Goal: Task Accomplishment & Management: Complete application form

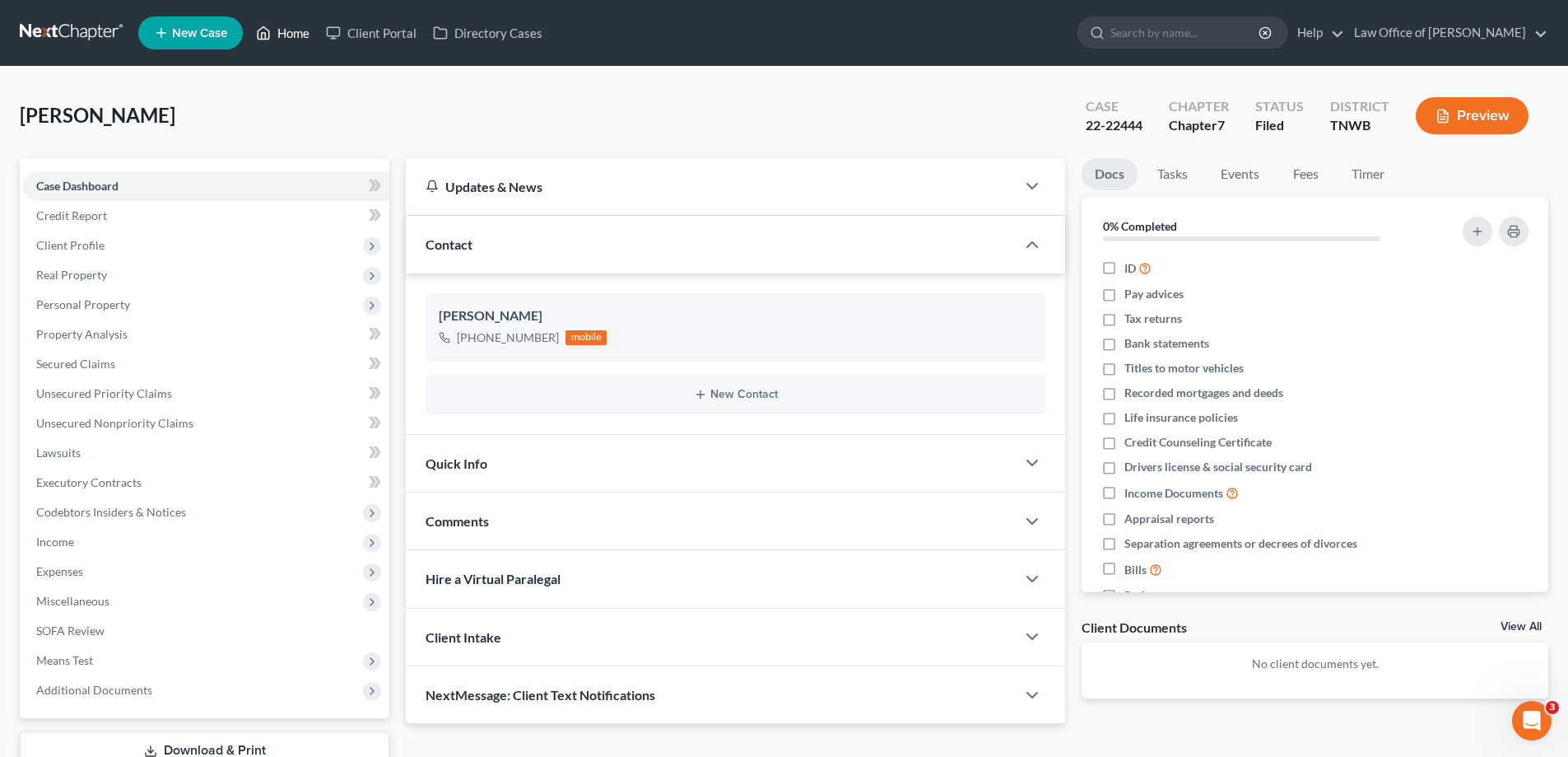
click at [297, 34] on link "Home" at bounding box center [283, 33] width 70 height 29
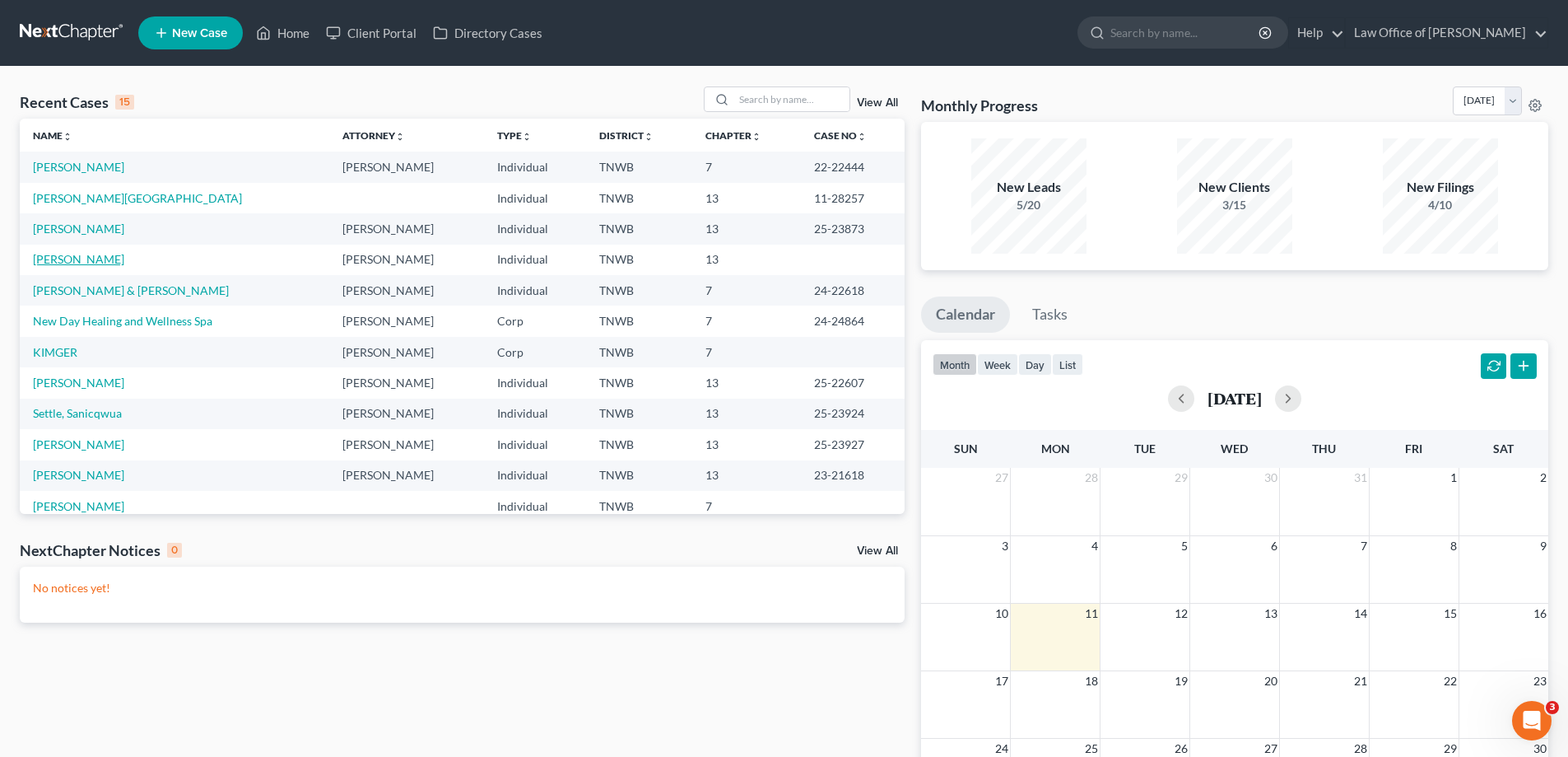
click at [88, 260] on link "[PERSON_NAME]" at bounding box center [78, 259] width 91 height 14
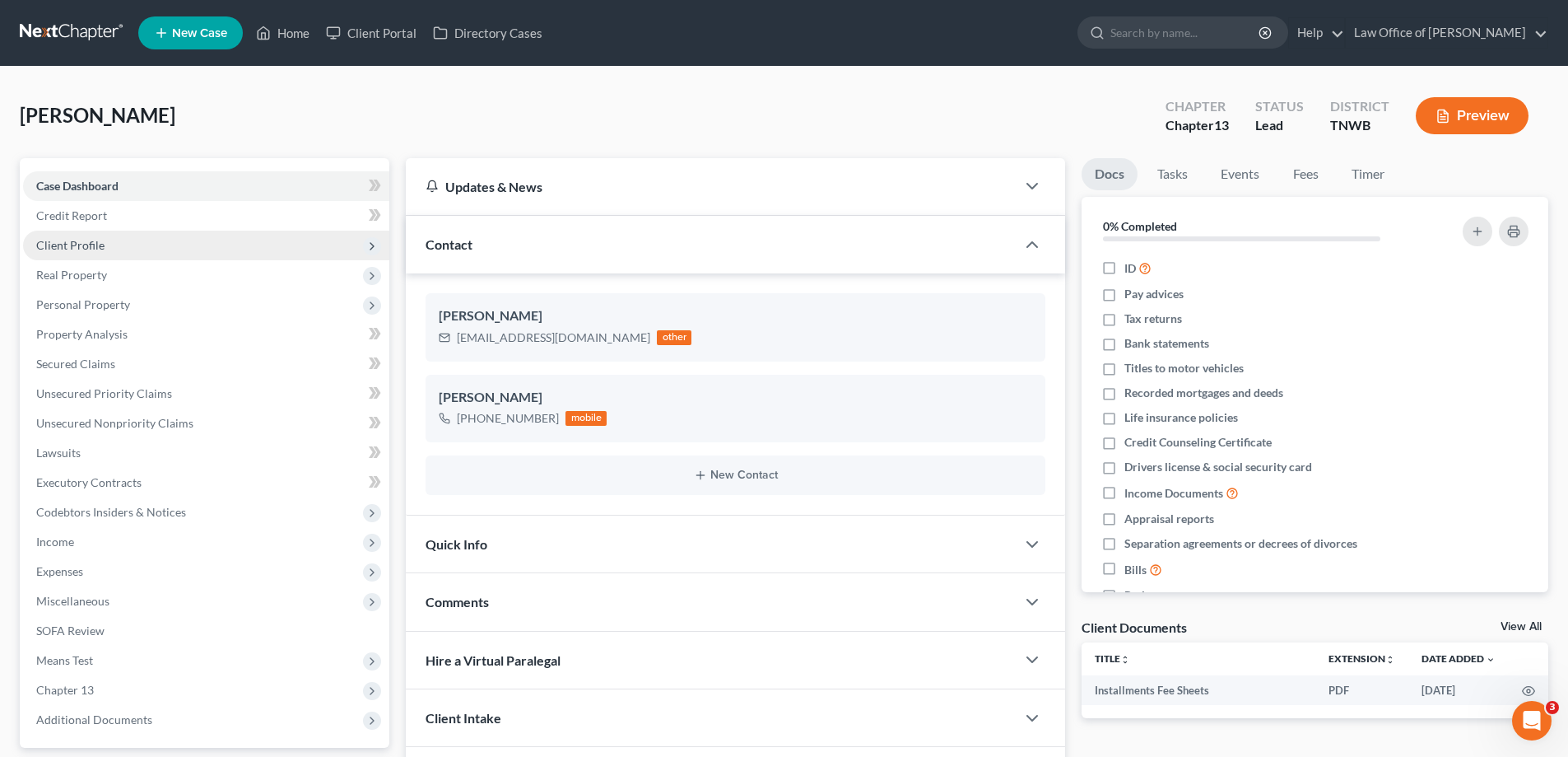
click at [91, 246] on span "Client Profile" at bounding box center [70, 245] width 68 height 14
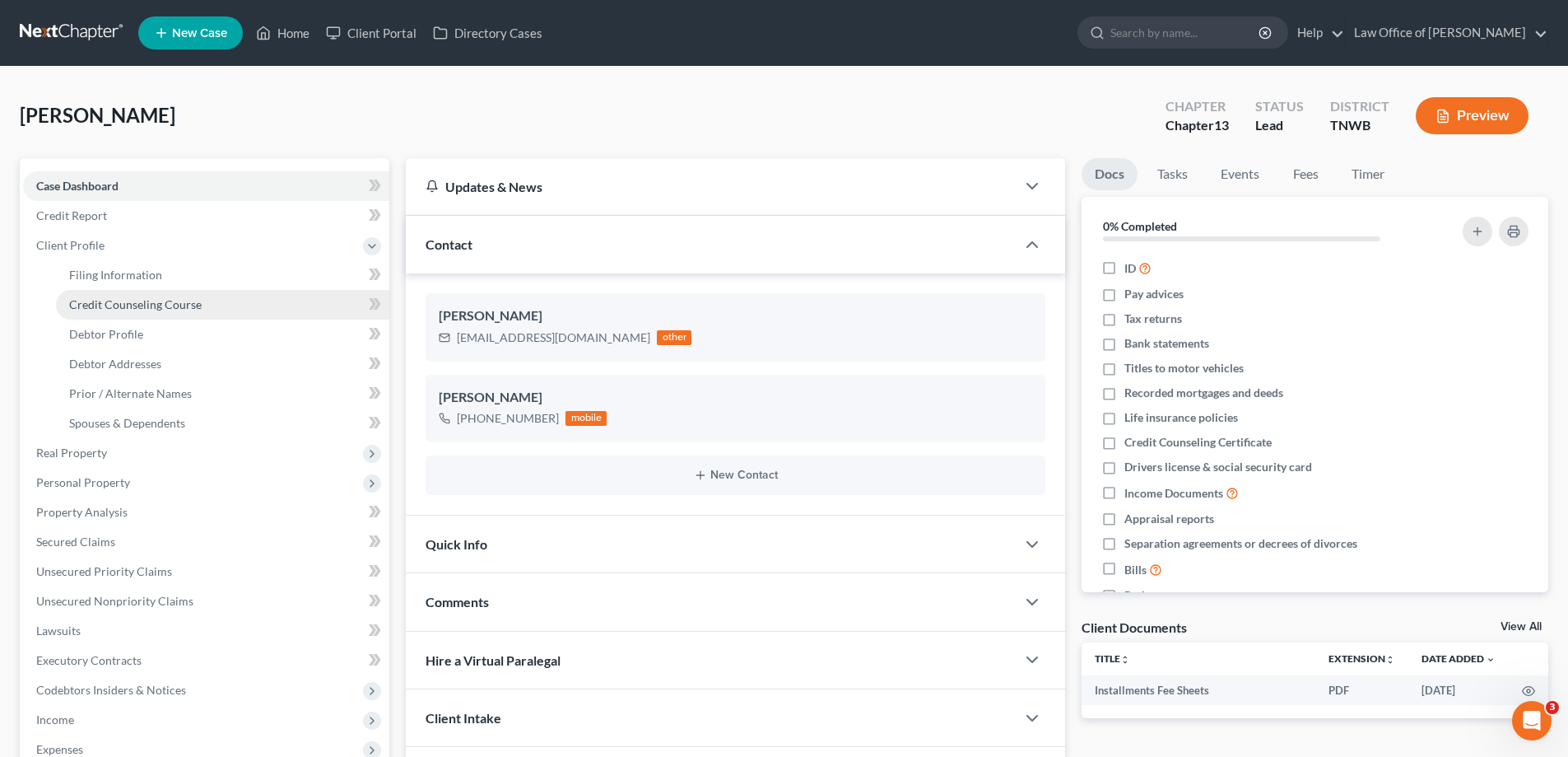
click at [156, 298] on span "Credit Counseling Course" at bounding box center [136, 304] width 133 height 14
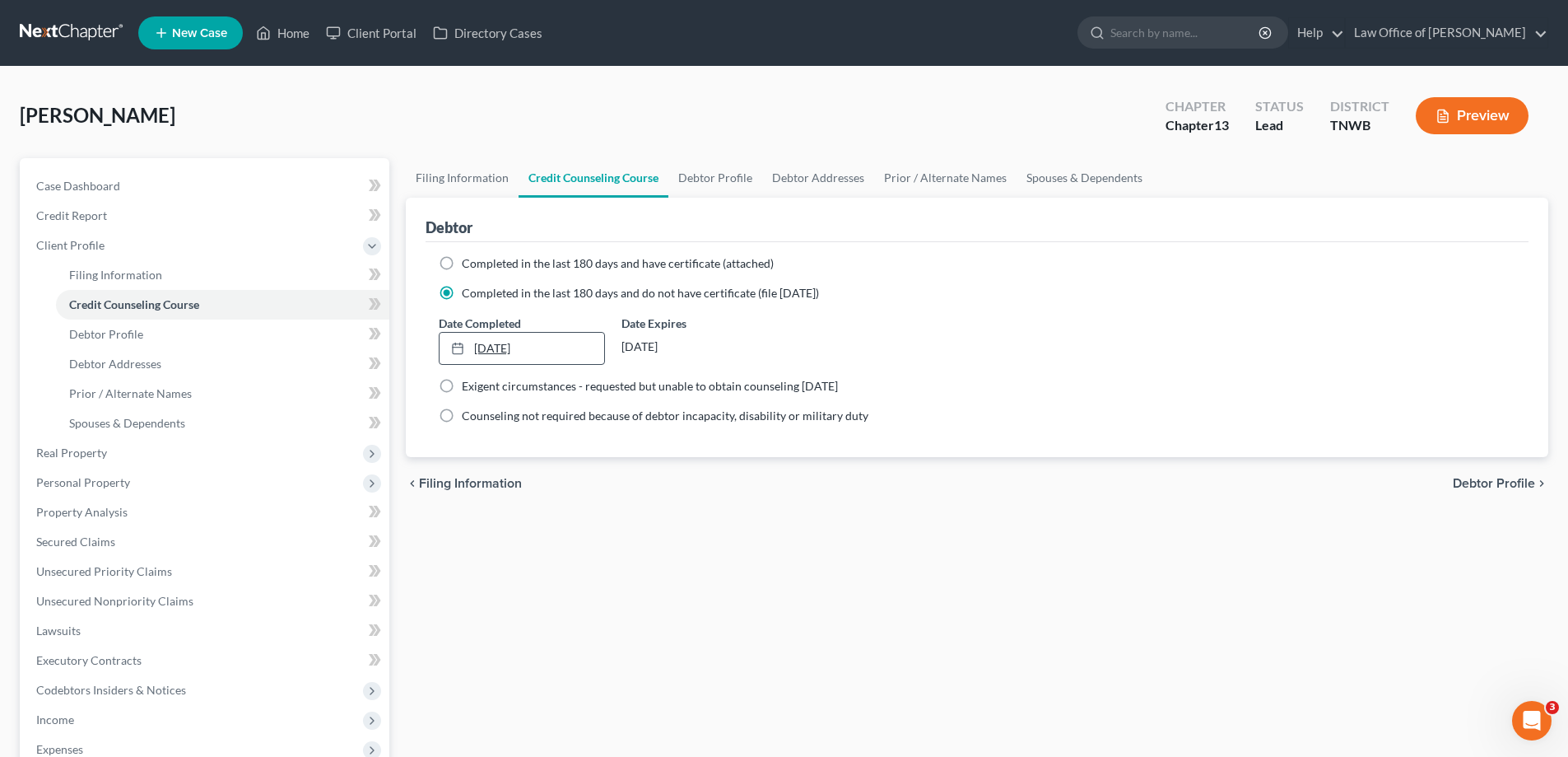
click at [503, 347] on link "[DATE]" at bounding box center [522, 348] width 164 height 31
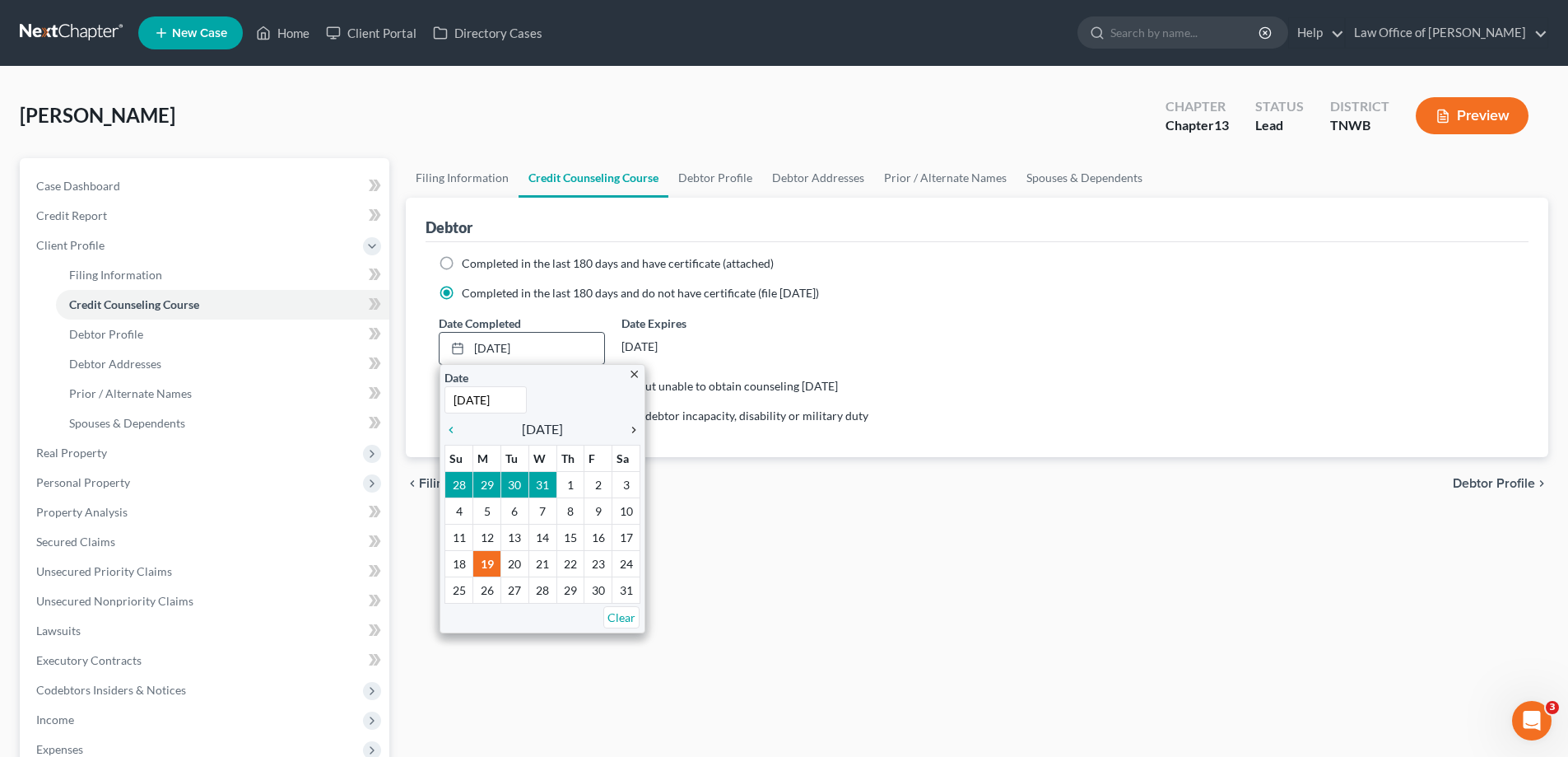
click at [630, 430] on icon "chevron_right" at bounding box center [630, 429] width 22 height 13
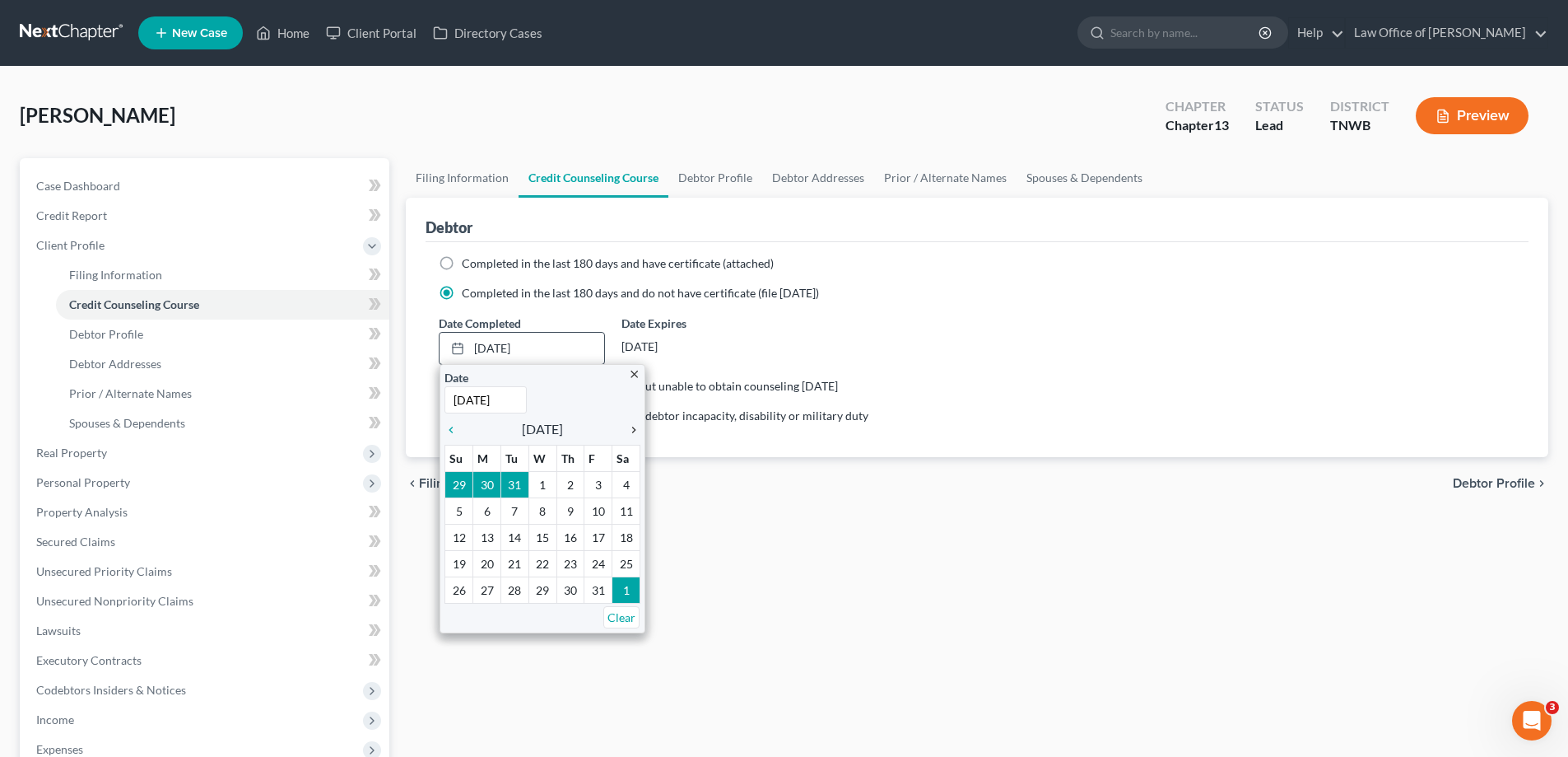
click at [630, 430] on icon "chevron_right" at bounding box center [630, 429] width 22 height 13
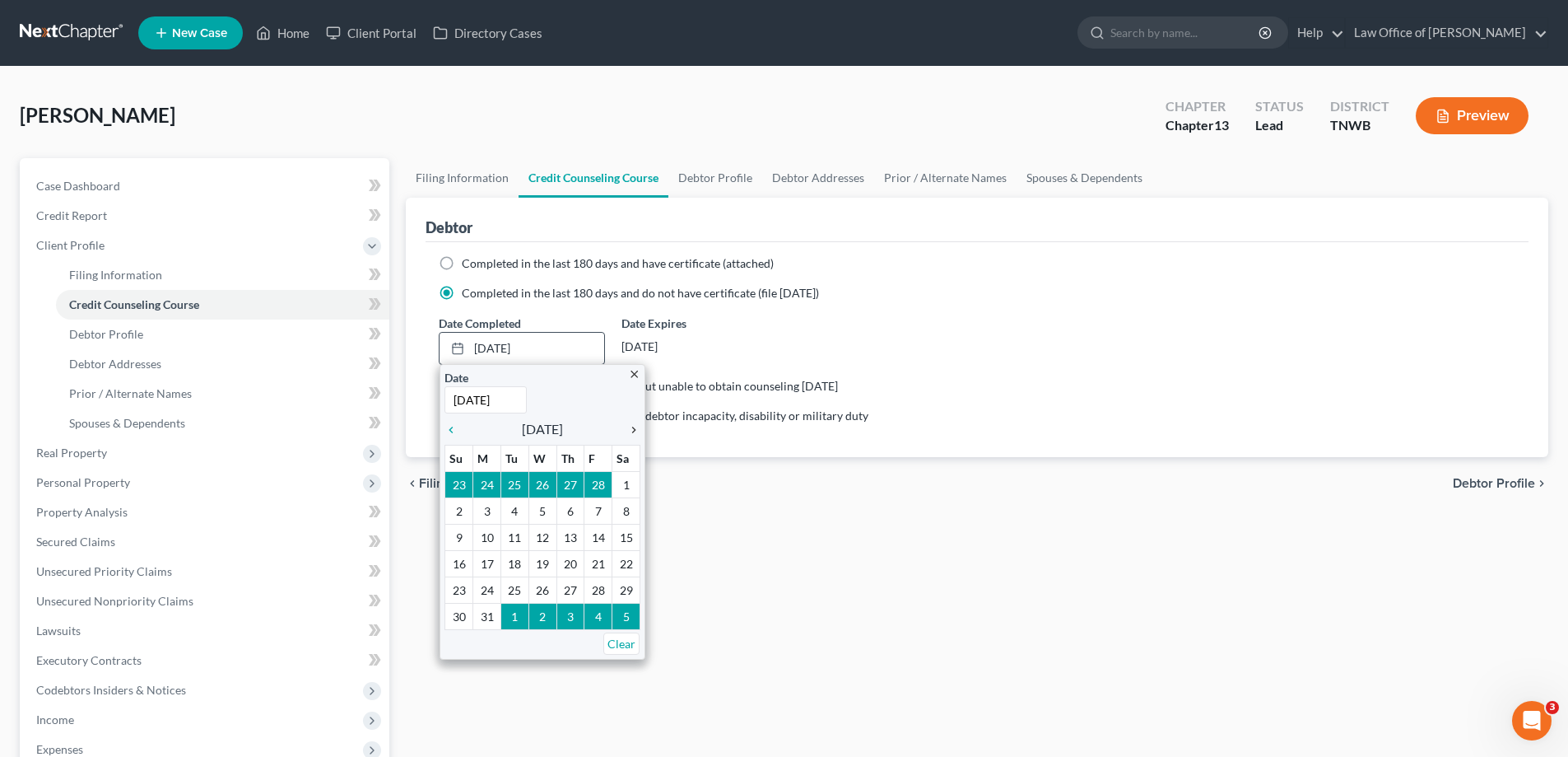
click at [630, 430] on icon "chevron_right" at bounding box center [630, 429] width 22 height 13
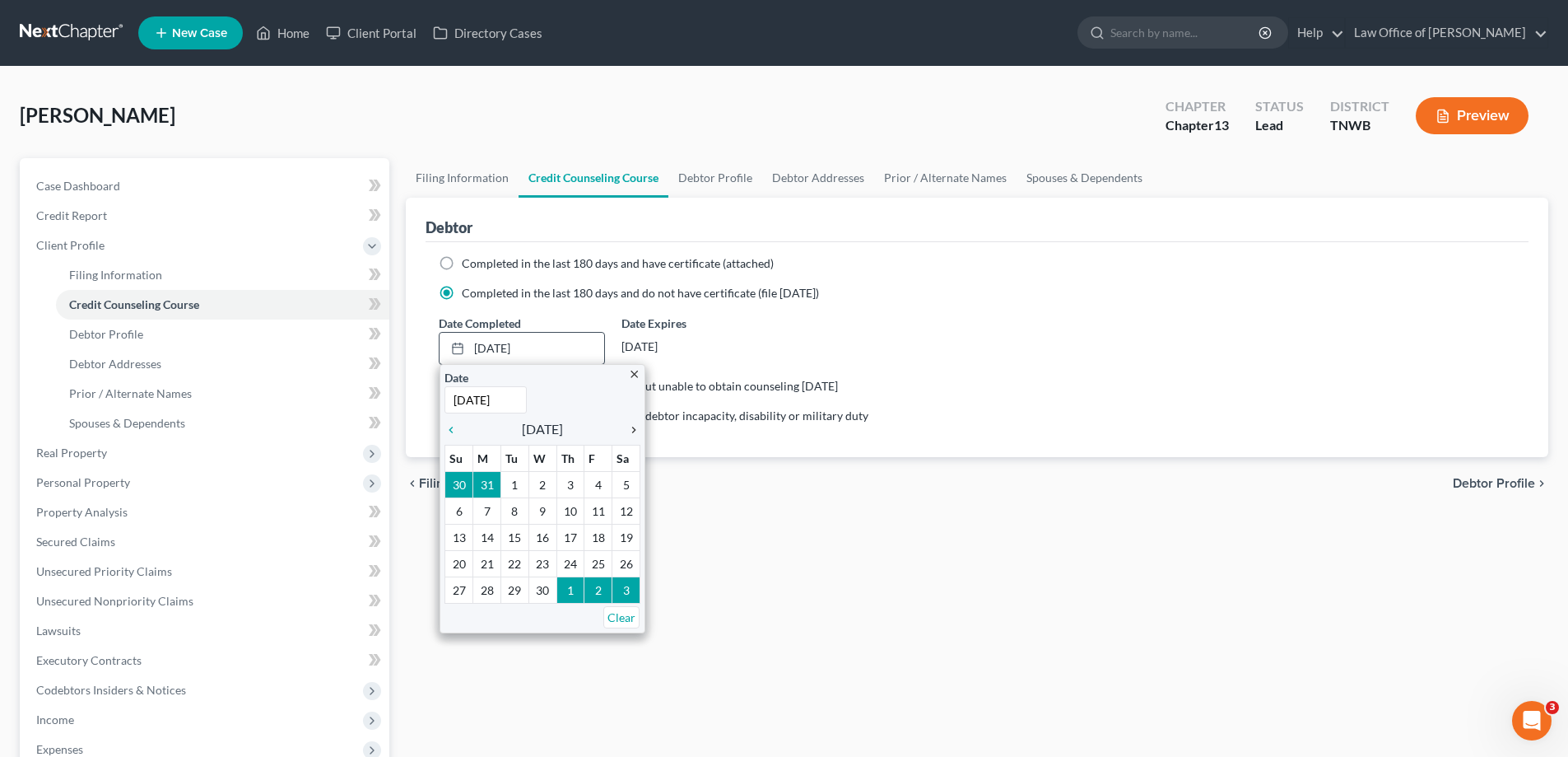
click at [630, 430] on icon "chevron_right" at bounding box center [630, 429] width 22 height 13
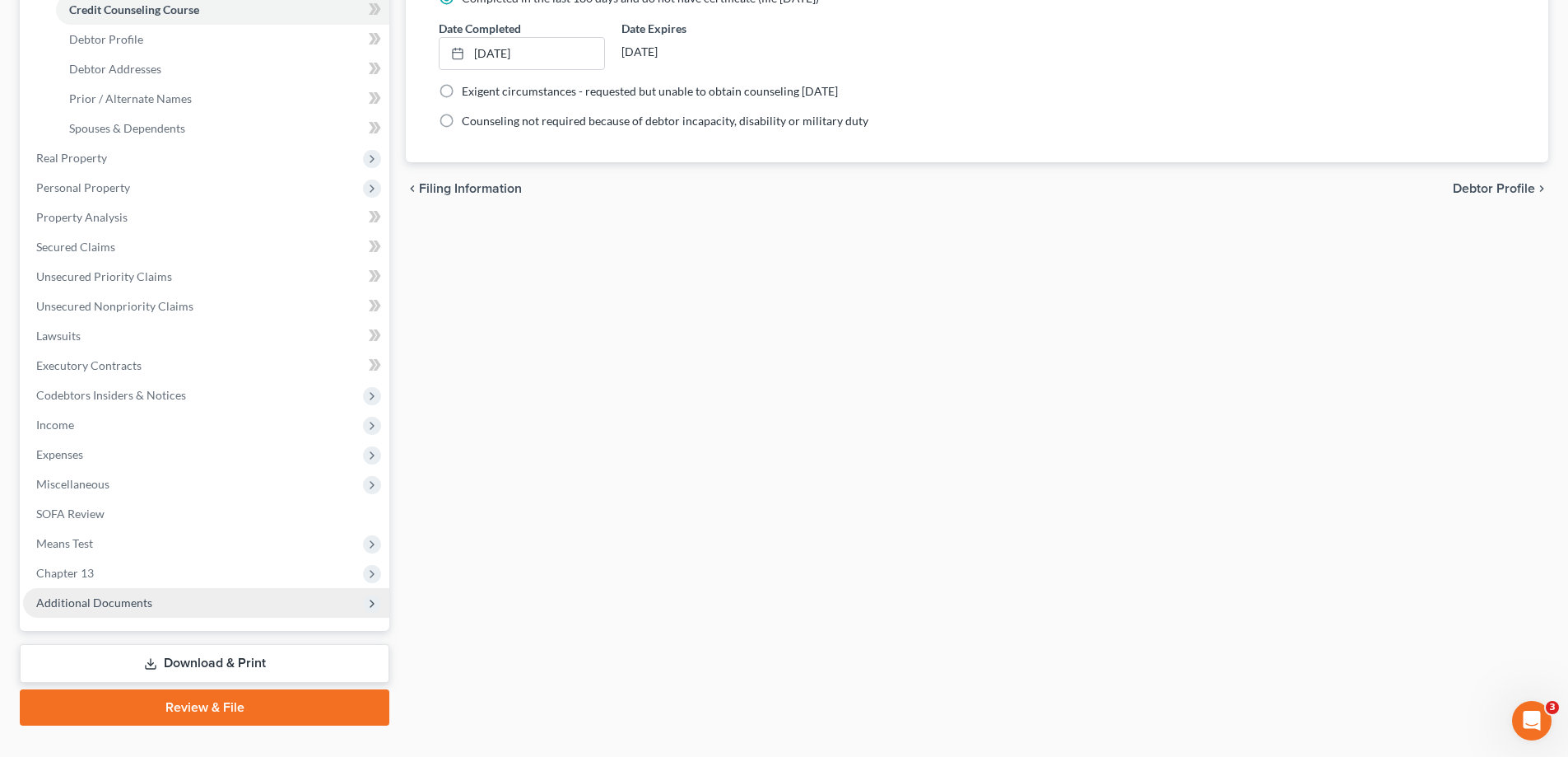
scroll to position [326, 0]
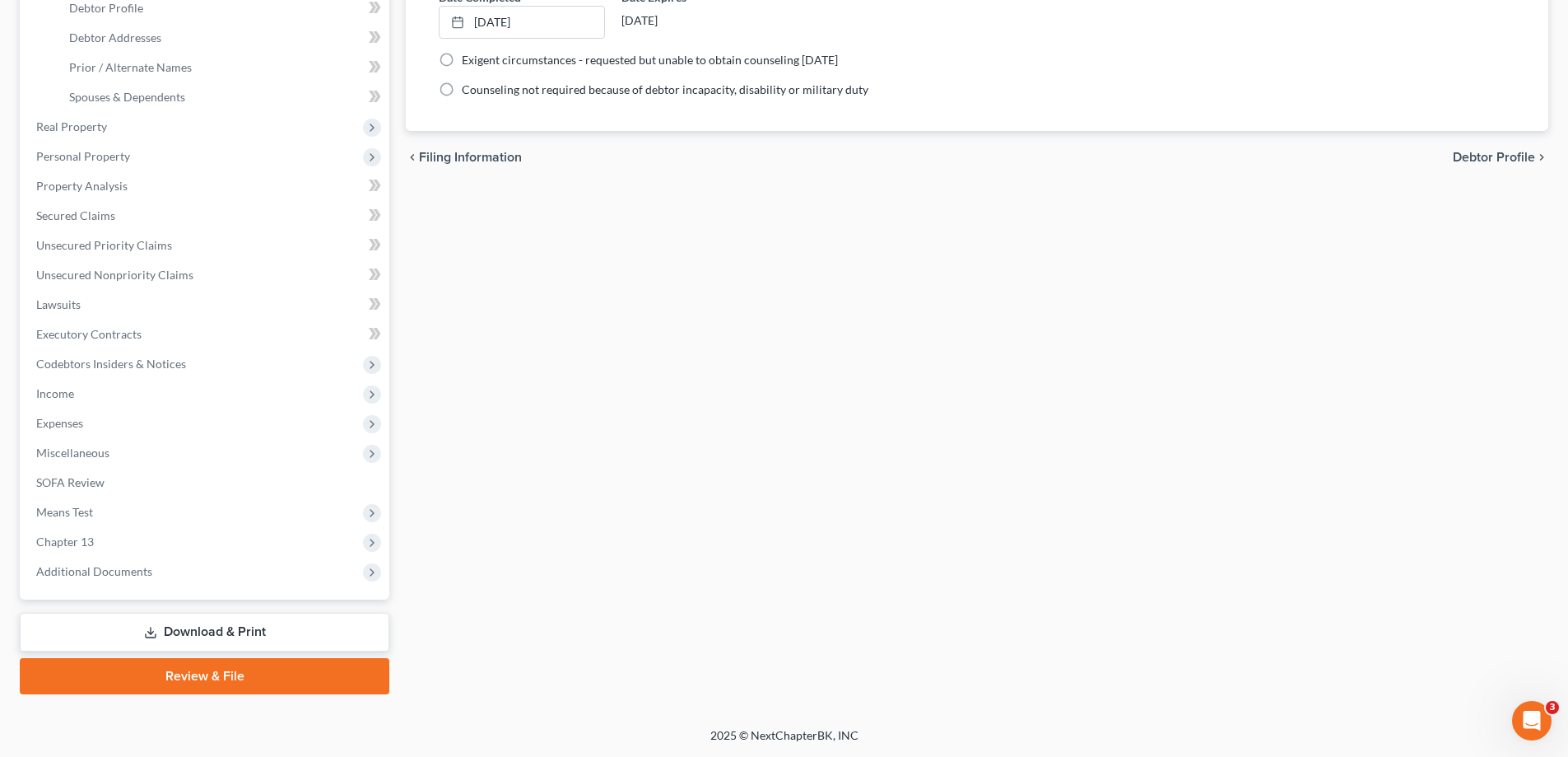
click at [175, 676] on link "Review & File" at bounding box center [204, 676] width 370 height 36
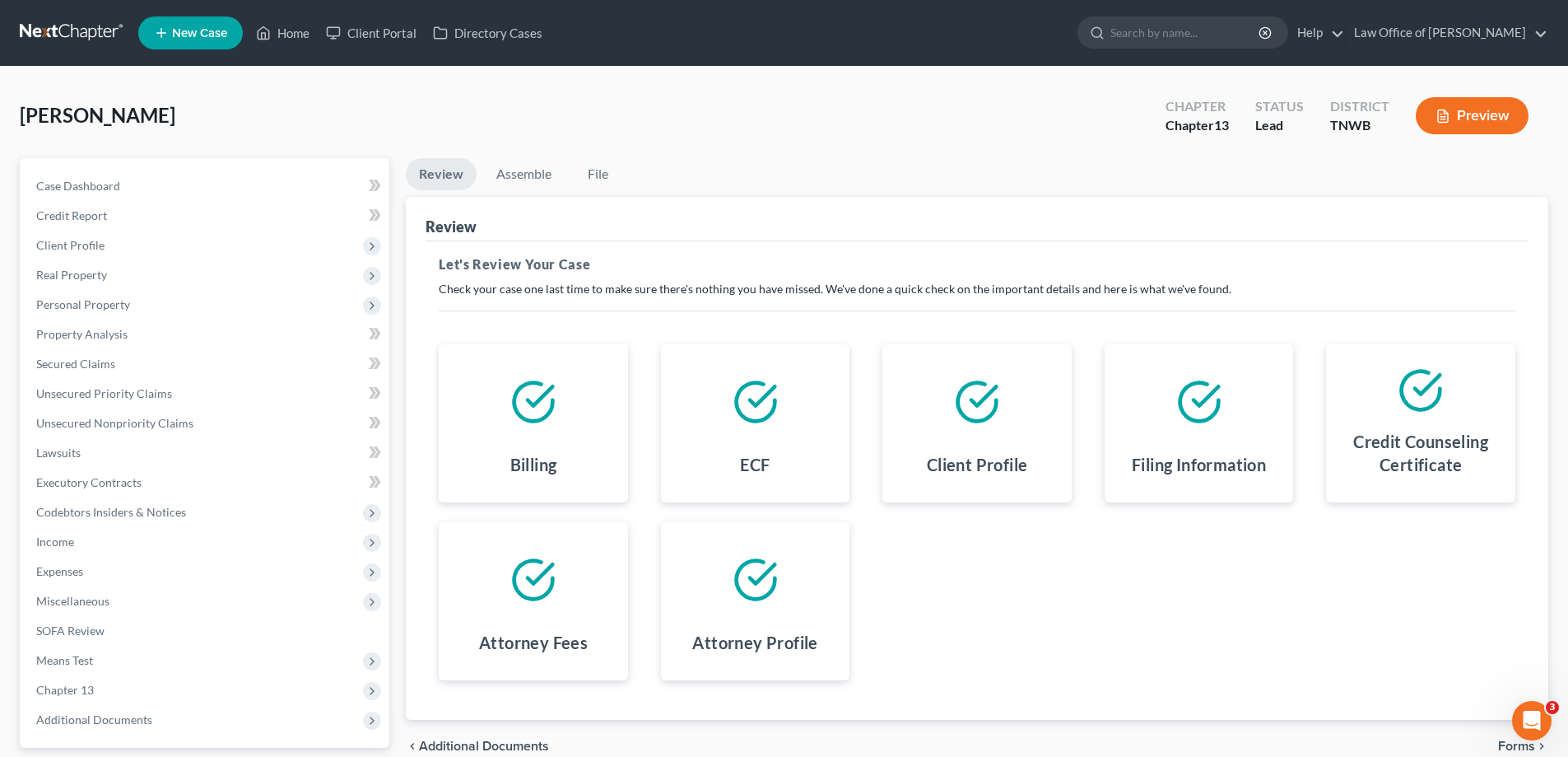
click at [524, 583] on icon at bounding box center [533, 579] width 46 height 46
click at [524, 169] on link "Assemble" at bounding box center [523, 174] width 81 height 32
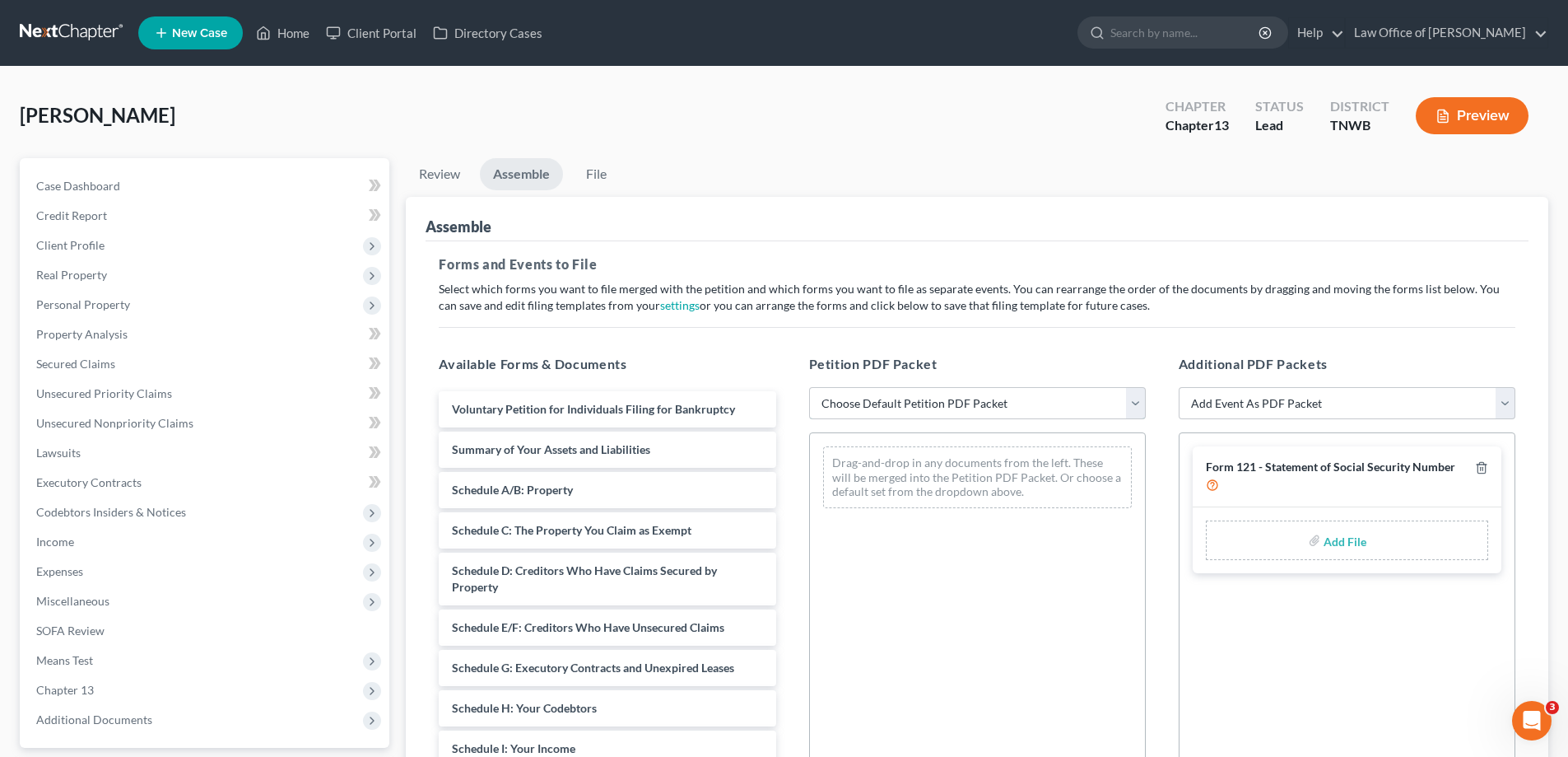
click at [1134, 409] on select "Choose Default Petition PDF Packet Emergency Filing (Voluntary Petition and Cre…" at bounding box center [978, 404] width 336 height 33
select select "2"
click at [809, 387] on select "Choose Default Petition PDF Packet Emergency Filing (Voluntary Petition and Cre…" at bounding box center [978, 404] width 336 height 33
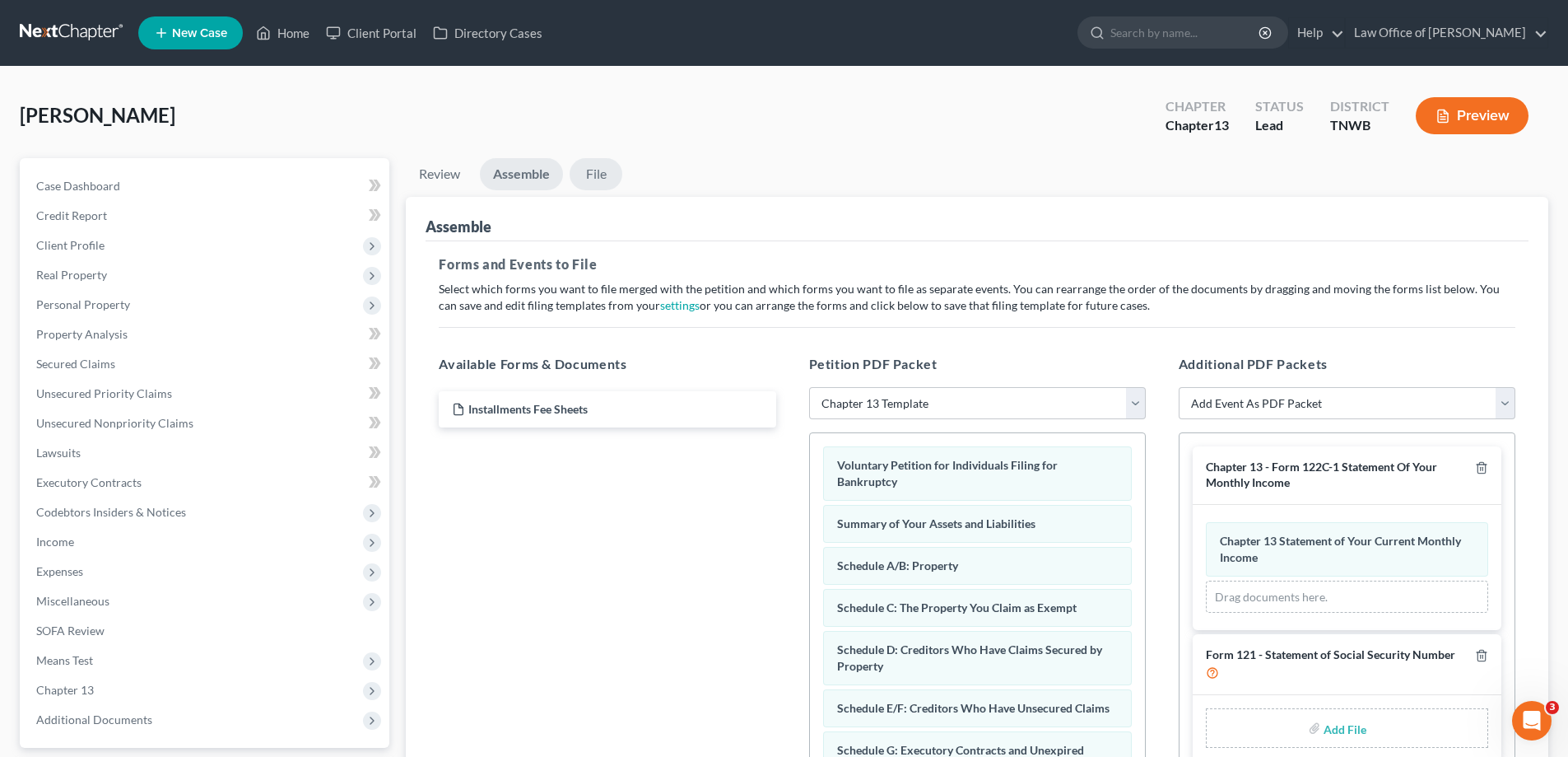
click at [598, 178] on link "File" at bounding box center [596, 174] width 53 height 32
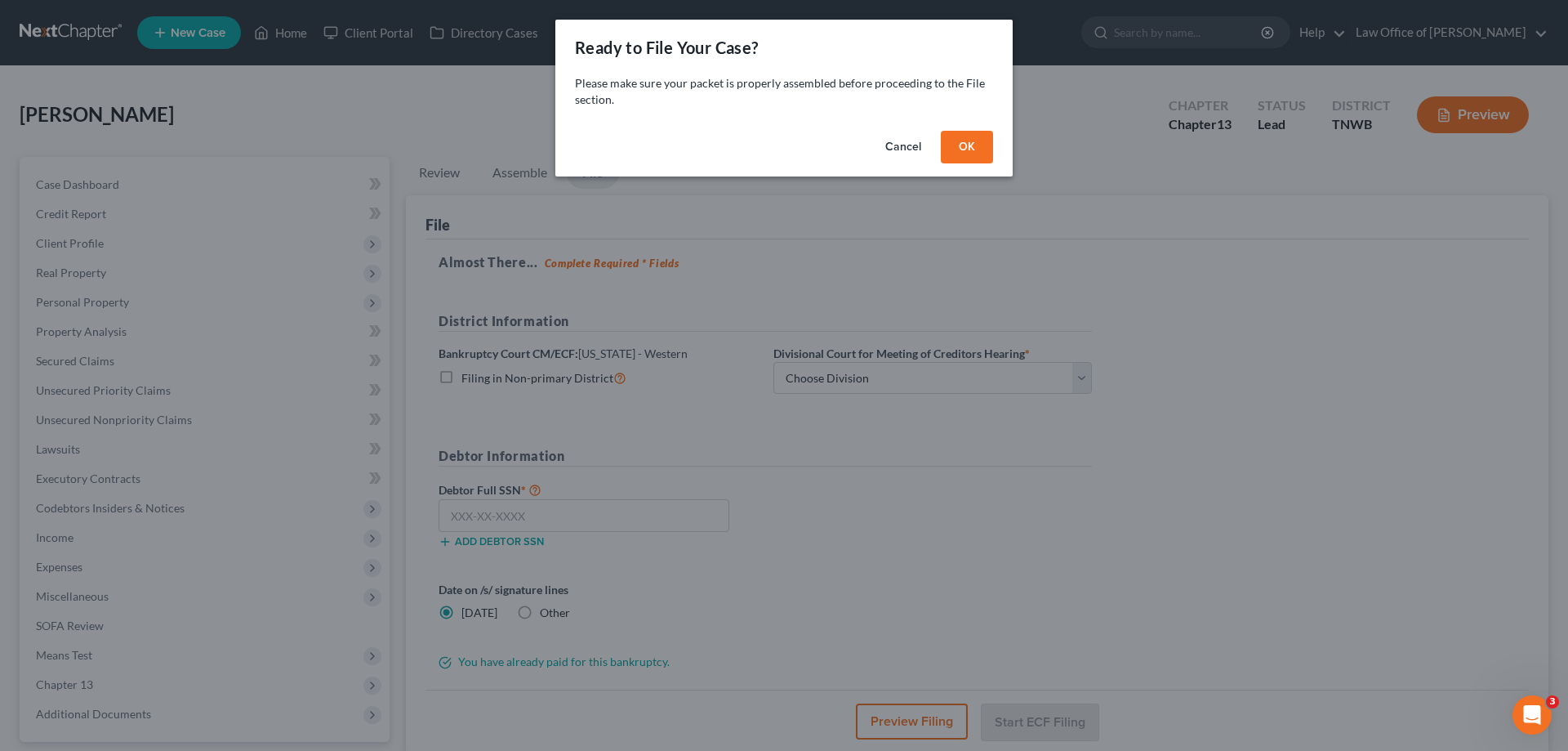
click at [985, 129] on div "Cancel OK" at bounding box center [784, 150] width 458 height 52
click at [974, 139] on button "OK" at bounding box center [967, 147] width 52 height 33
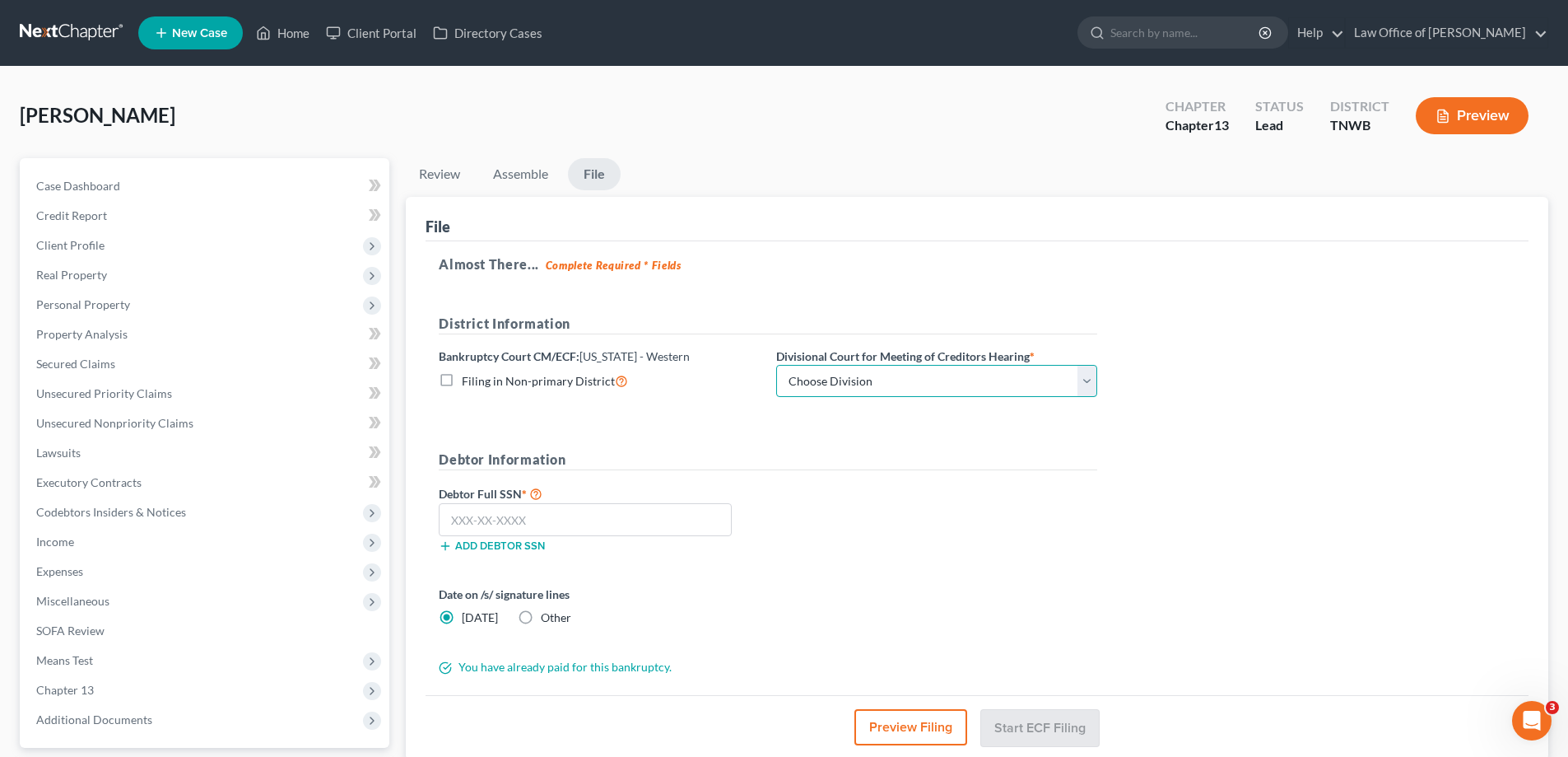
click at [1088, 380] on select "Choose Division [PERSON_NAME] Memphis" at bounding box center [936, 381] width 321 height 33
select select "1"
click at [776, 365] on select "Choose Division [PERSON_NAME] Memphis" at bounding box center [936, 381] width 321 height 33
click at [649, 505] on input "text" at bounding box center [586, 520] width 293 height 33
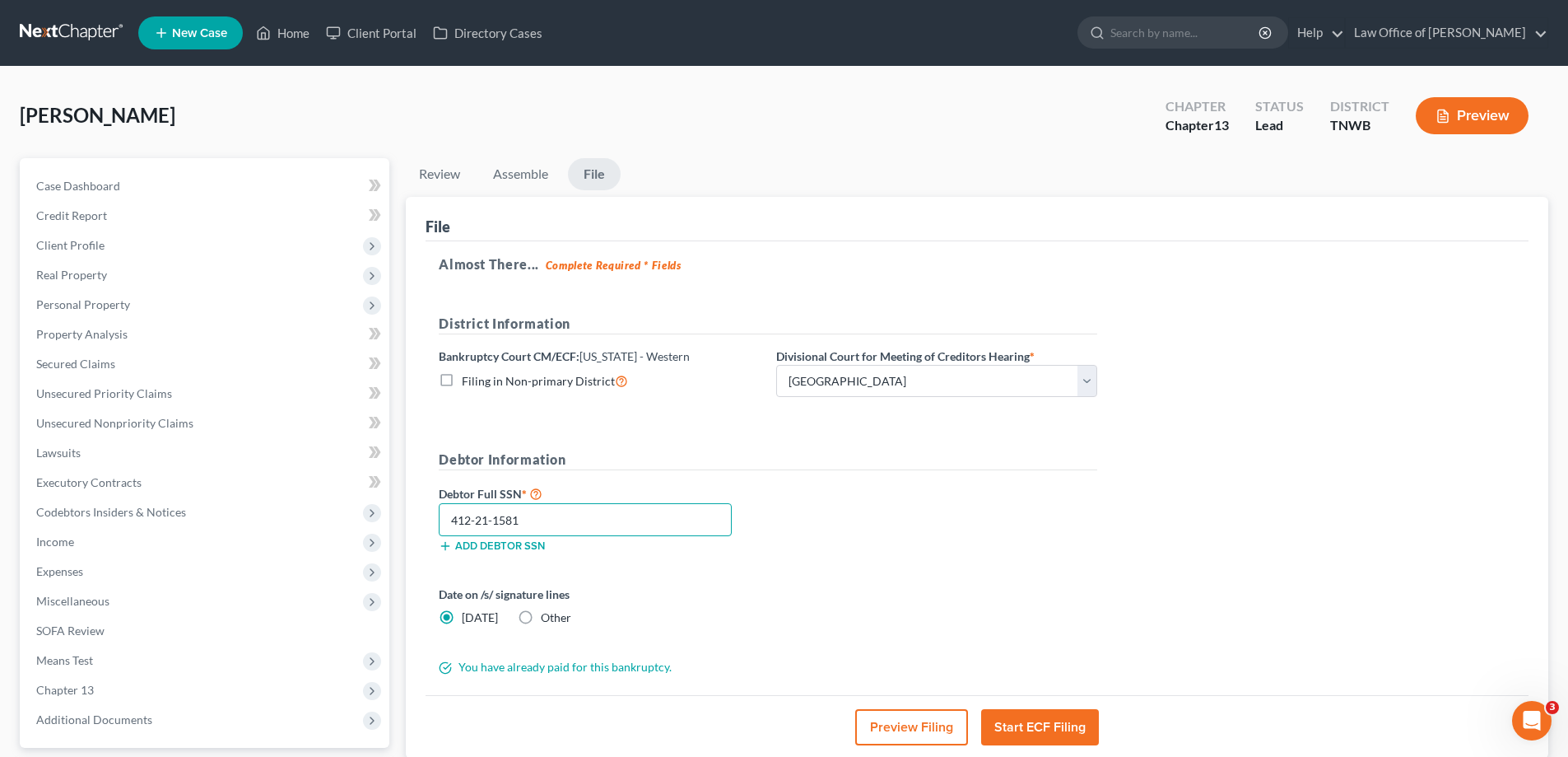
type input "412-21-1581"
click at [1036, 719] on button "Start ECF Filing" at bounding box center [1040, 727] width 117 height 36
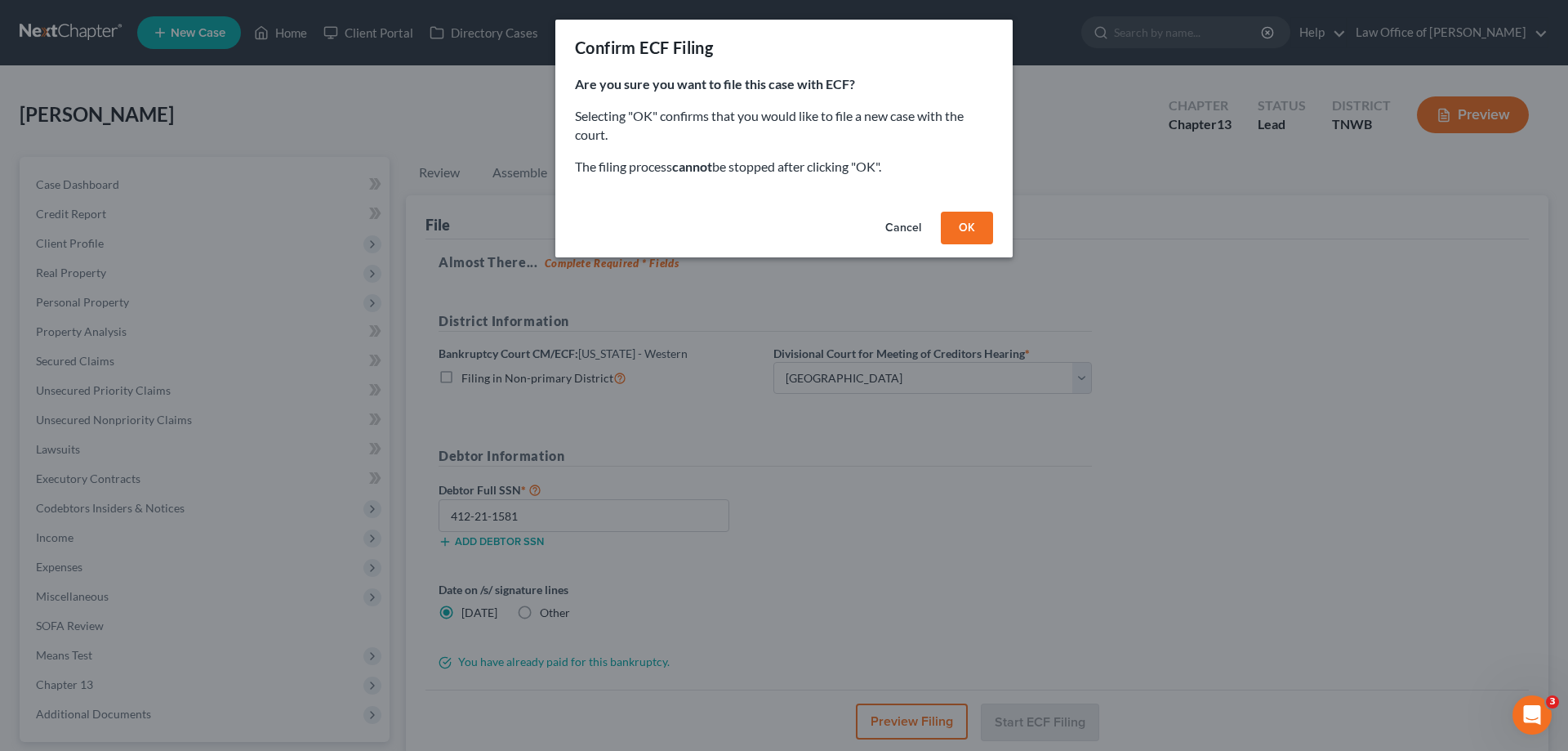
click at [964, 236] on button "OK" at bounding box center [967, 228] width 52 height 33
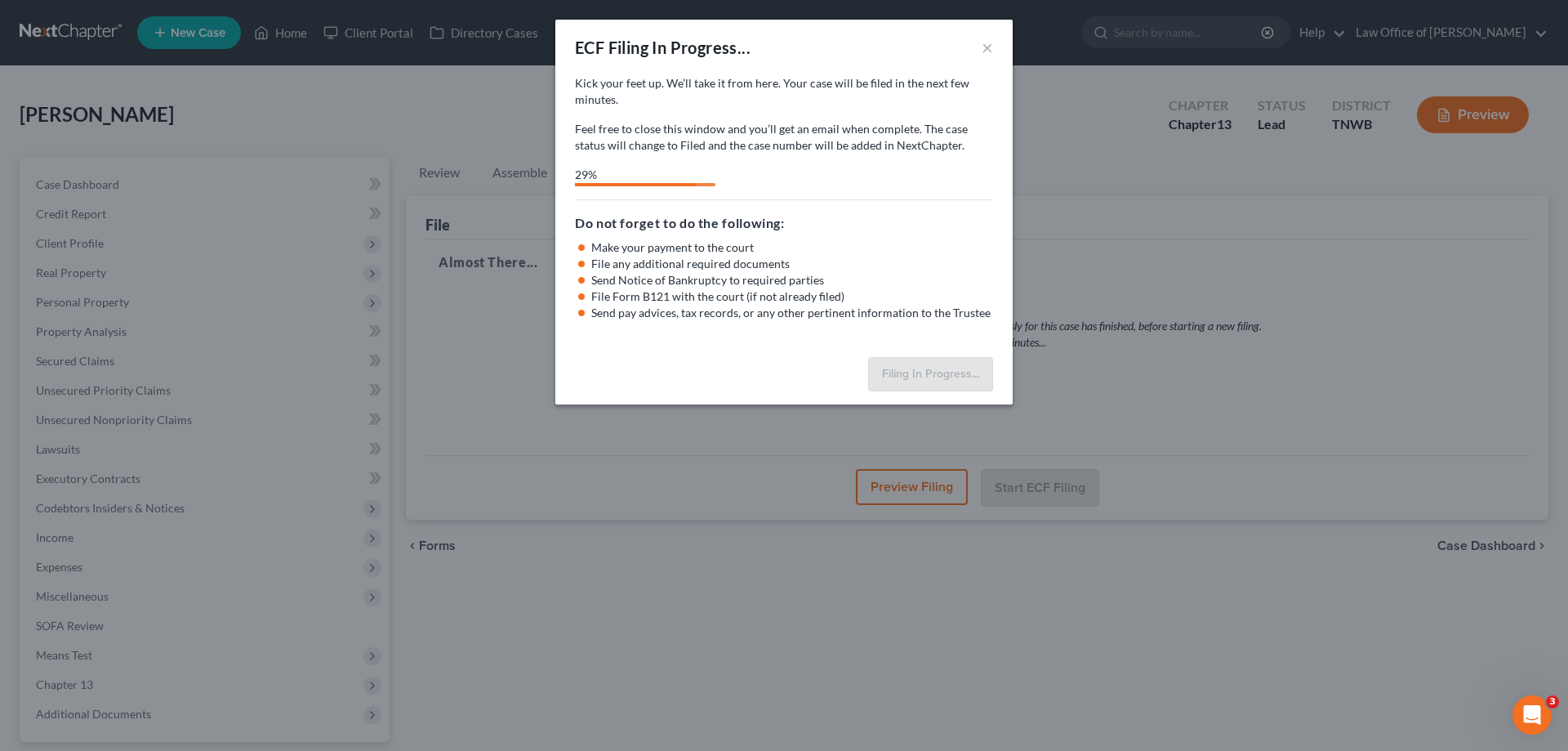
select select "1"
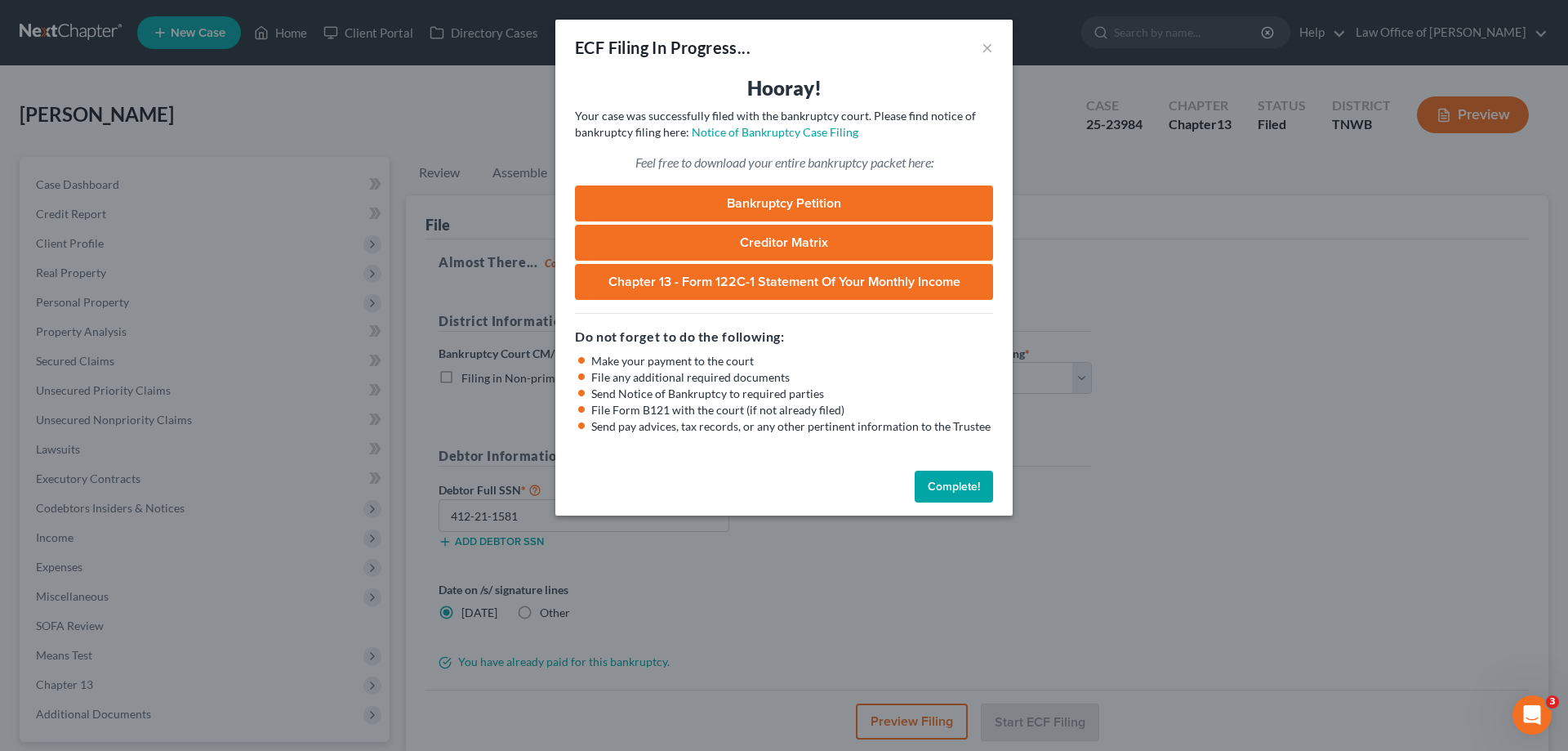
click at [958, 491] on button "Complete!" at bounding box center [953, 487] width 79 height 33
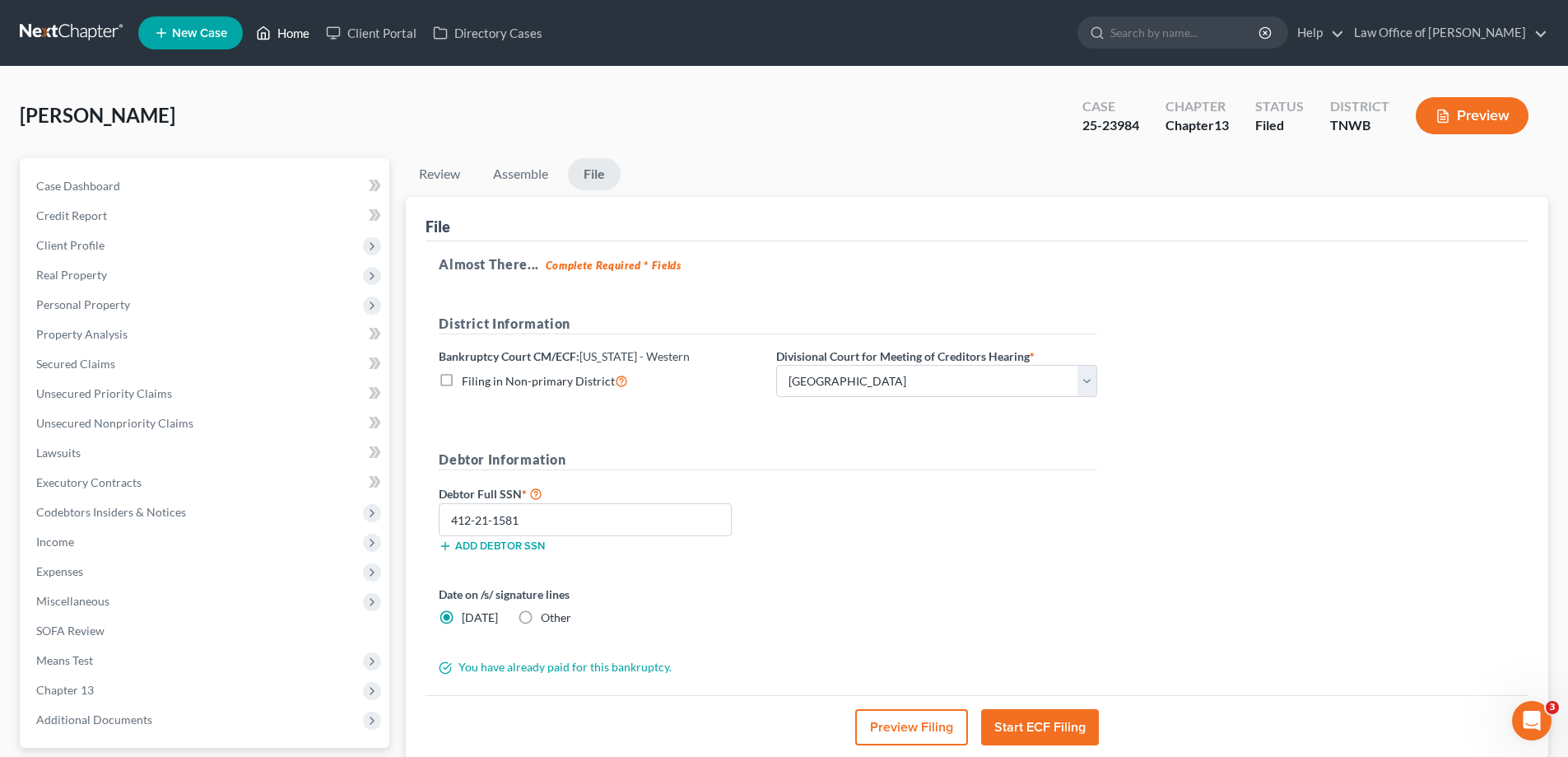
click at [306, 28] on link "Home" at bounding box center [283, 33] width 70 height 29
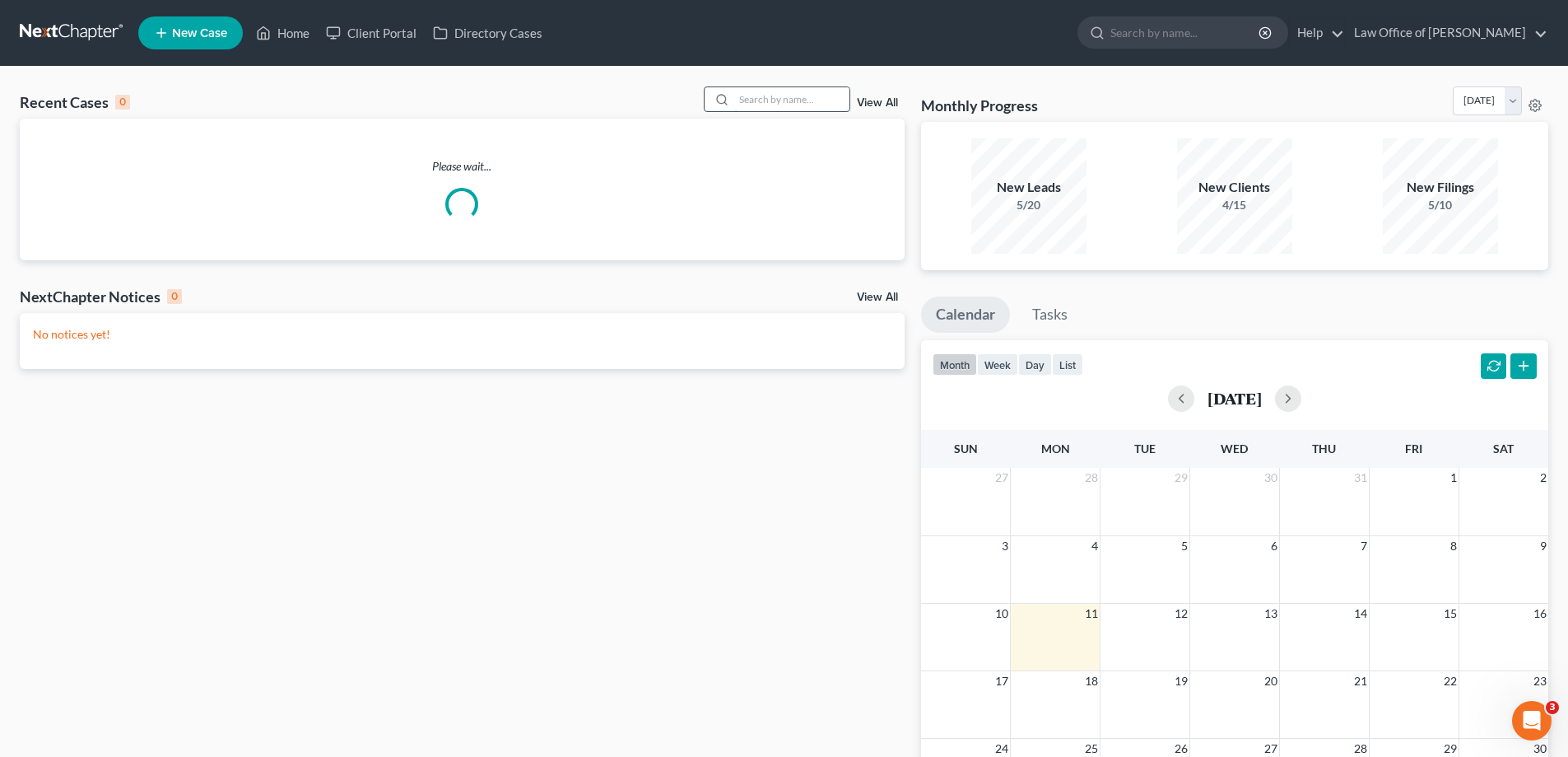
drag, startPoint x: 790, startPoint y: 105, endPoint x: 800, endPoint y: 100, distance: 11.2
click at [792, 100] on input "search" at bounding box center [792, 99] width 115 height 23
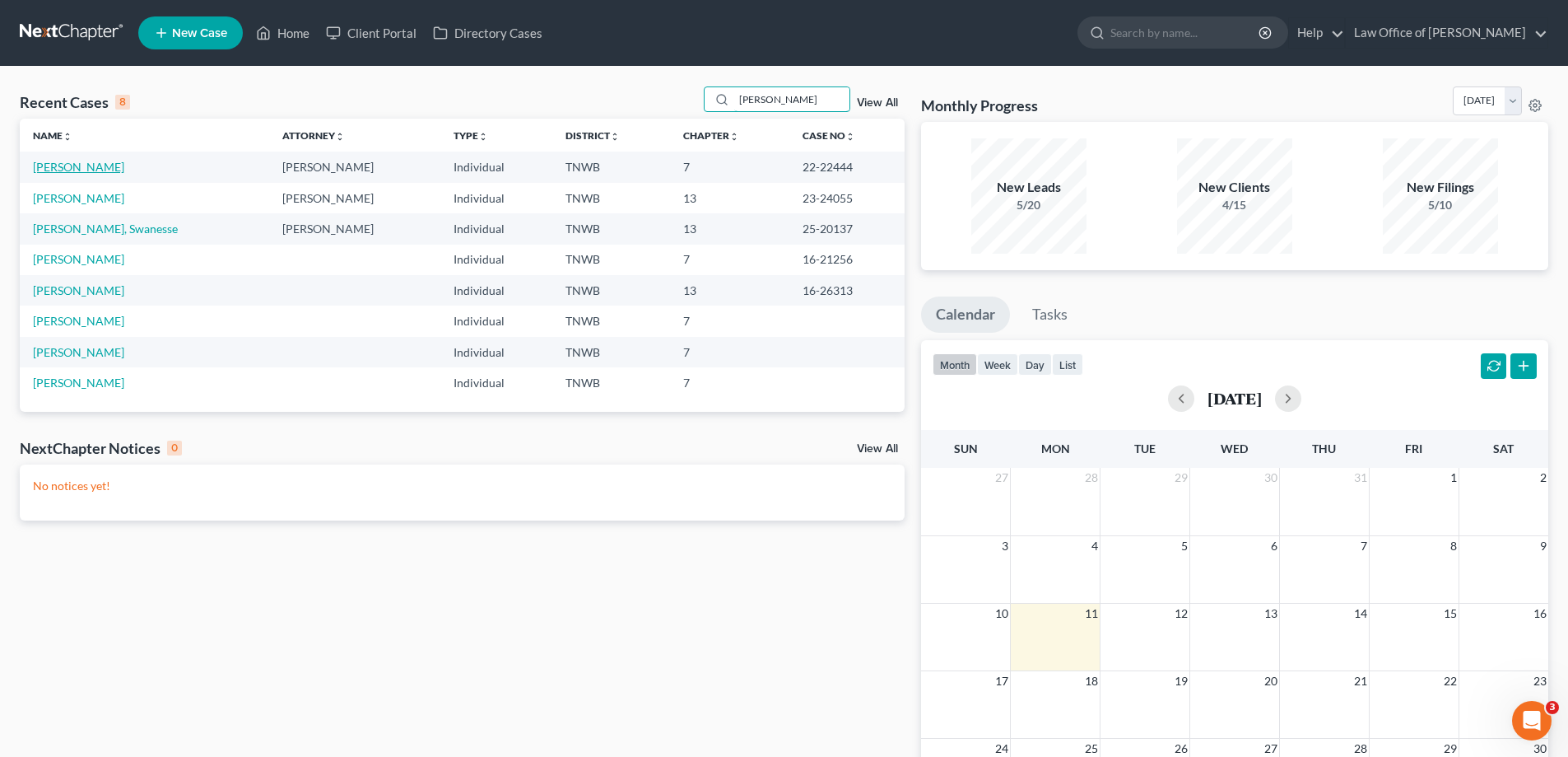
type input "[PERSON_NAME]"
click at [85, 162] on link "[PERSON_NAME]" at bounding box center [78, 166] width 91 height 14
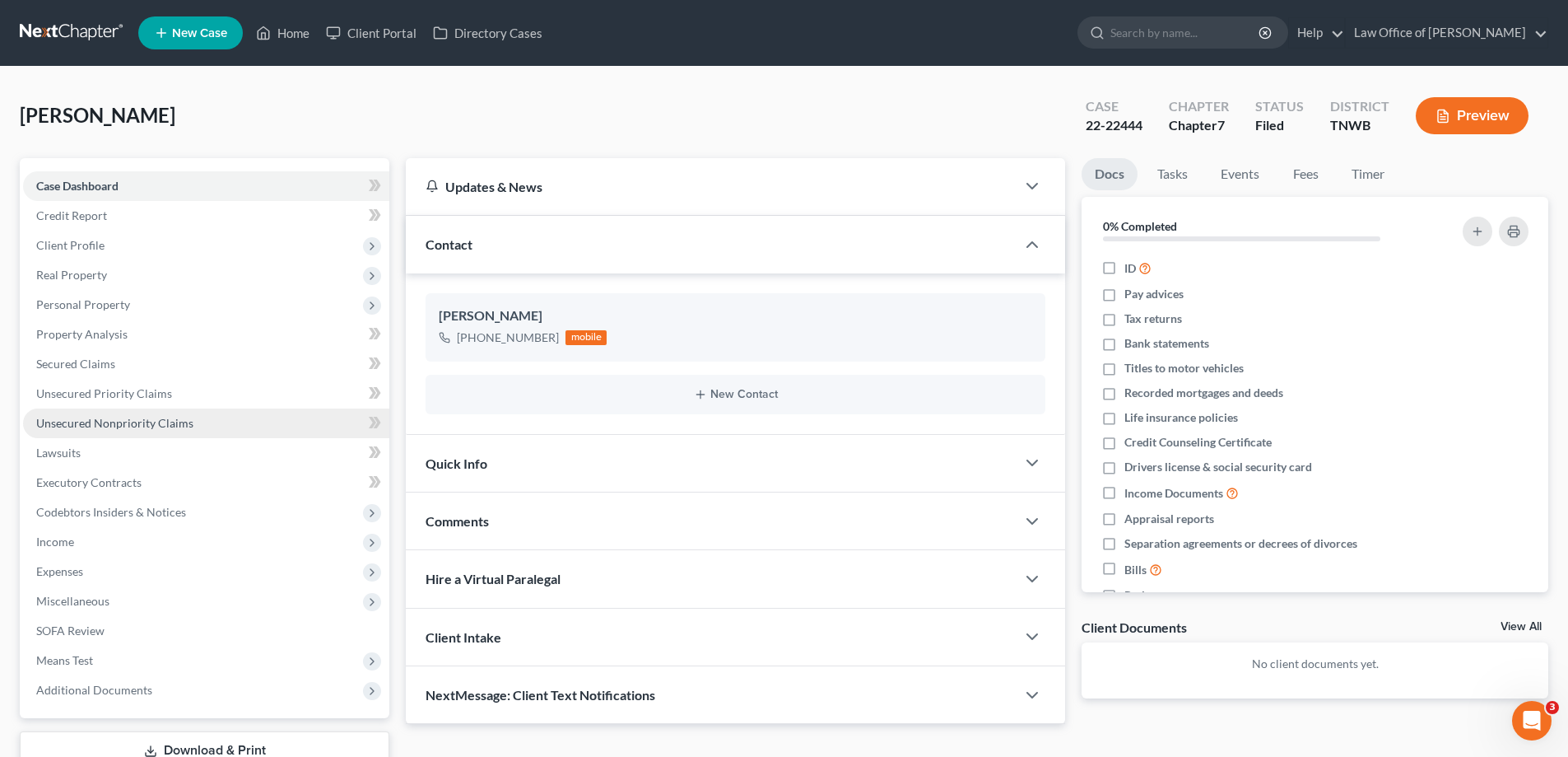
click at [153, 419] on span "Unsecured Nonpriority Claims" at bounding box center [114, 423] width 157 height 14
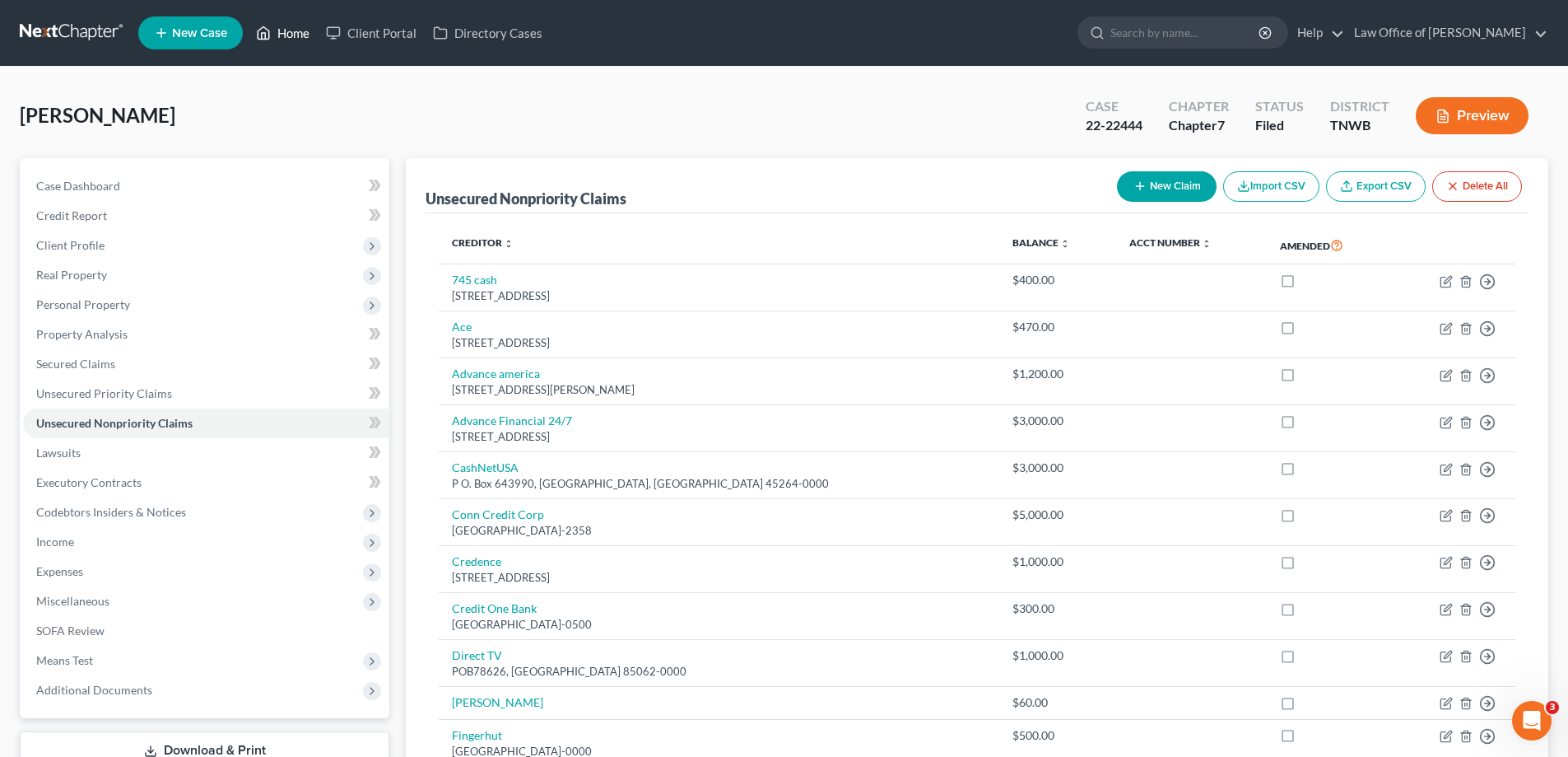
click at [290, 30] on link "Home" at bounding box center [283, 33] width 70 height 29
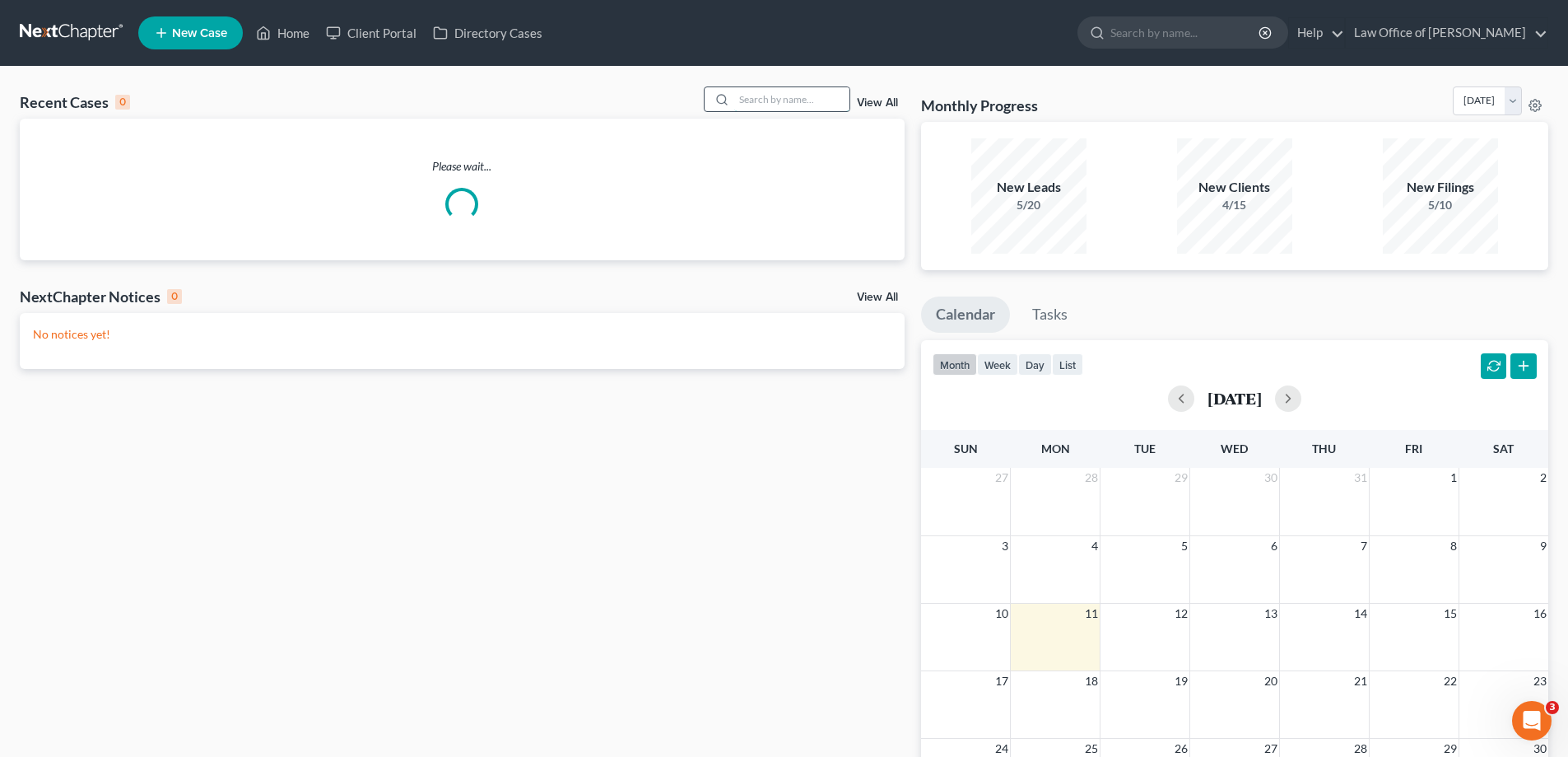
click at [784, 103] on input "search" at bounding box center [792, 99] width 115 height 23
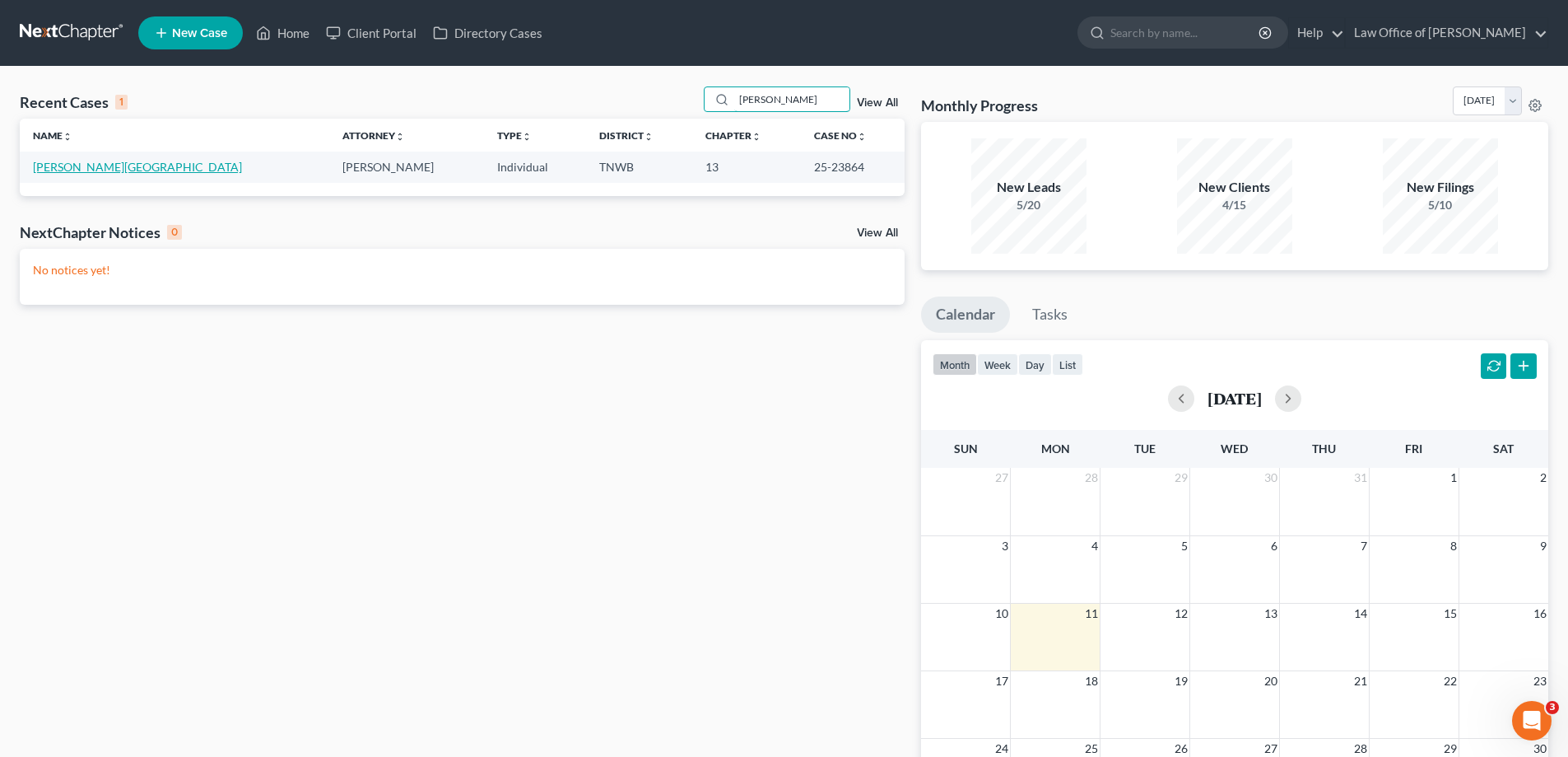
type input "[PERSON_NAME]"
click at [70, 164] on link "[PERSON_NAME][GEOGRAPHIC_DATA]" at bounding box center [138, 166] width 209 height 14
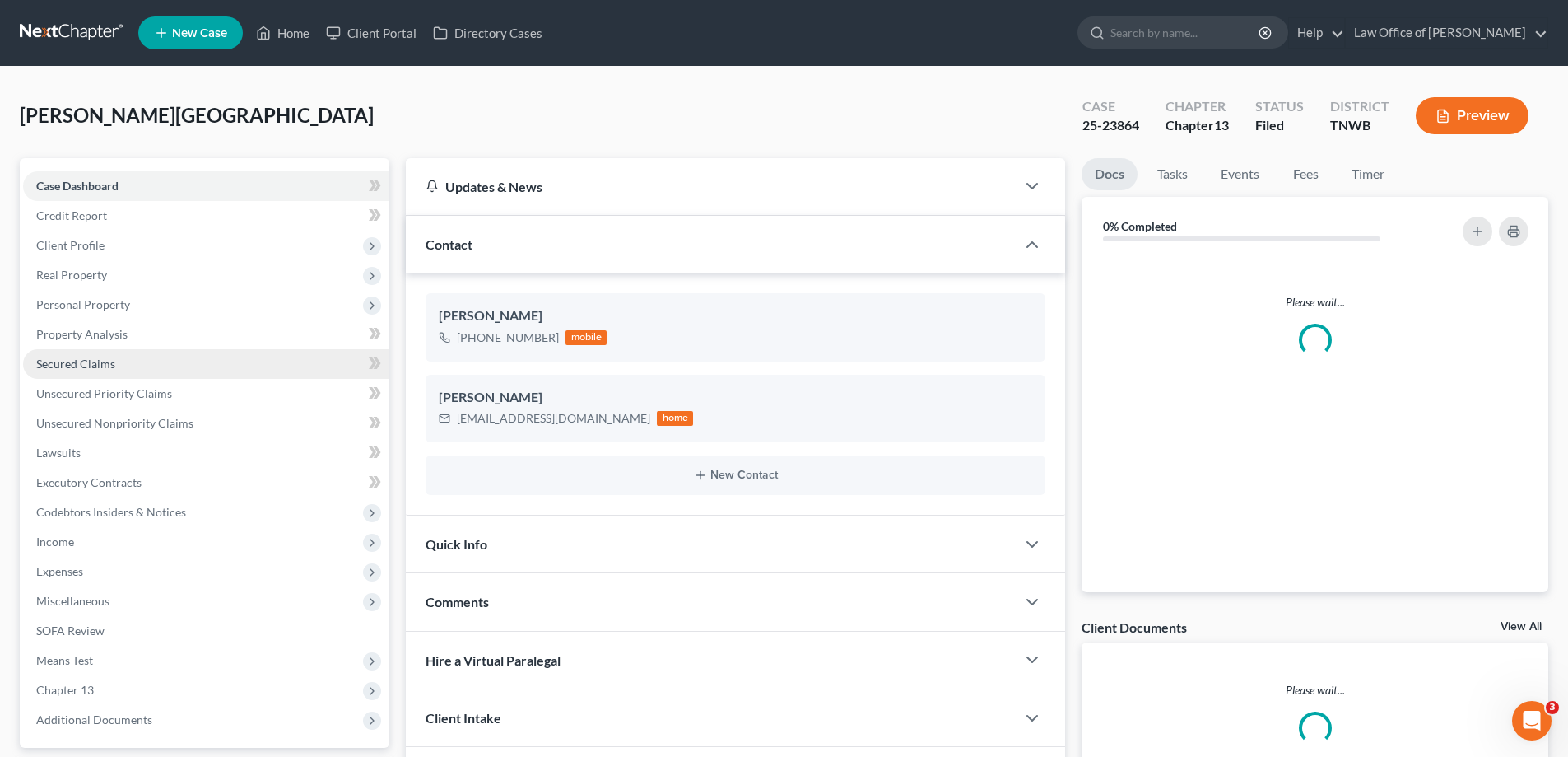
click at [91, 362] on span "Secured Claims" at bounding box center [75, 364] width 79 height 14
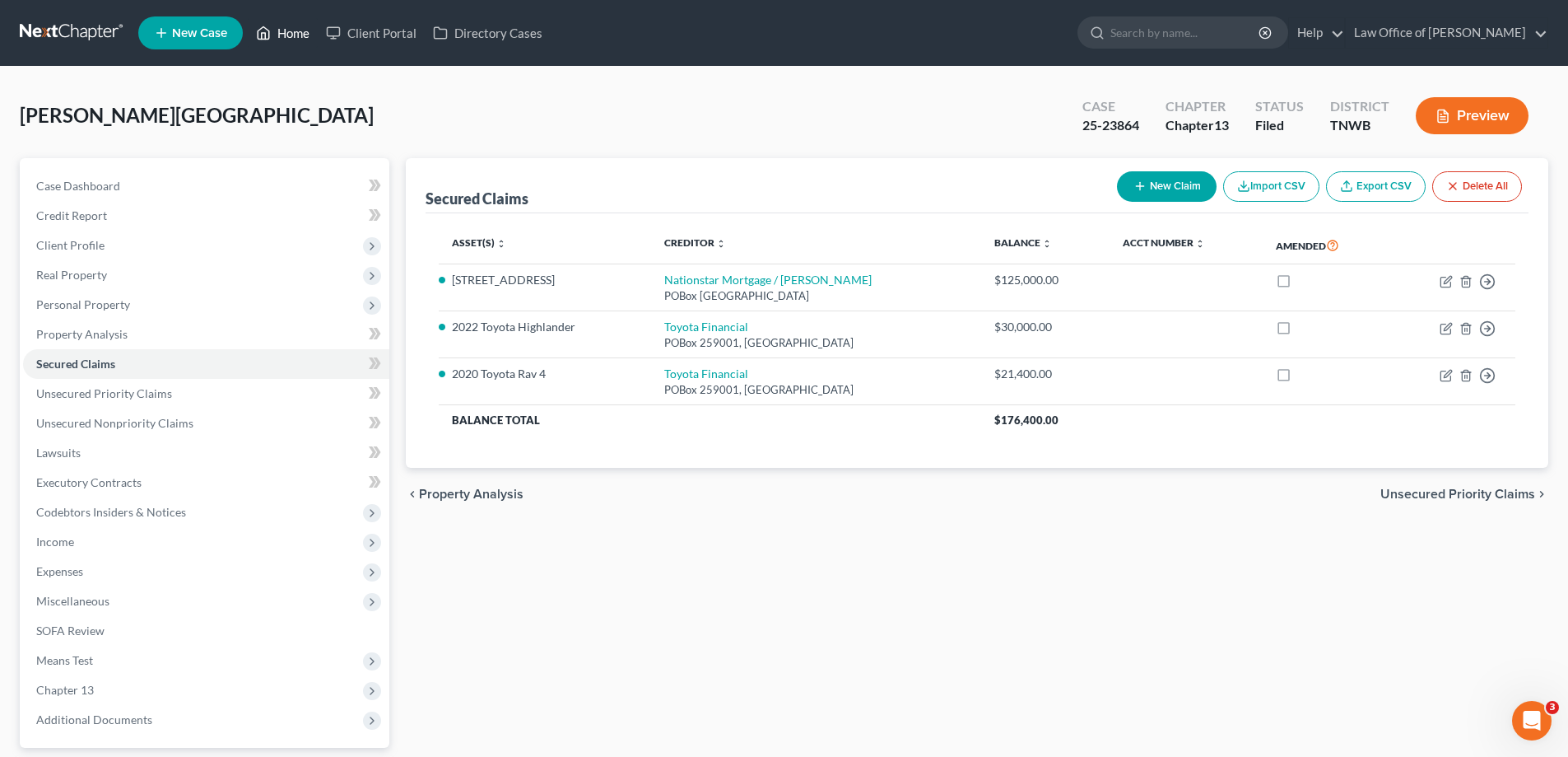
click at [299, 37] on link "Home" at bounding box center [283, 33] width 70 height 29
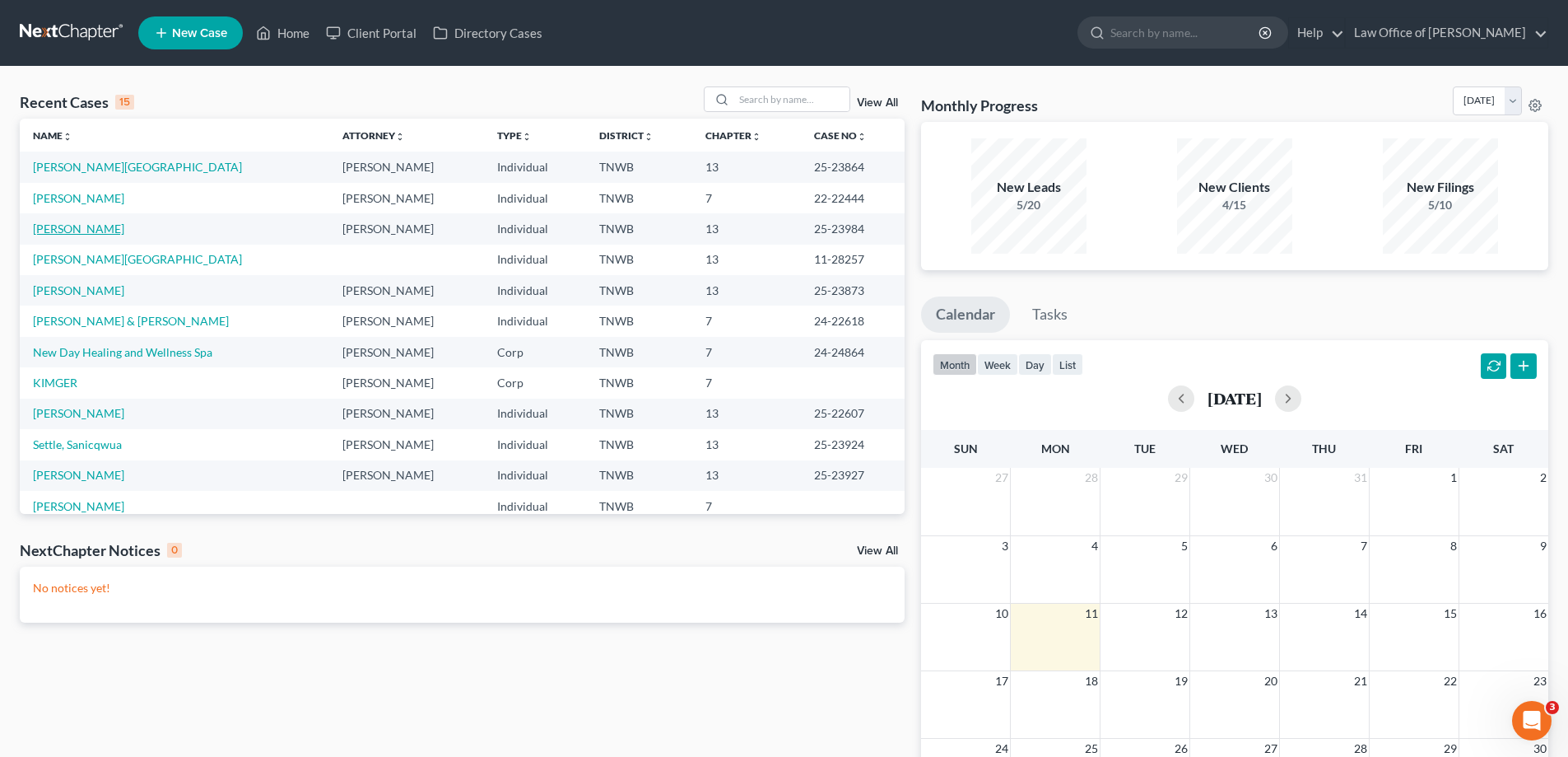
click at [70, 228] on link "[PERSON_NAME]" at bounding box center [78, 229] width 91 height 14
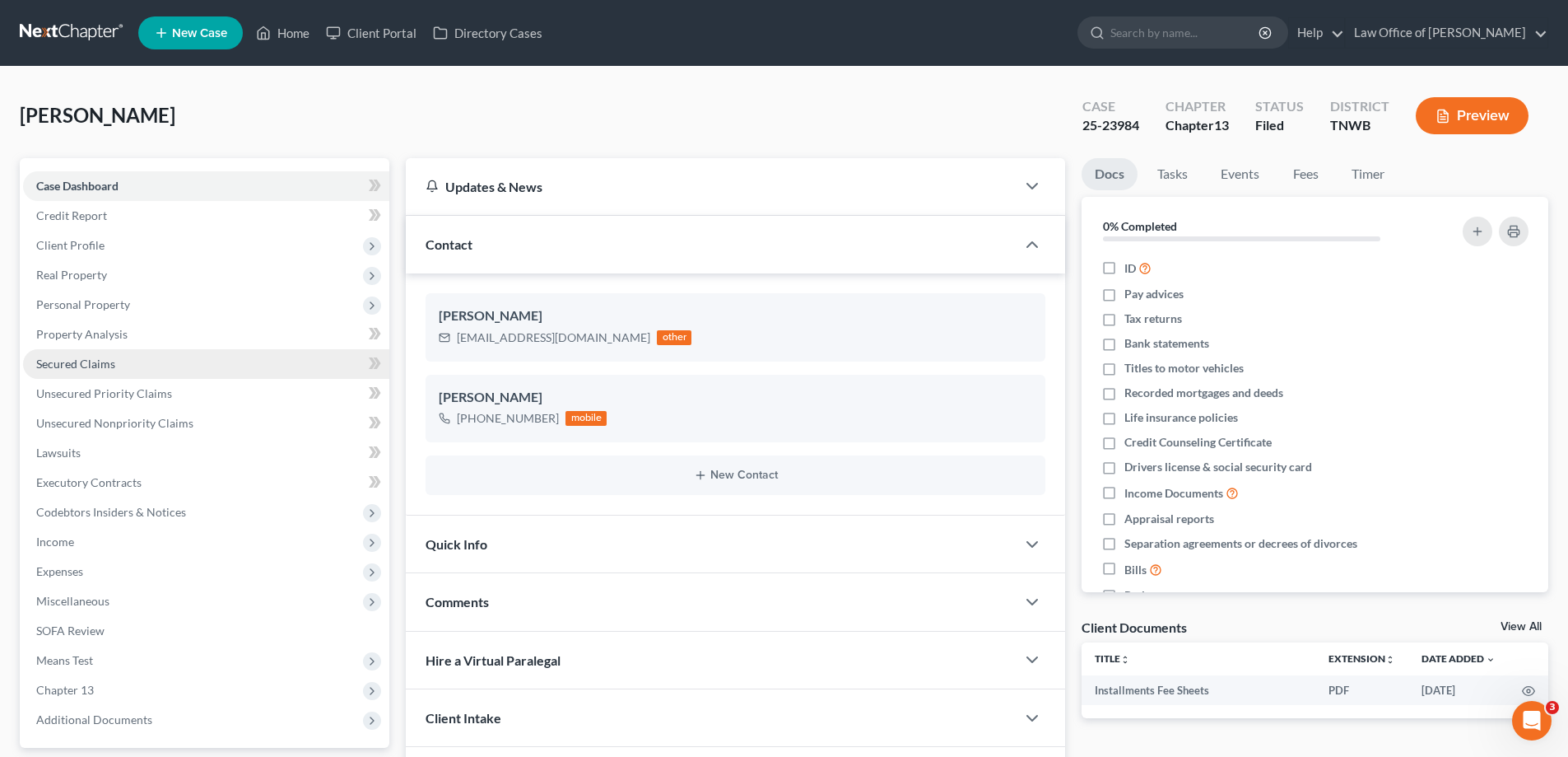
click at [90, 361] on span "Secured Claims" at bounding box center [75, 364] width 79 height 14
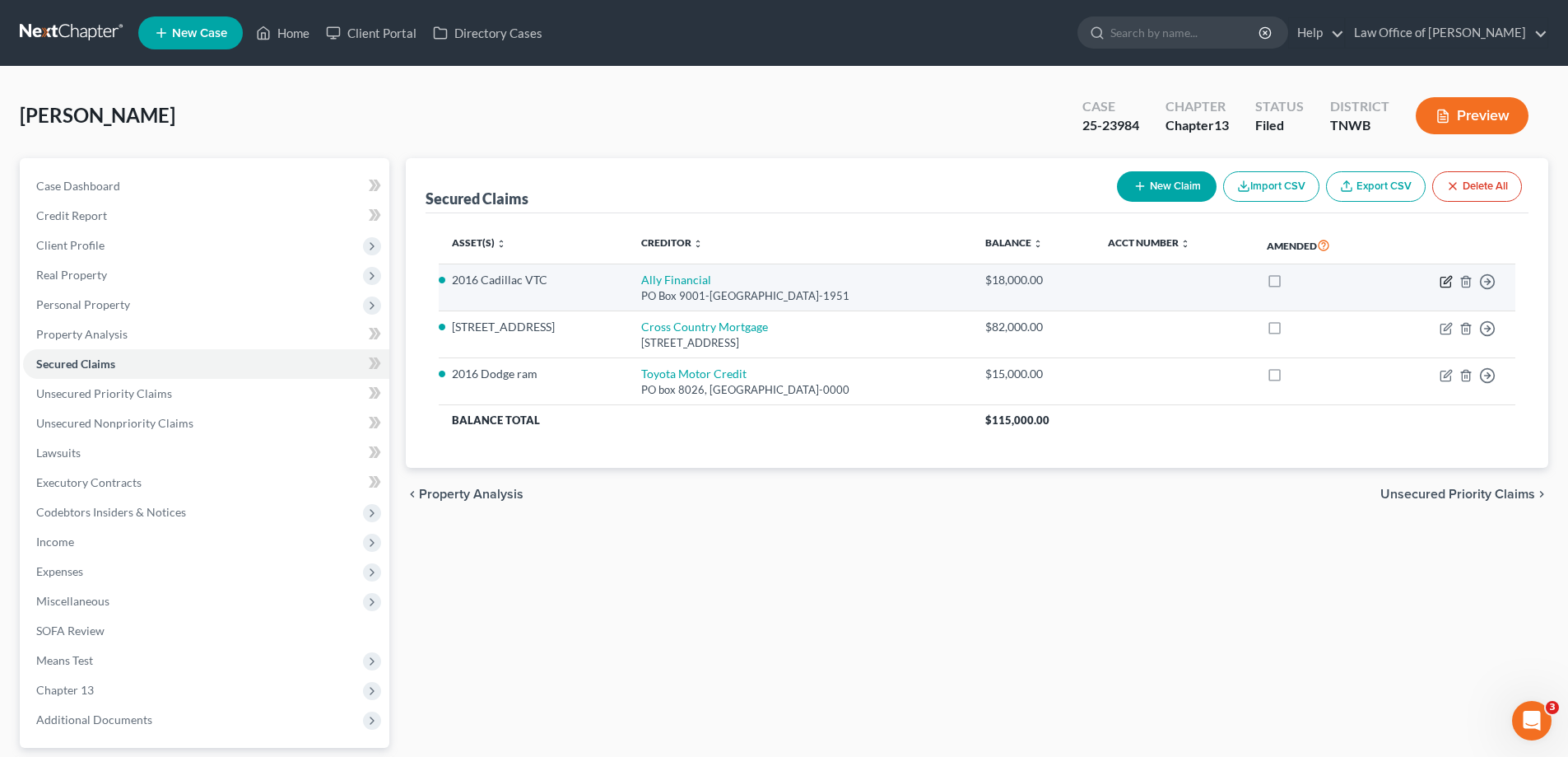
click at [1443, 282] on icon "button" at bounding box center [1446, 281] width 13 height 13
select select "18"
select select "7"
select select "2"
select select "0"
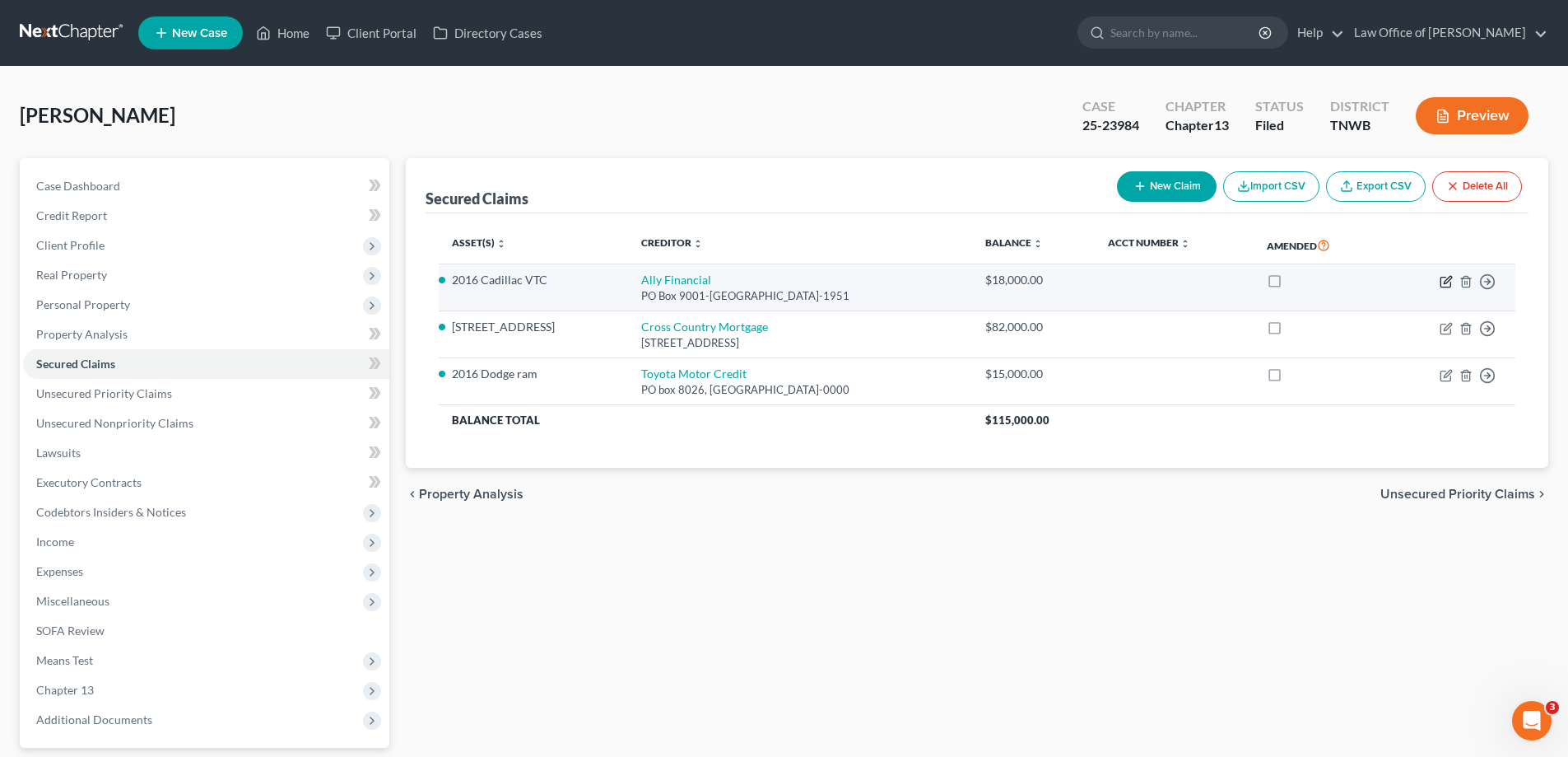
select select "0"
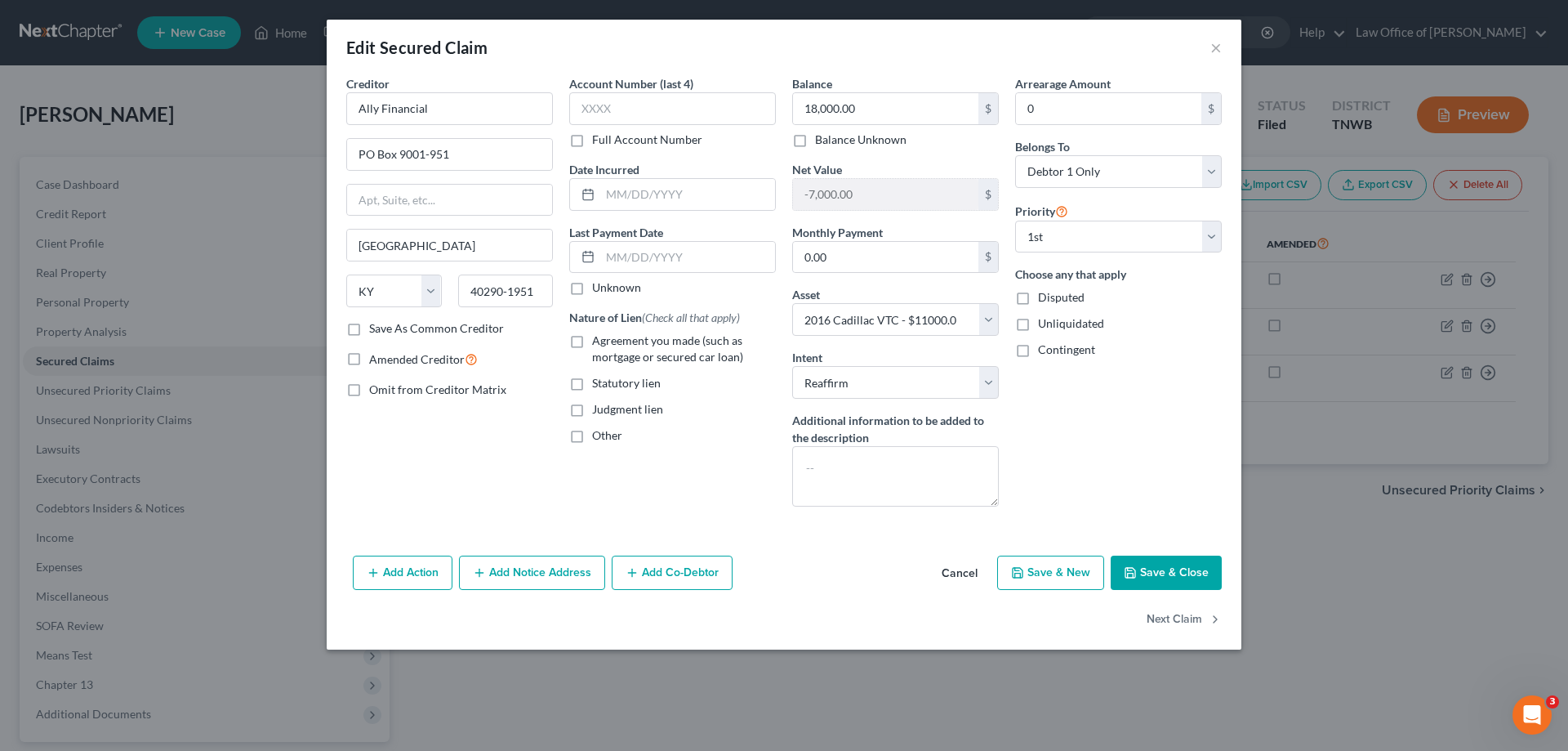
click at [960, 578] on button "Cancel" at bounding box center [960, 573] width 62 height 33
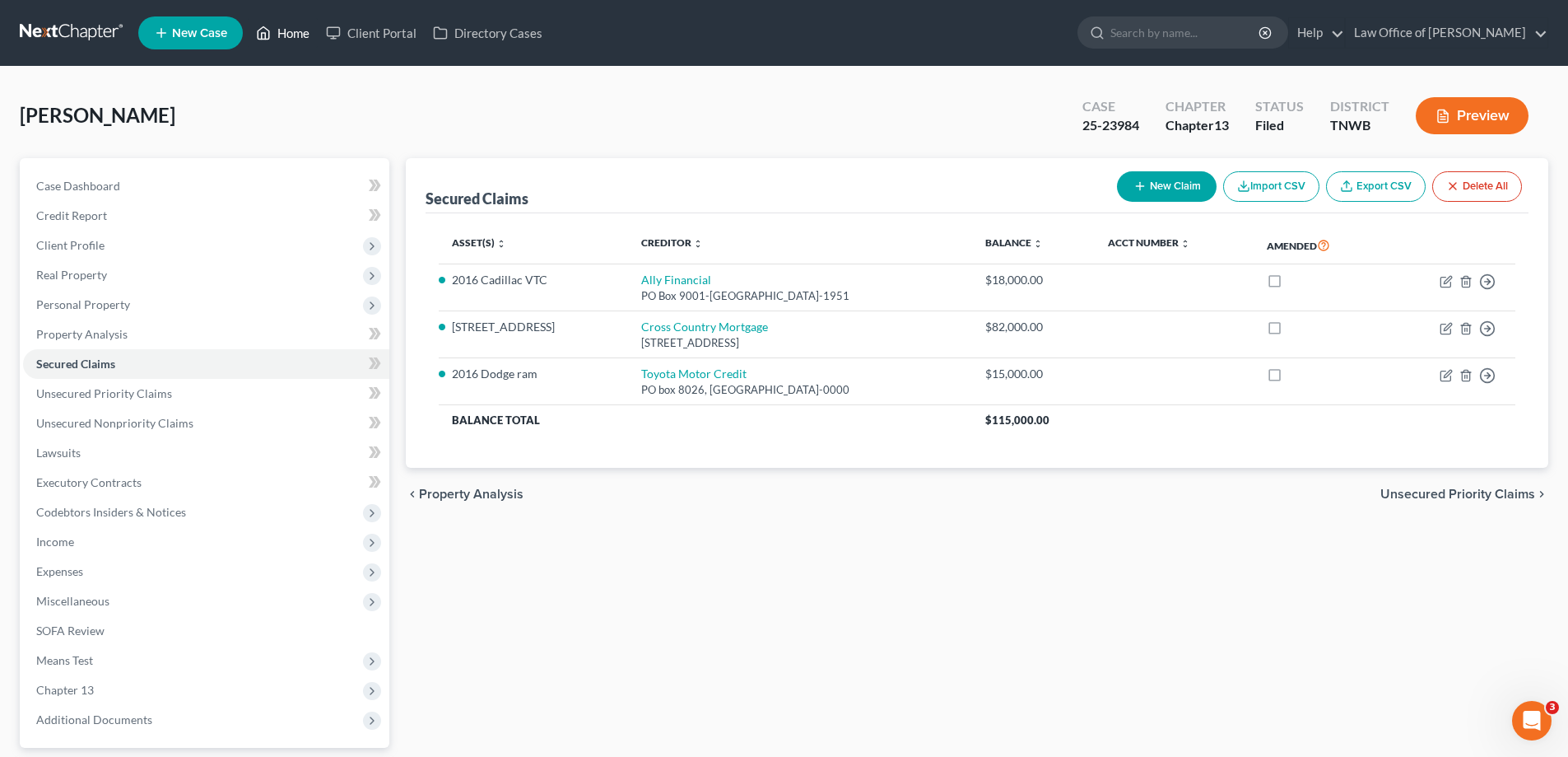
click at [294, 35] on link "Home" at bounding box center [283, 33] width 70 height 29
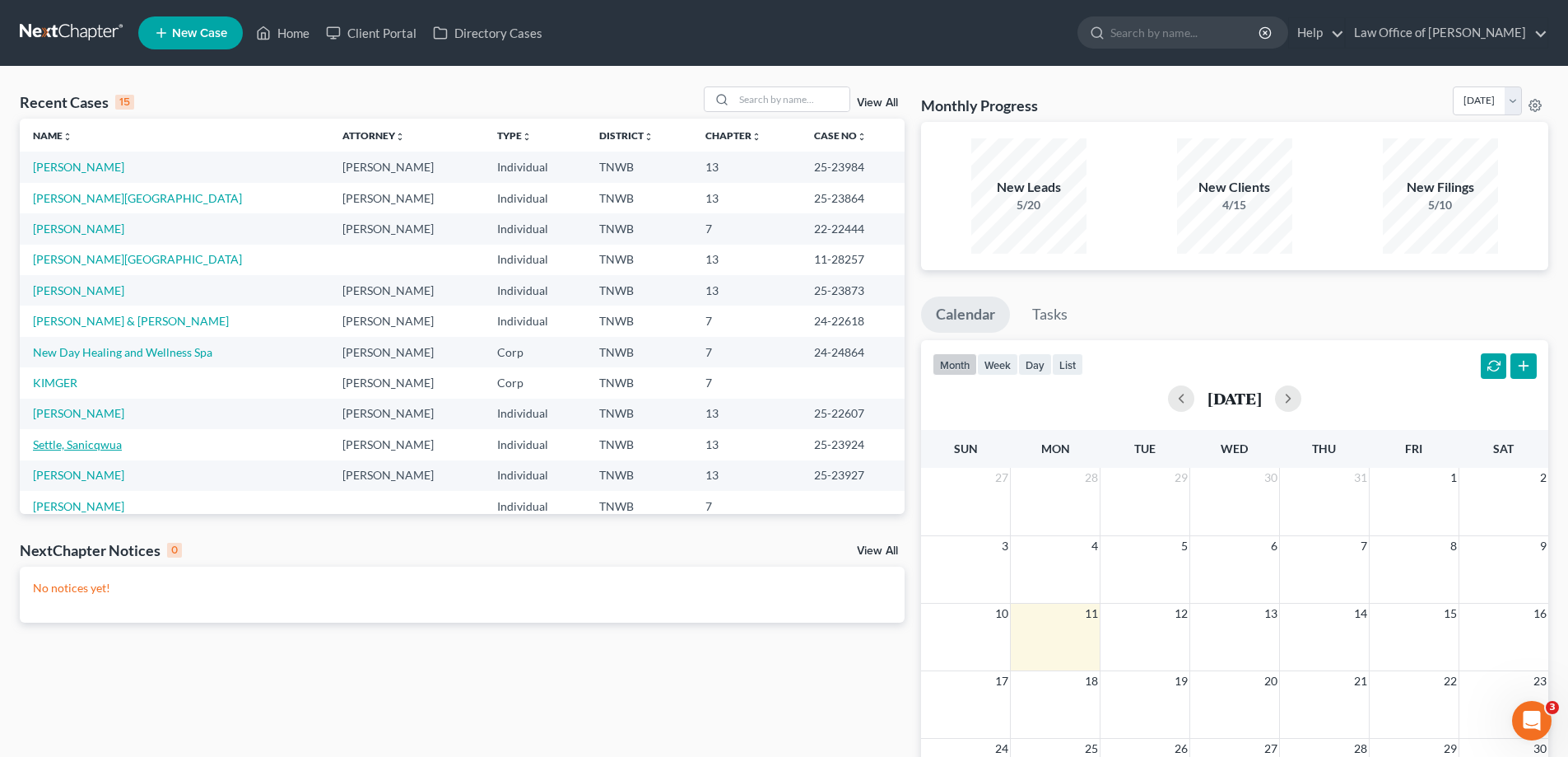
click at [108, 442] on link "Settle, Sanicqwua" at bounding box center [77, 444] width 89 height 14
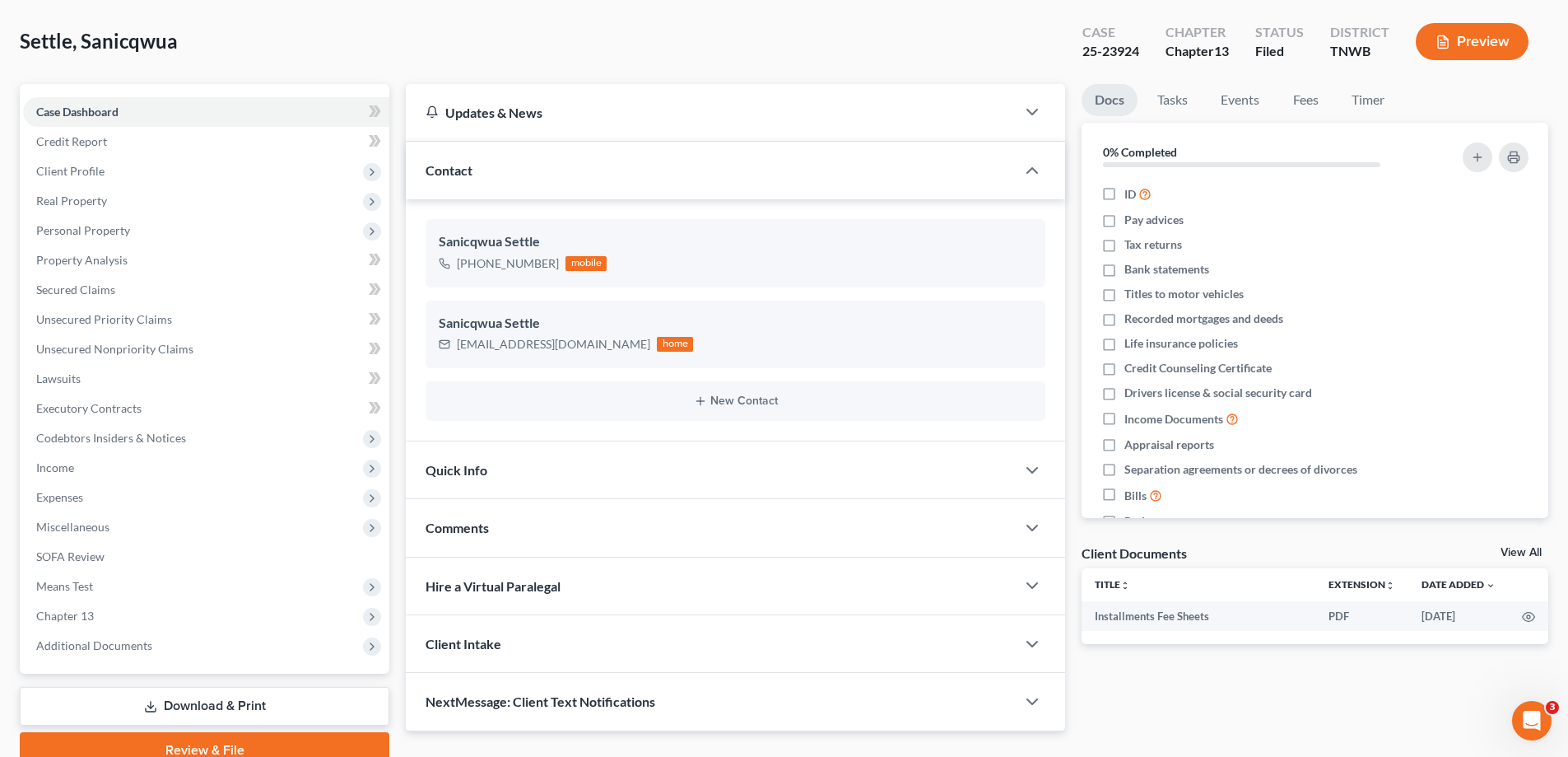
scroll to position [149, 0]
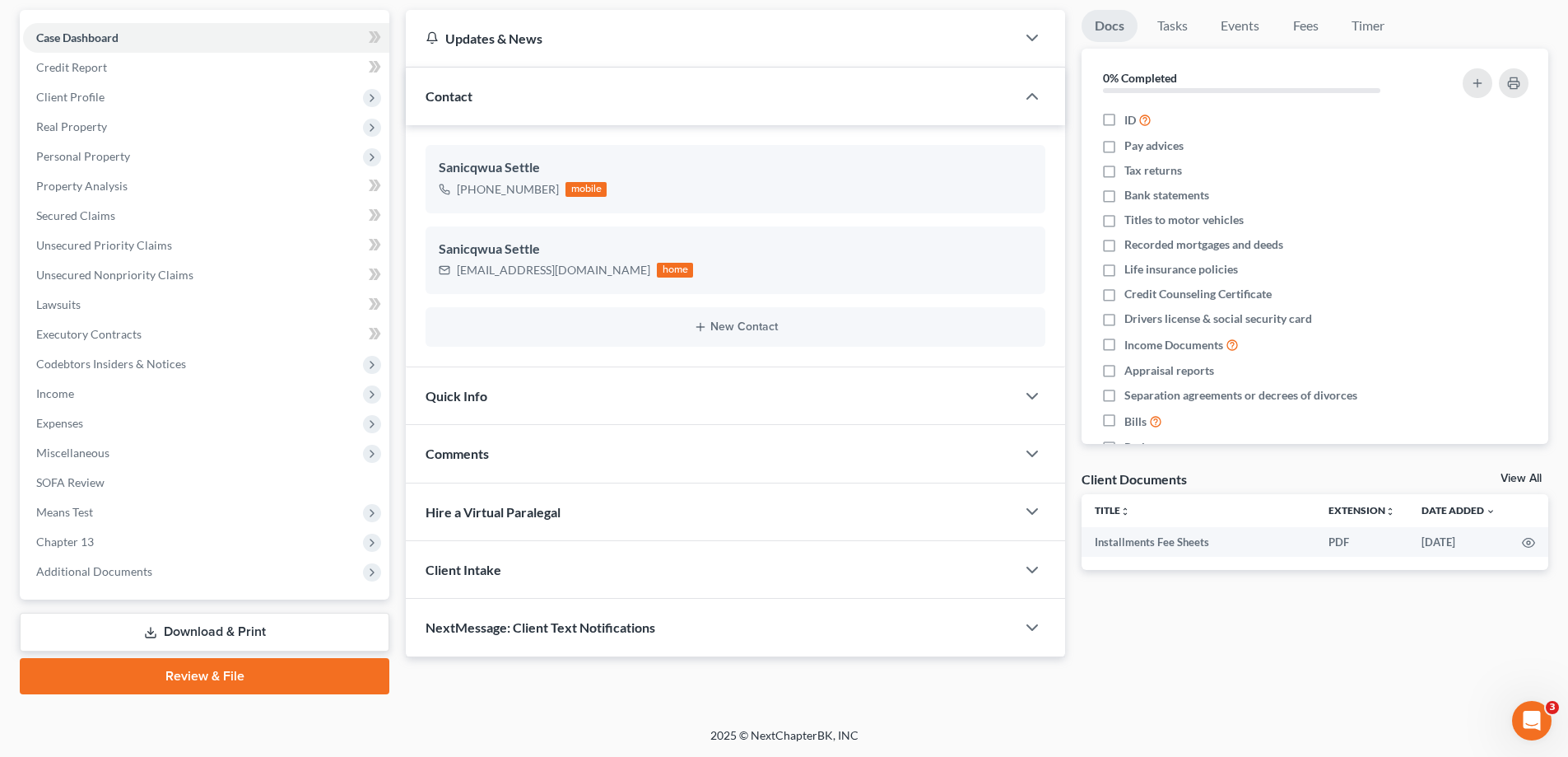
click at [211, 633] on link "Download & Print" at bounding box center [204, 633] width 370 height 39
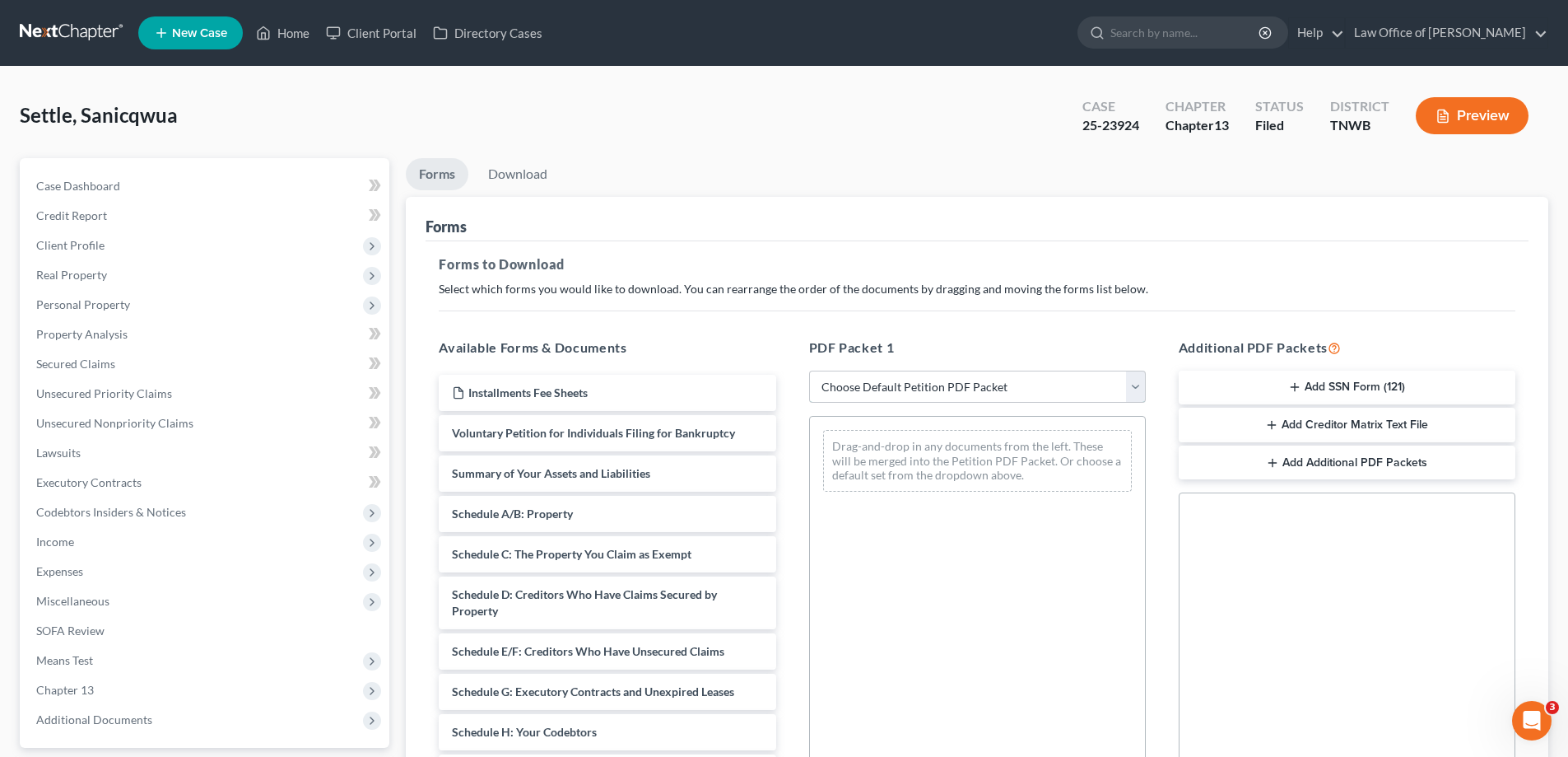
click at [1144, 386] on select "Choose Default Petition PDF Packet Complete Bankruptcy Petition (all forms and …" at bounding box center [978, 387] width 336 height 33
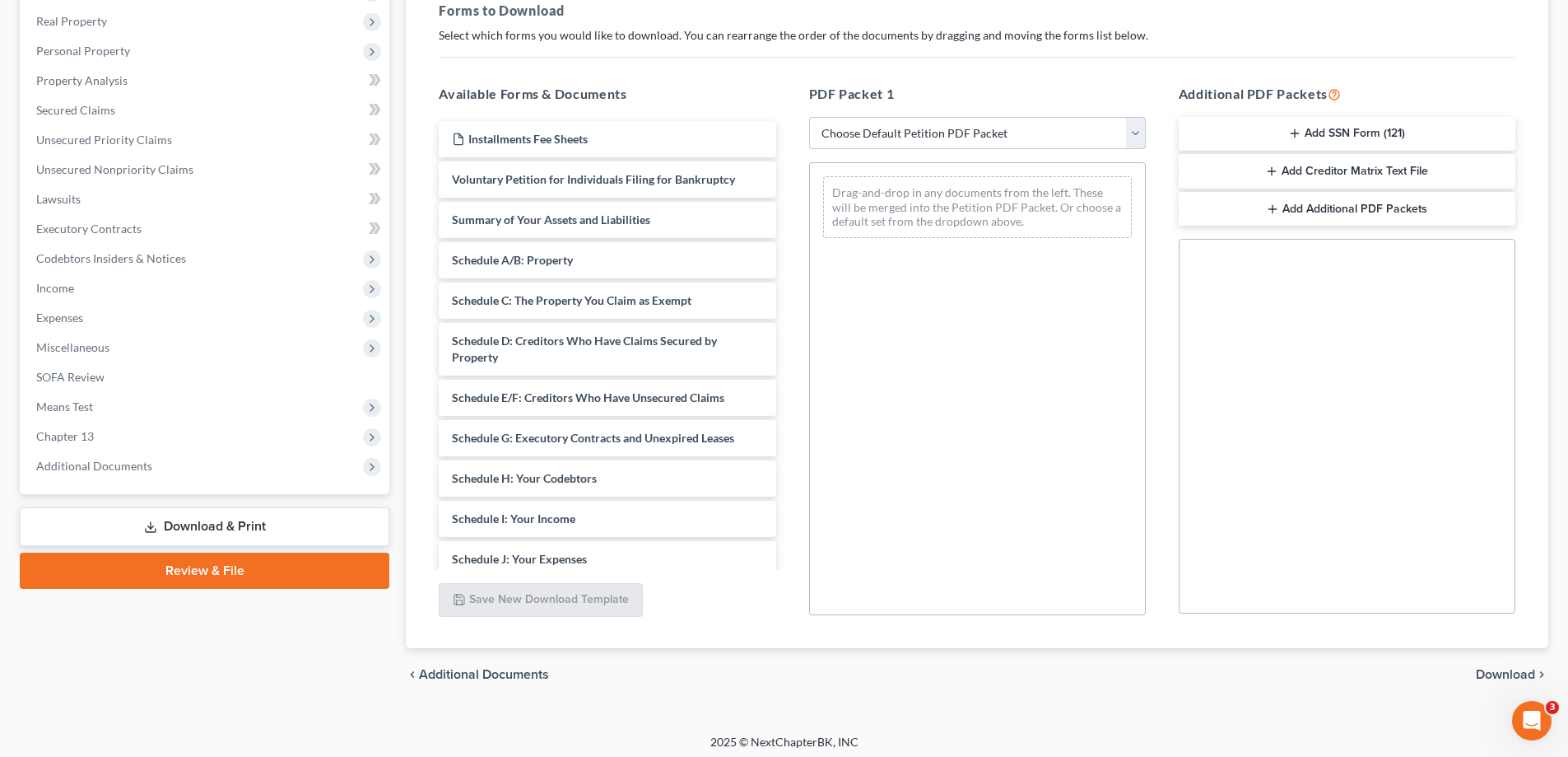
scroll to position [260, 0]
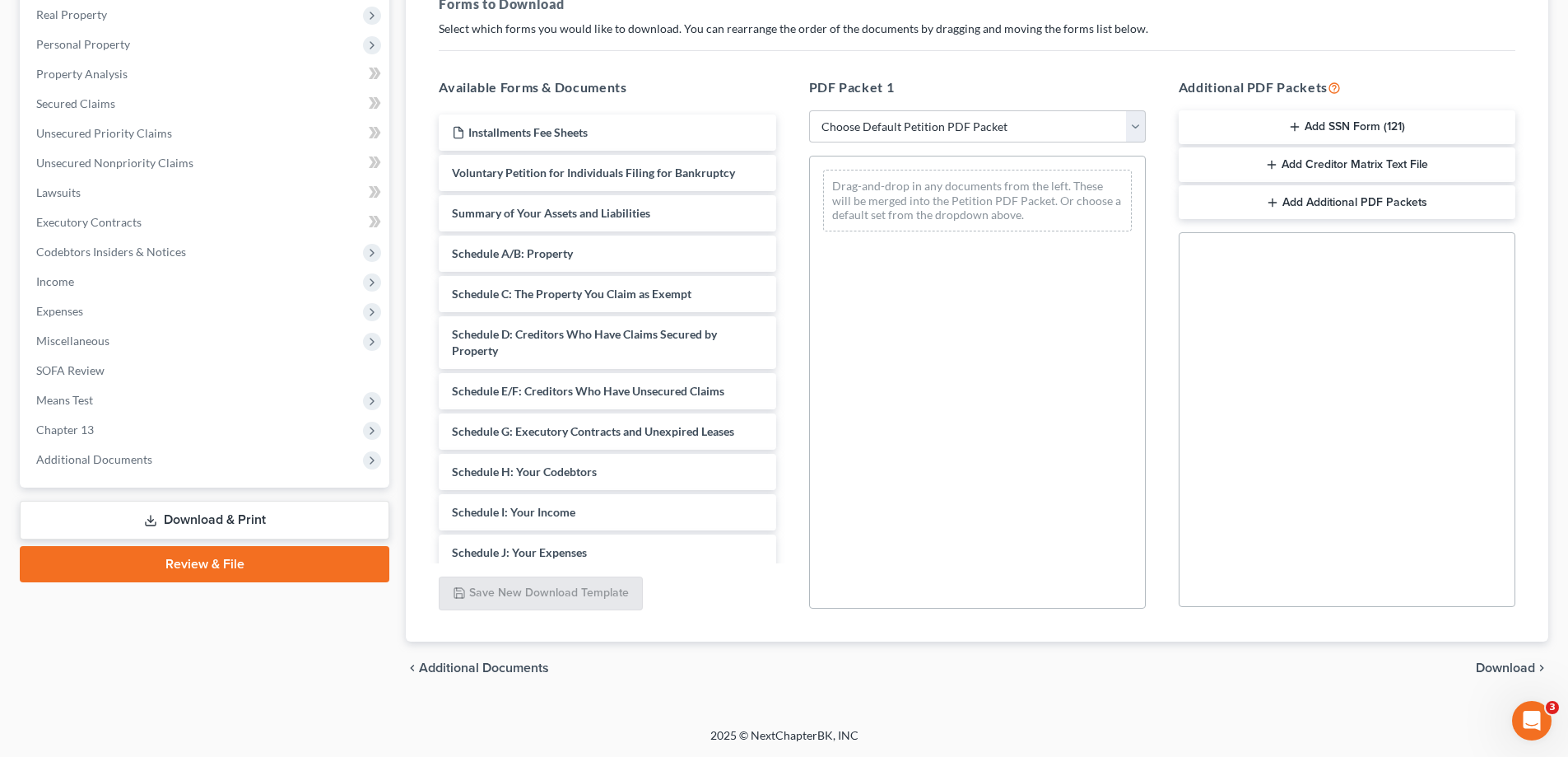
click at [216, 517] on link "Download & Print" at bounding box center [204, 520] width 370 height 39
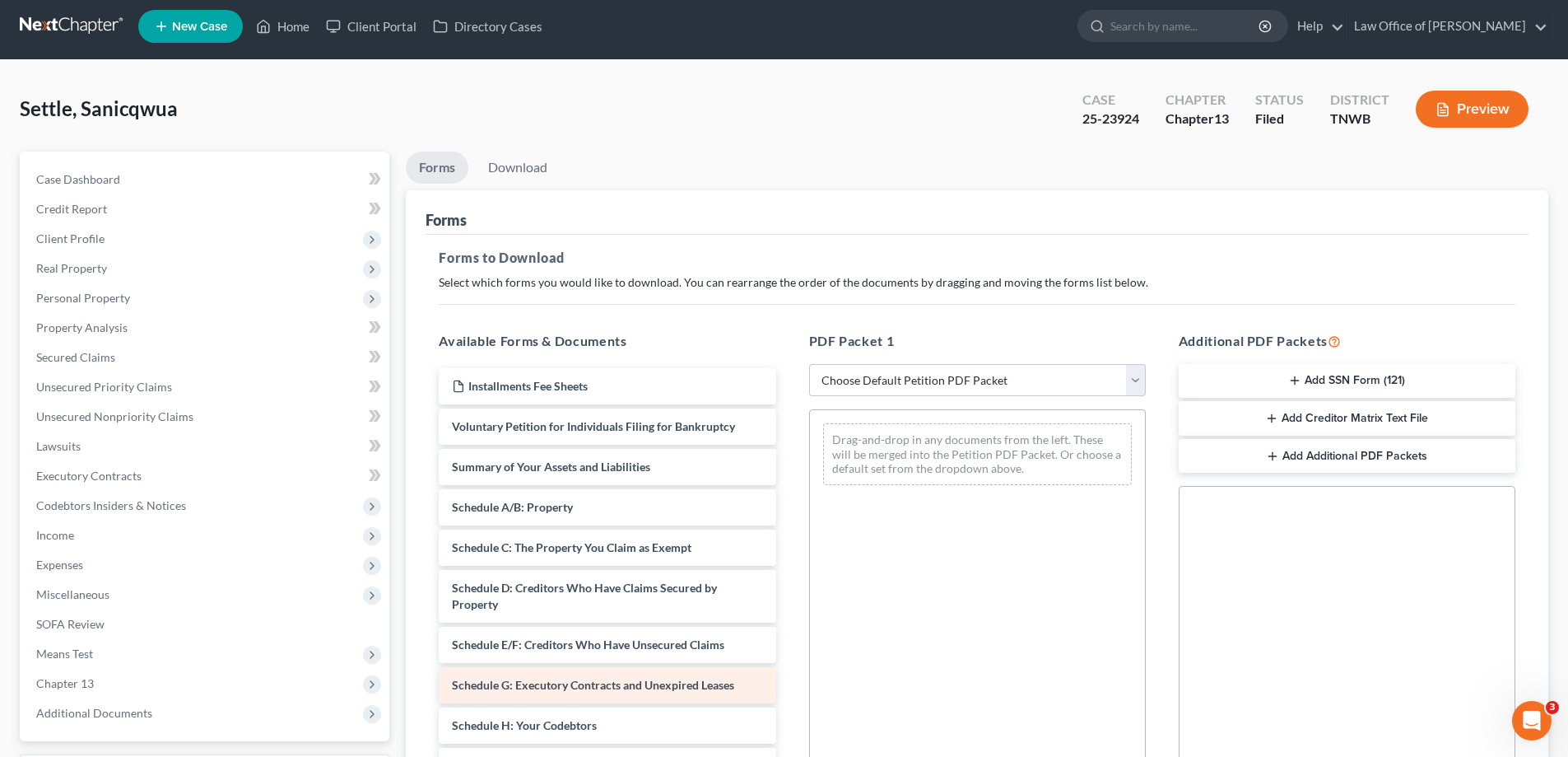
scroll to position [0, 0]
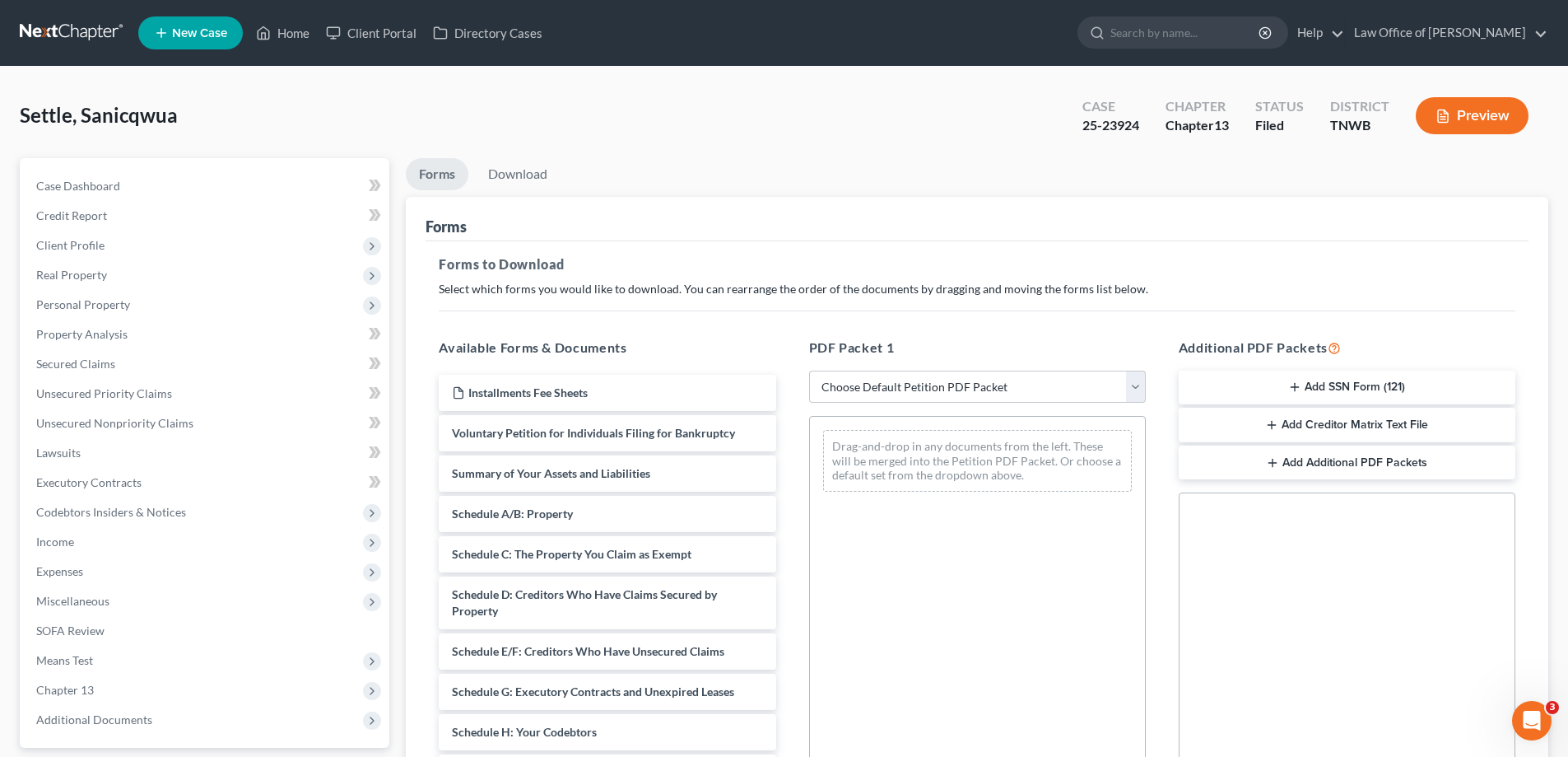
drag, startPoint x: 1338, startPoint y: 378, endPoint x: 1076, endPoint y: 431, distance: 267.3
click at [998, 451] on div "Available Forms & Documents Installments Fee Sheets Voluntary Petition for Indi…" at bounding box center [977, 603] width 1110 height 558
click at [1020, 537] on div "Drag-and-drop in any documents from the left. These will be merged into the Pet…" at bounding box center [978, 642] width 336 height 453
drag, startPoint x: 1364, startPoint y: 383, endPoint x: 1160, endPoint y: 407, distance: 205.4
click at [1194, 410] on div "Additional PDF Packets Add SSN Form (121) Add Creditor Matrix Text File Add Add…" at bounding box center [1347, 603] width 370 height 558
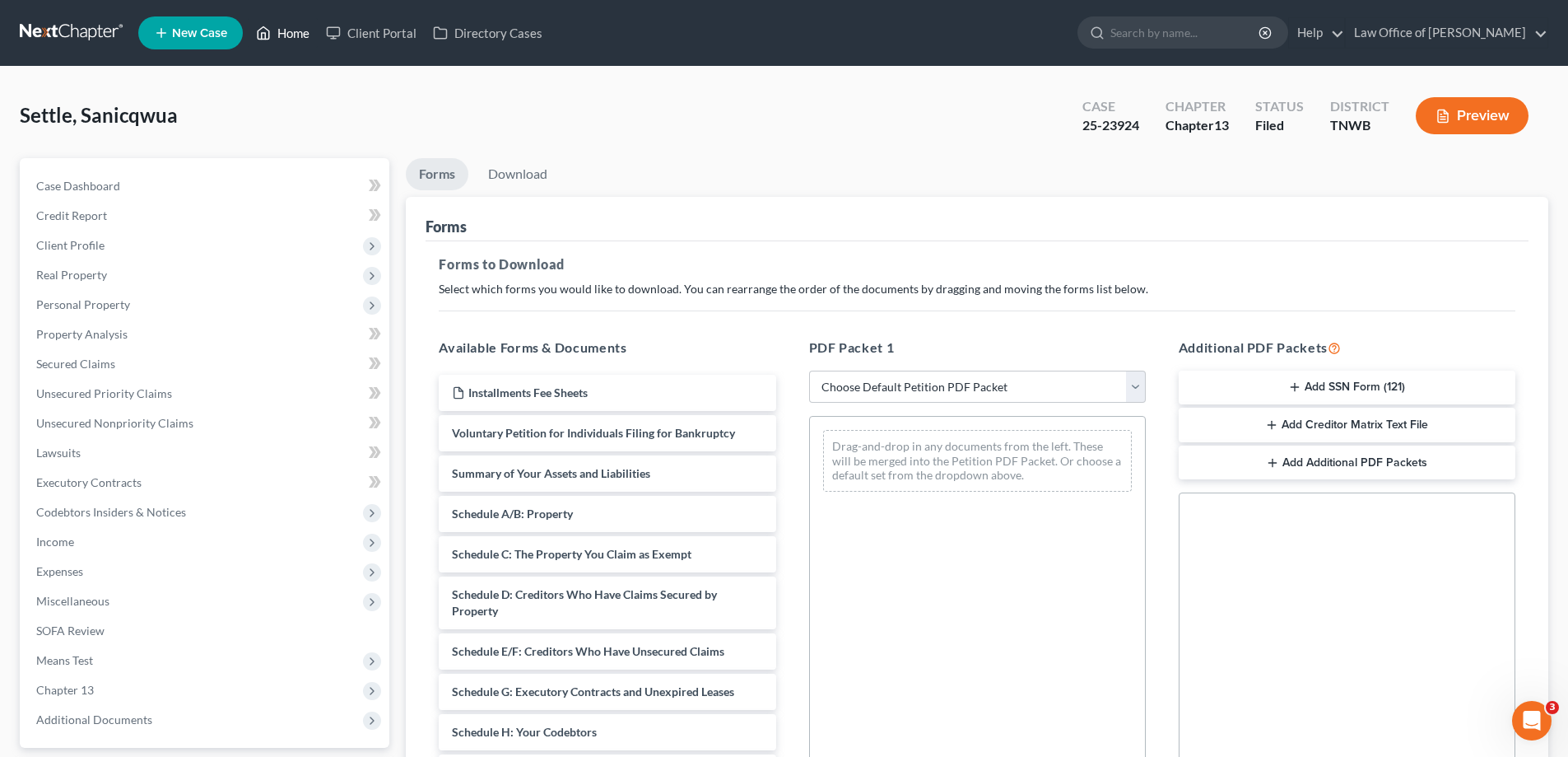
click at [293, 30] on link "Home" at bounding box center [283, 33] width 70 height 29
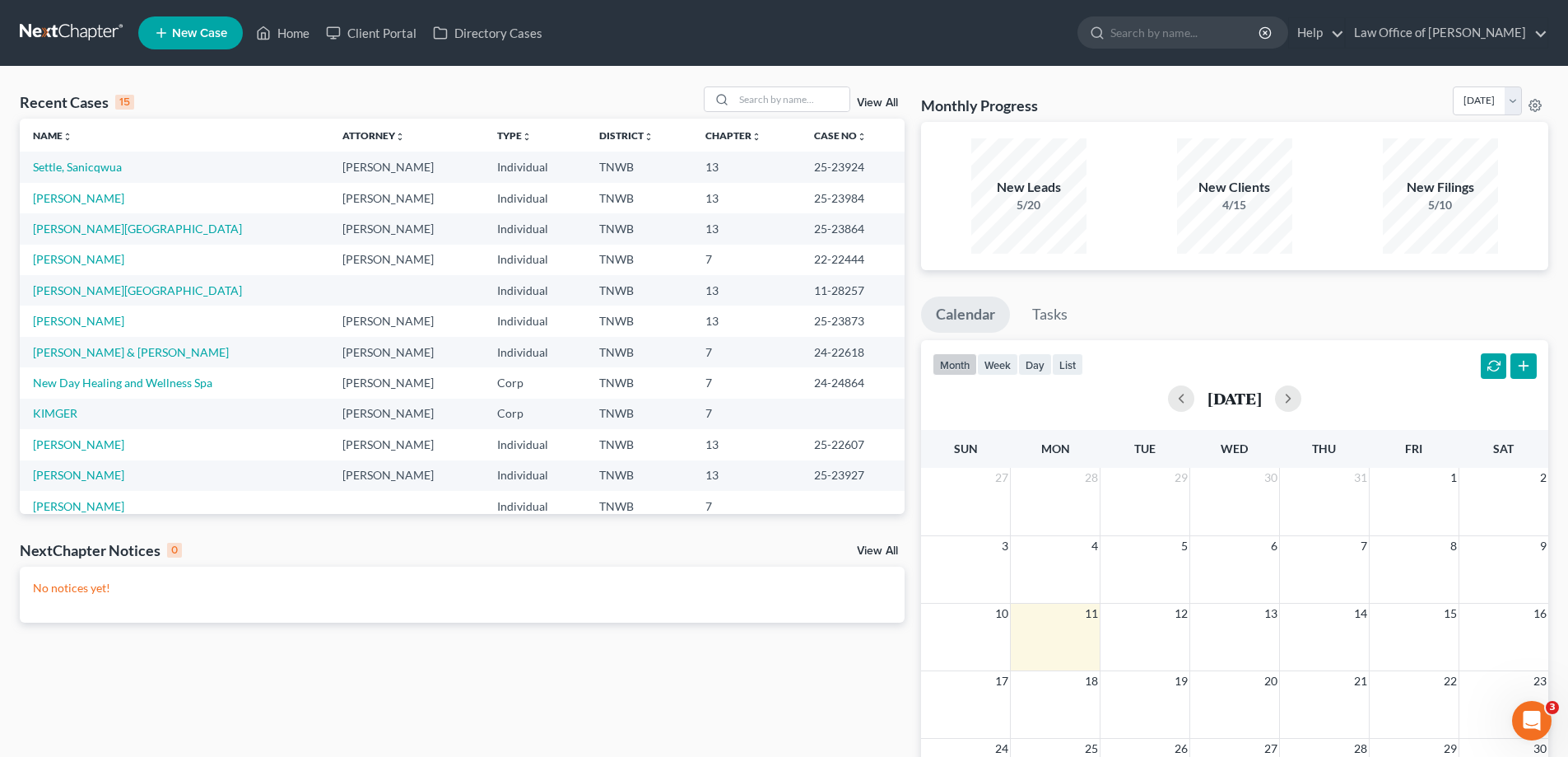
click at [101, 157] on td "Settle, Sanicqwua" at bounding box center [174, 166] width 310 height 30
click at [101, 165] on link "Settle, Sanicqwua" at bounding box center [77, 166] width 89 height 14
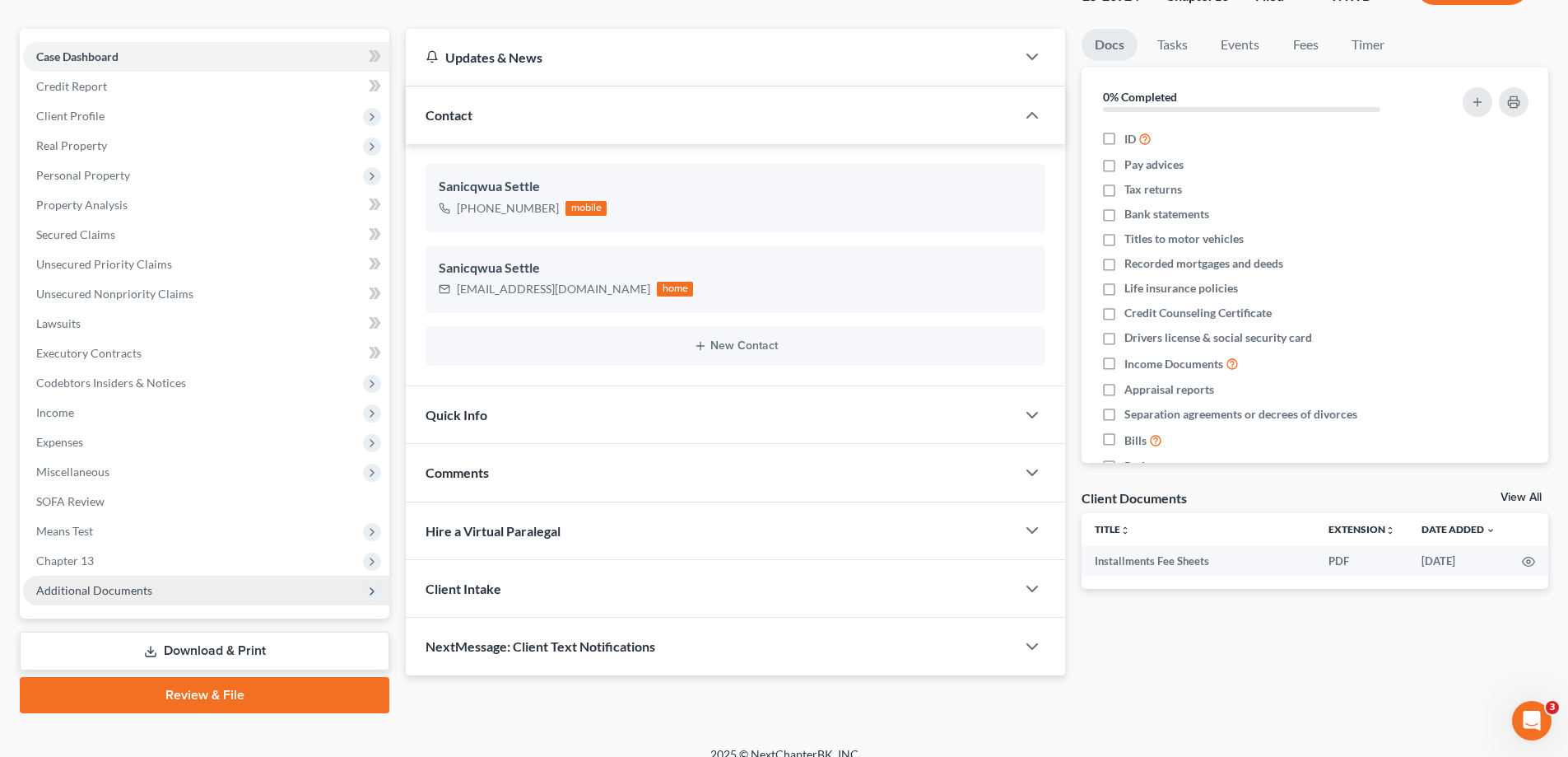
scroll to position [149, 0]
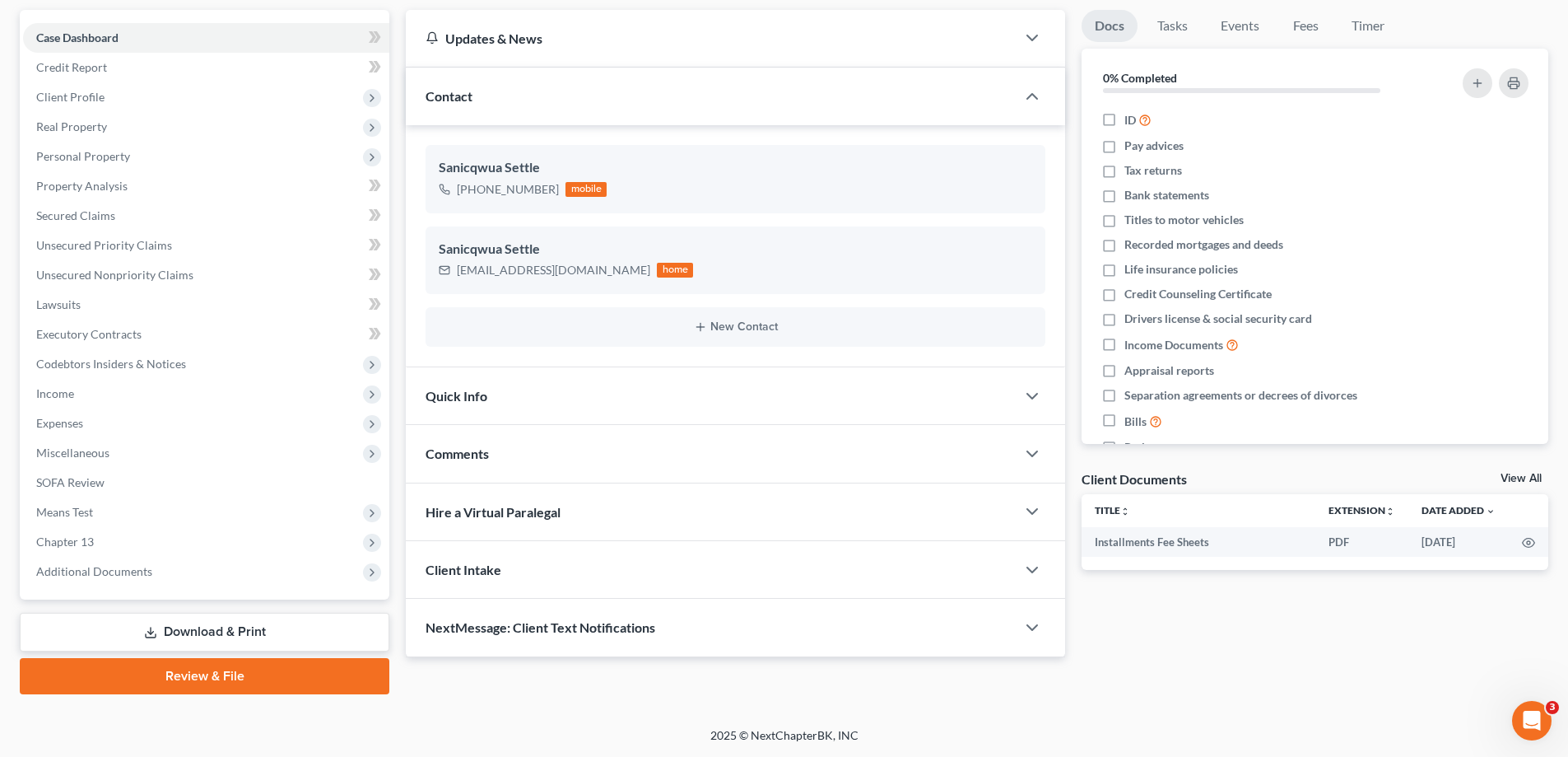
click at [245, 623] on link "Download & Print" at bounding box center [204, 633] width 370 height 39
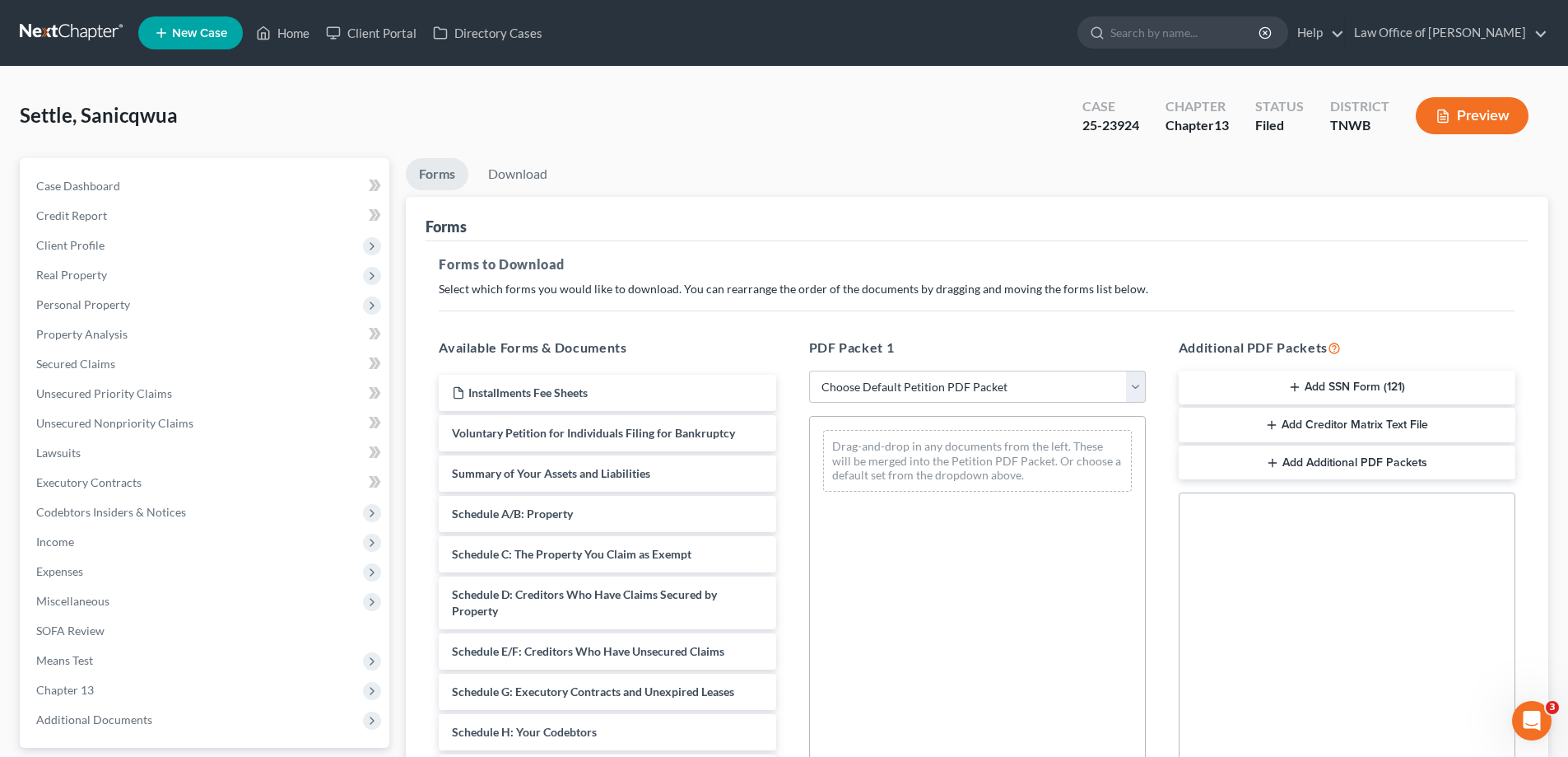
drag, startPoint x: 1249, startPoint y: 388, endPoint x: 1215, endPoint y: 401, distance: 36.4
click at [994, 405] on div "Available Forms & Documents Installments Fee Sheets Voluntary Petition for Indi…" at bounding box center [977, 603] width 1110 height 558
click at [1274, 389] on button "Add SSN Form (121)" at bounding box center [1347, 387] width 336 height 34
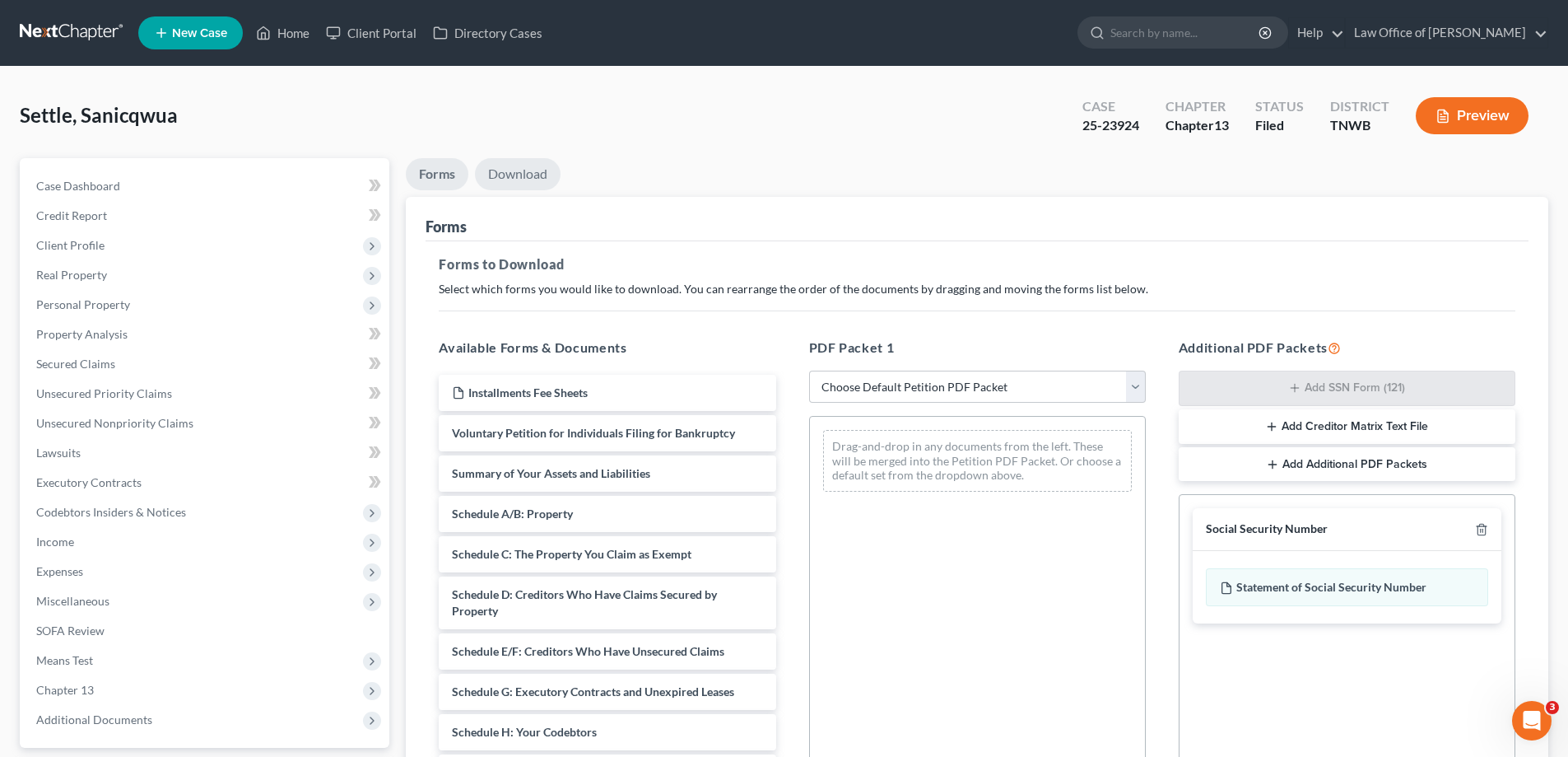
click at [519, 172] on link "Download" at bounding box center [518, 174] width 86 height 32
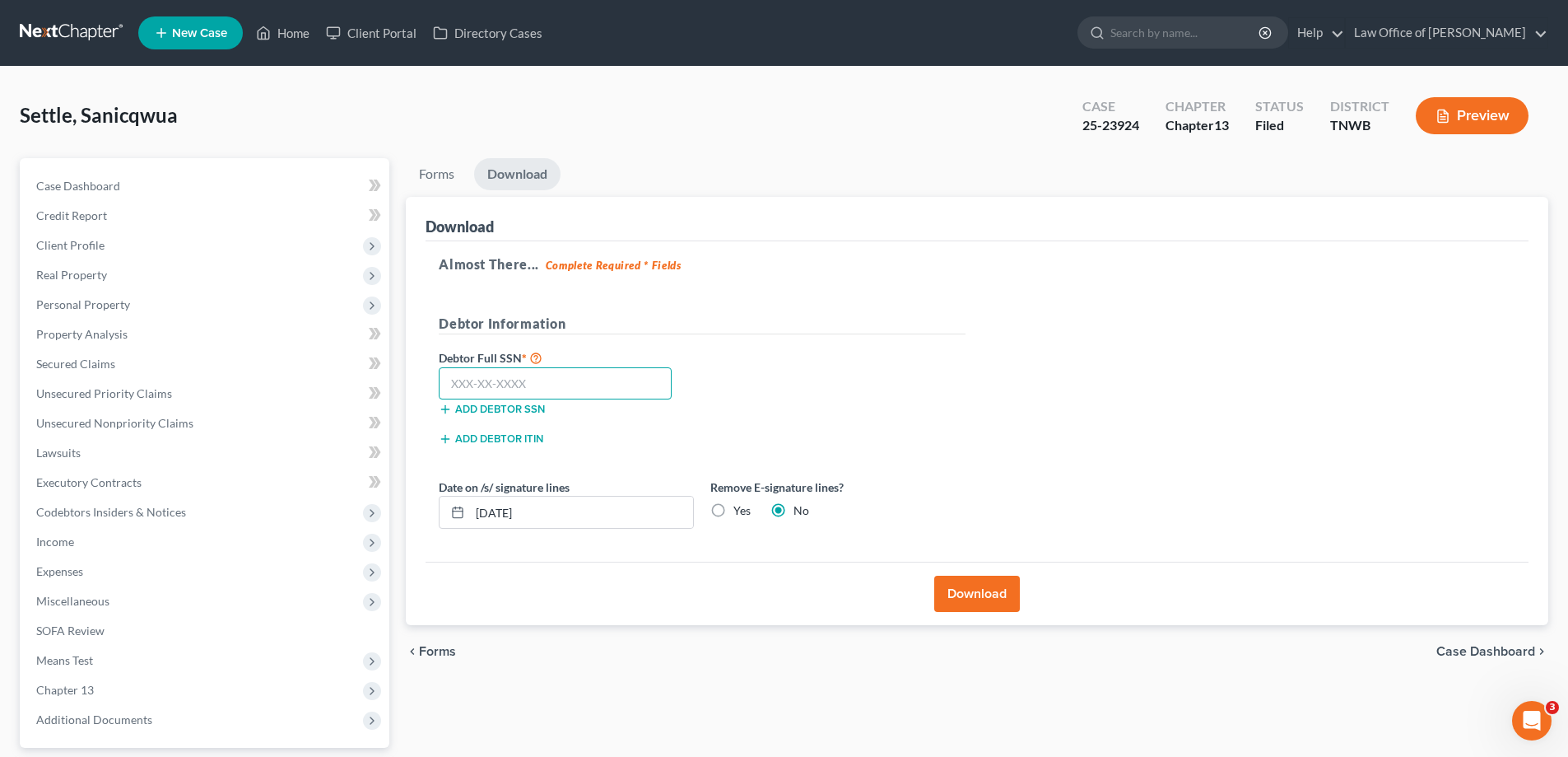
click at [559, 382] on input "text" at bounding box center [555, 384] width 233 height 33
type input "412-79-5073"
click at [655, 521] on input "[DATE]" at bounding box center [582, 512] width 223 height 31
click at [977, 592] on button "Download" at bounding box center [978, 594] width 86 height 36
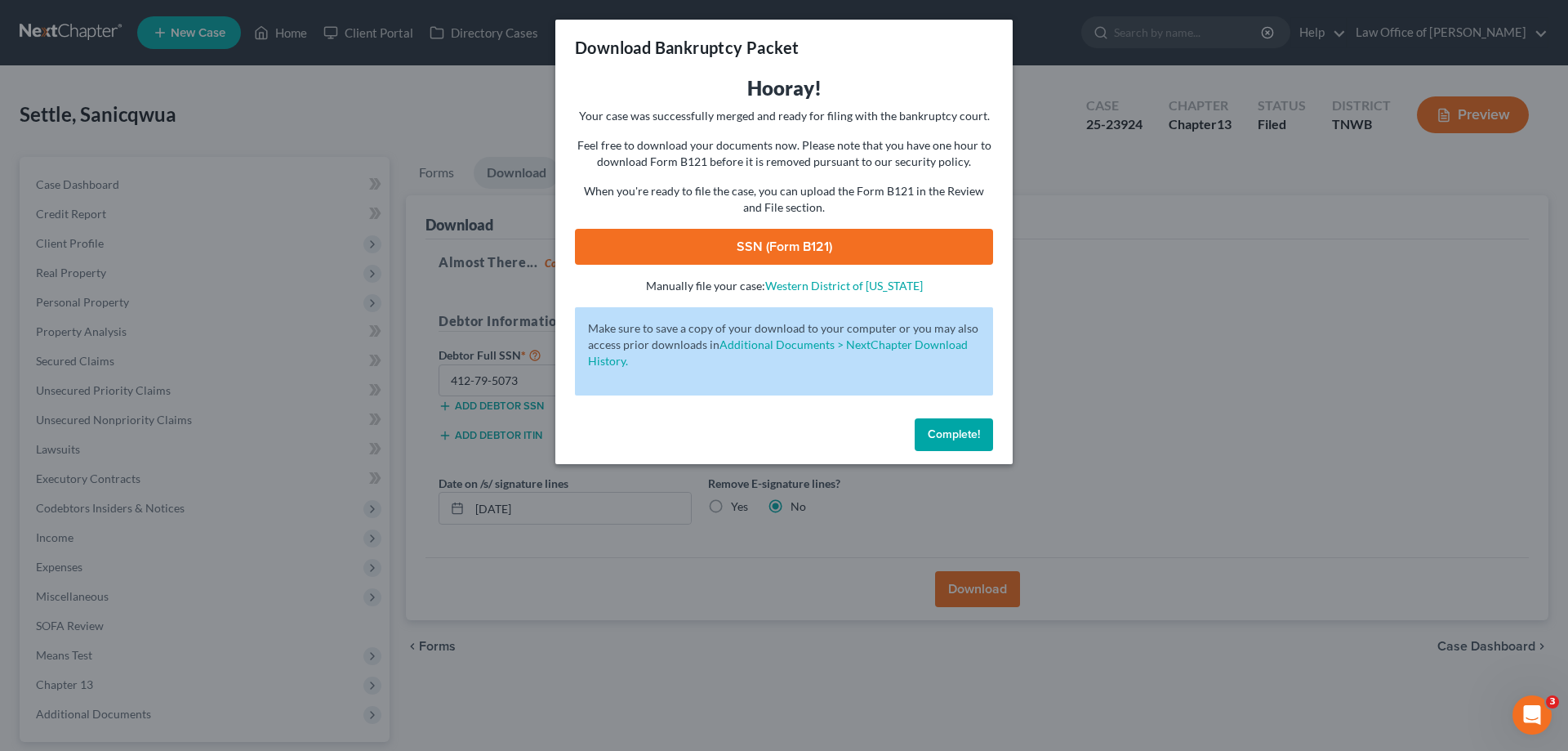
click at [777, 247] on link "SSN (Form B121)" at bounding box center [784, 246] width 418 height 36
click at [949, 433] on span "Complete!" at bounding box center [954, 434] width 52 height 14
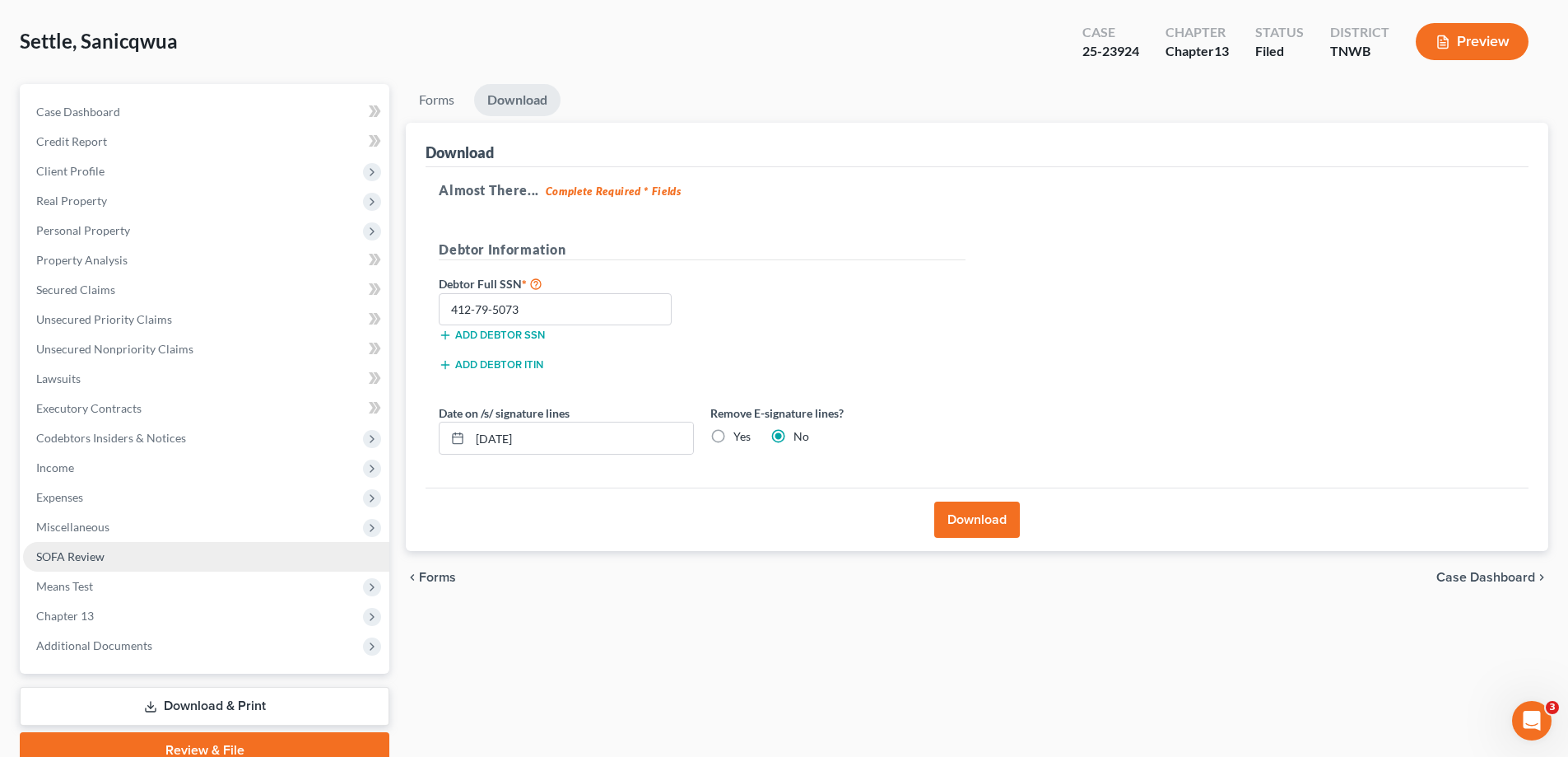
scroll to position [149, 0]
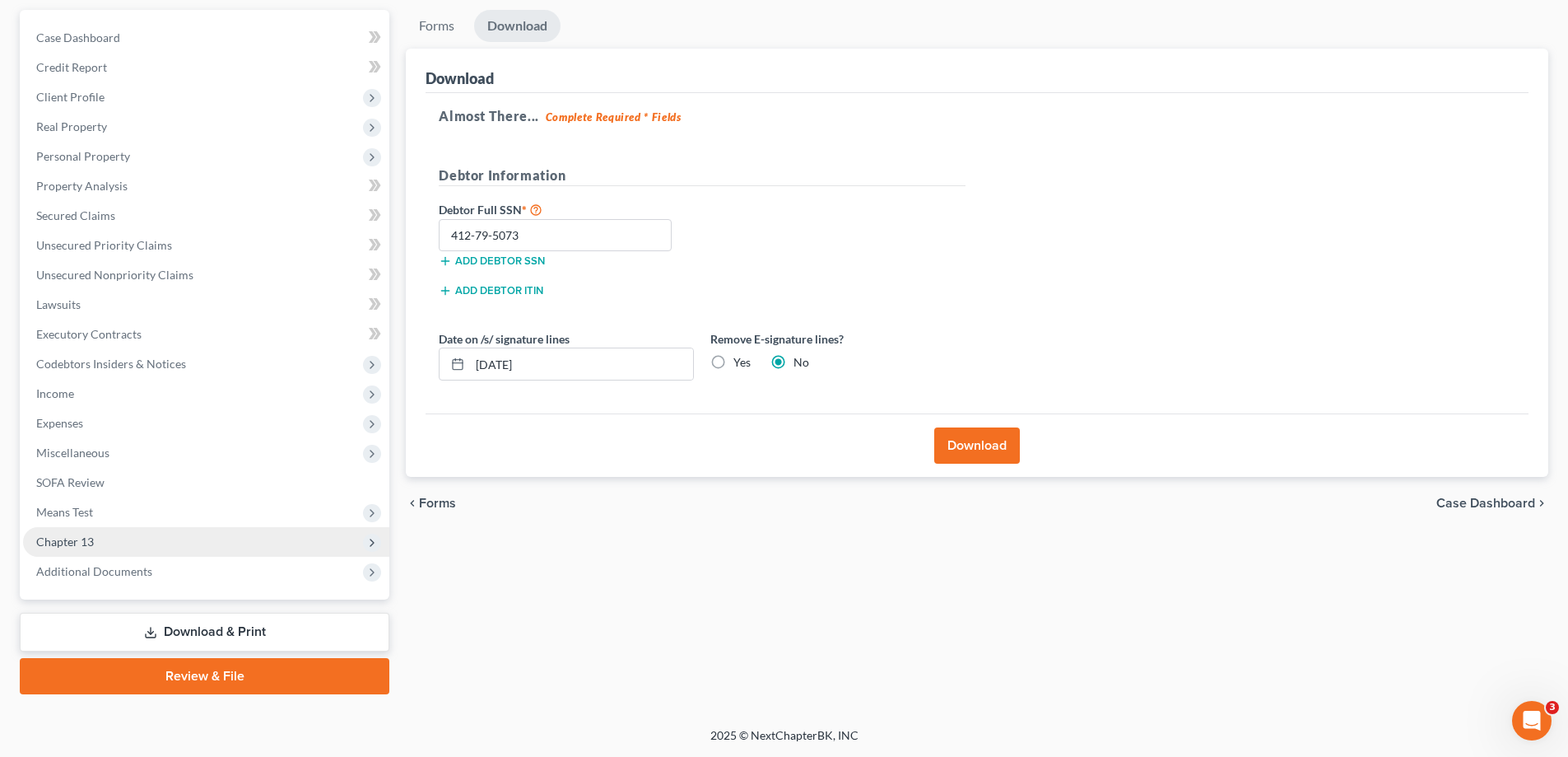
click at [136, 545] on span "Chapter 13" at bounding box center [206, 542] width 367 height 29
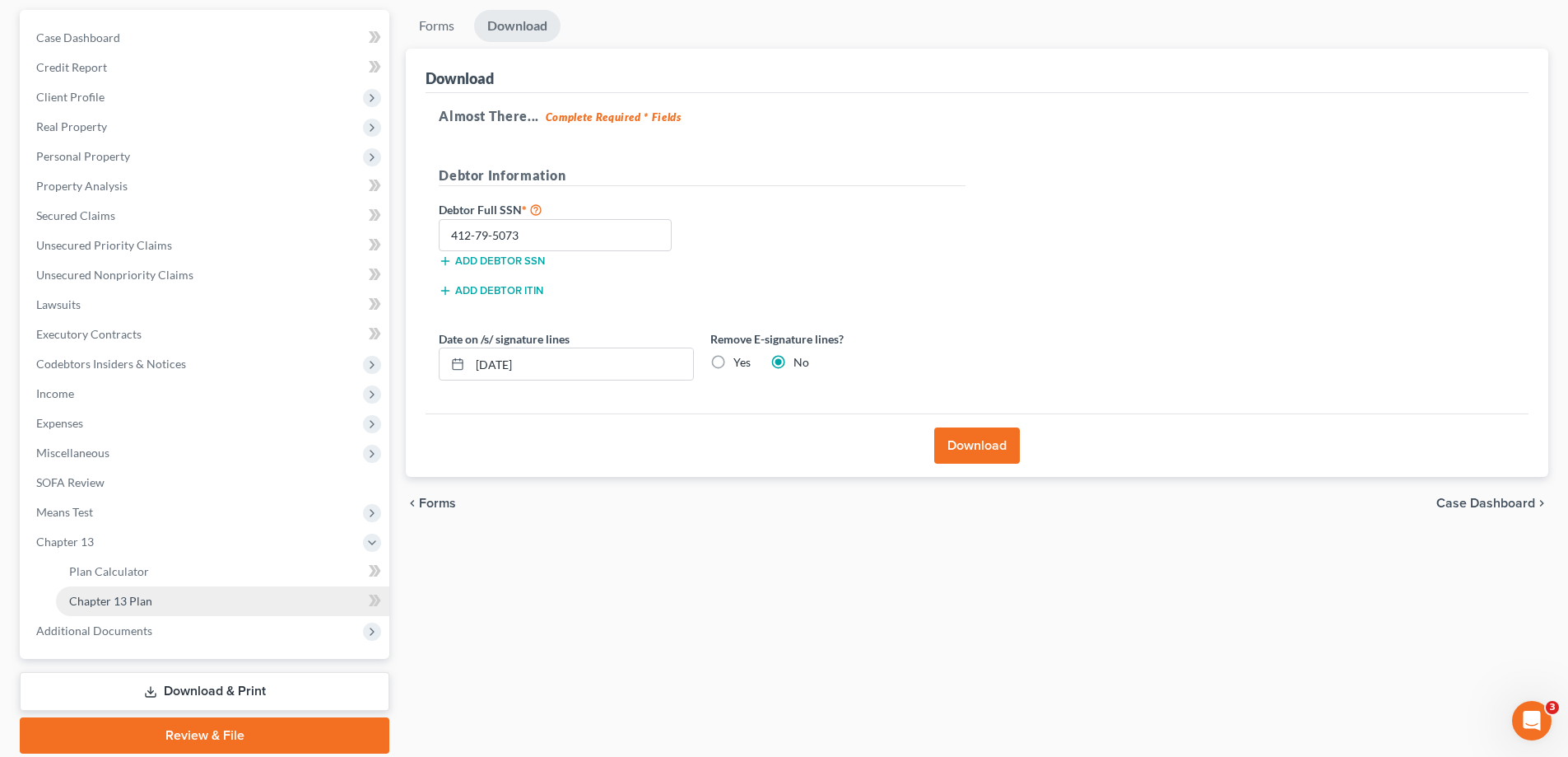
click at [155, 598] on link "Chapter 13 Plan" at bounding box center [222, 601] width 333 height 29
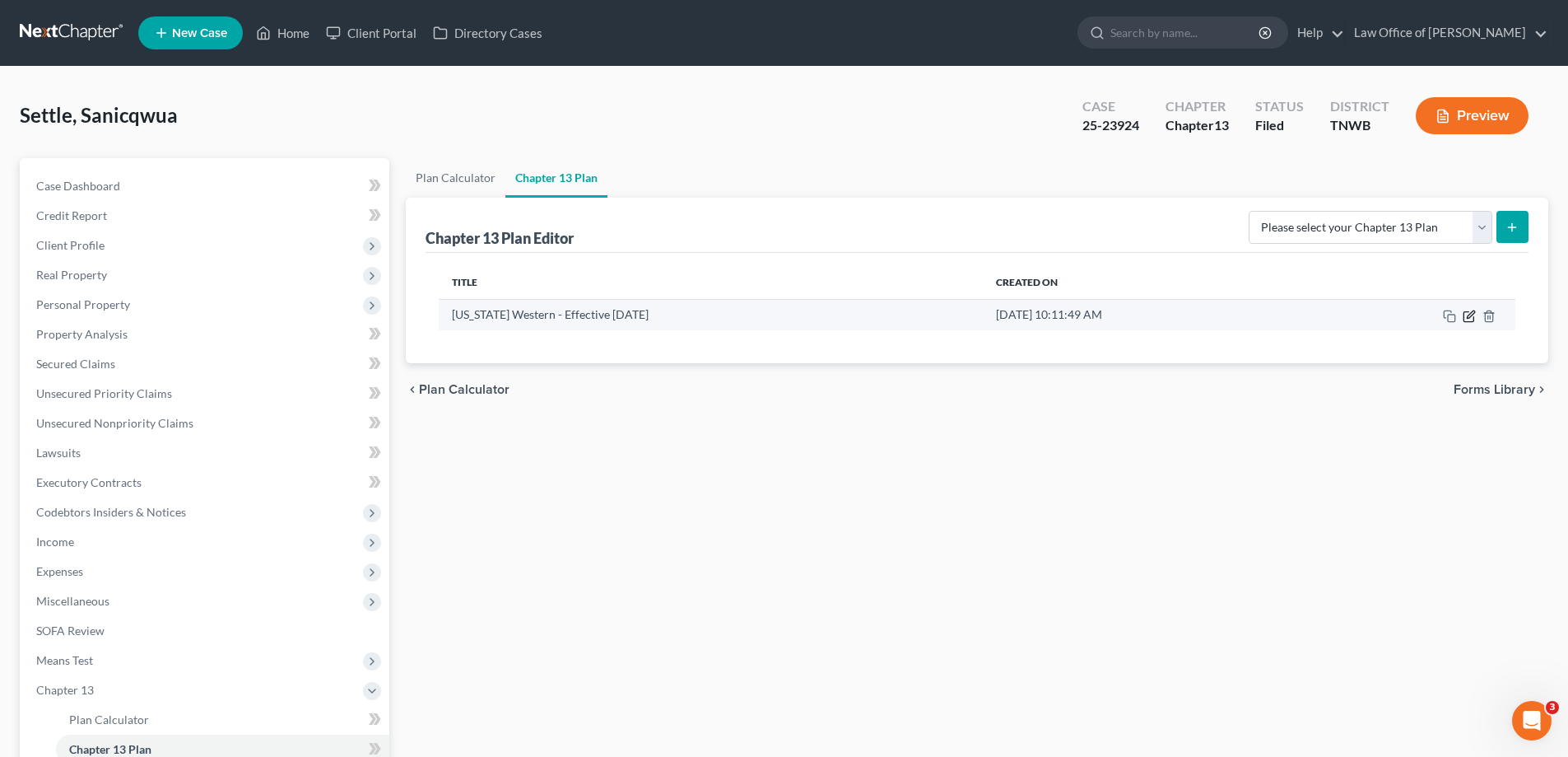
click at [1471, 321] on icon "button" at bounding box center [1468, 316] width 10 height 10
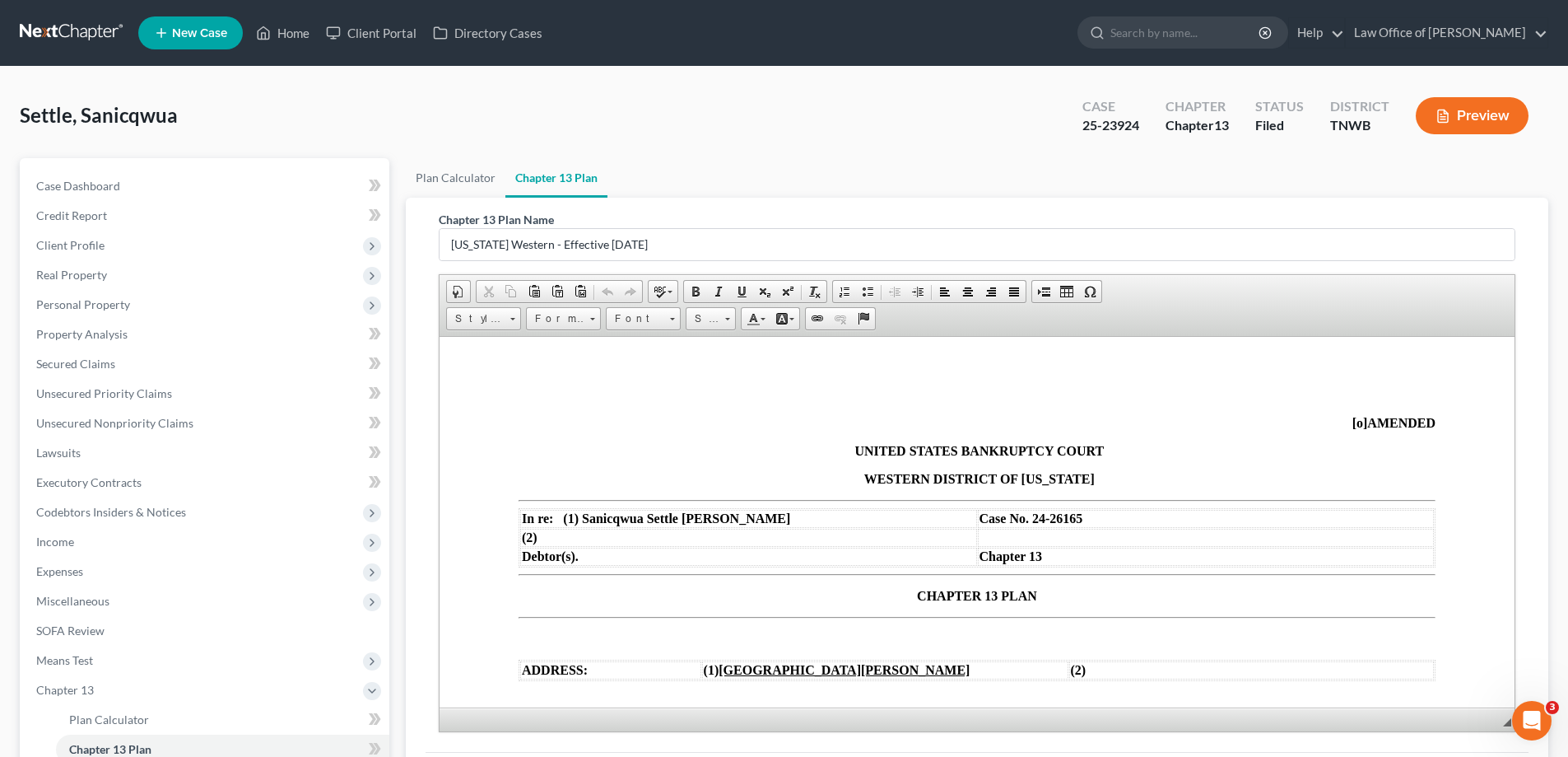
click at [1077, 517] on td "Case No. 24-26165" at bounding box center [1205, 517] width 457 height 19
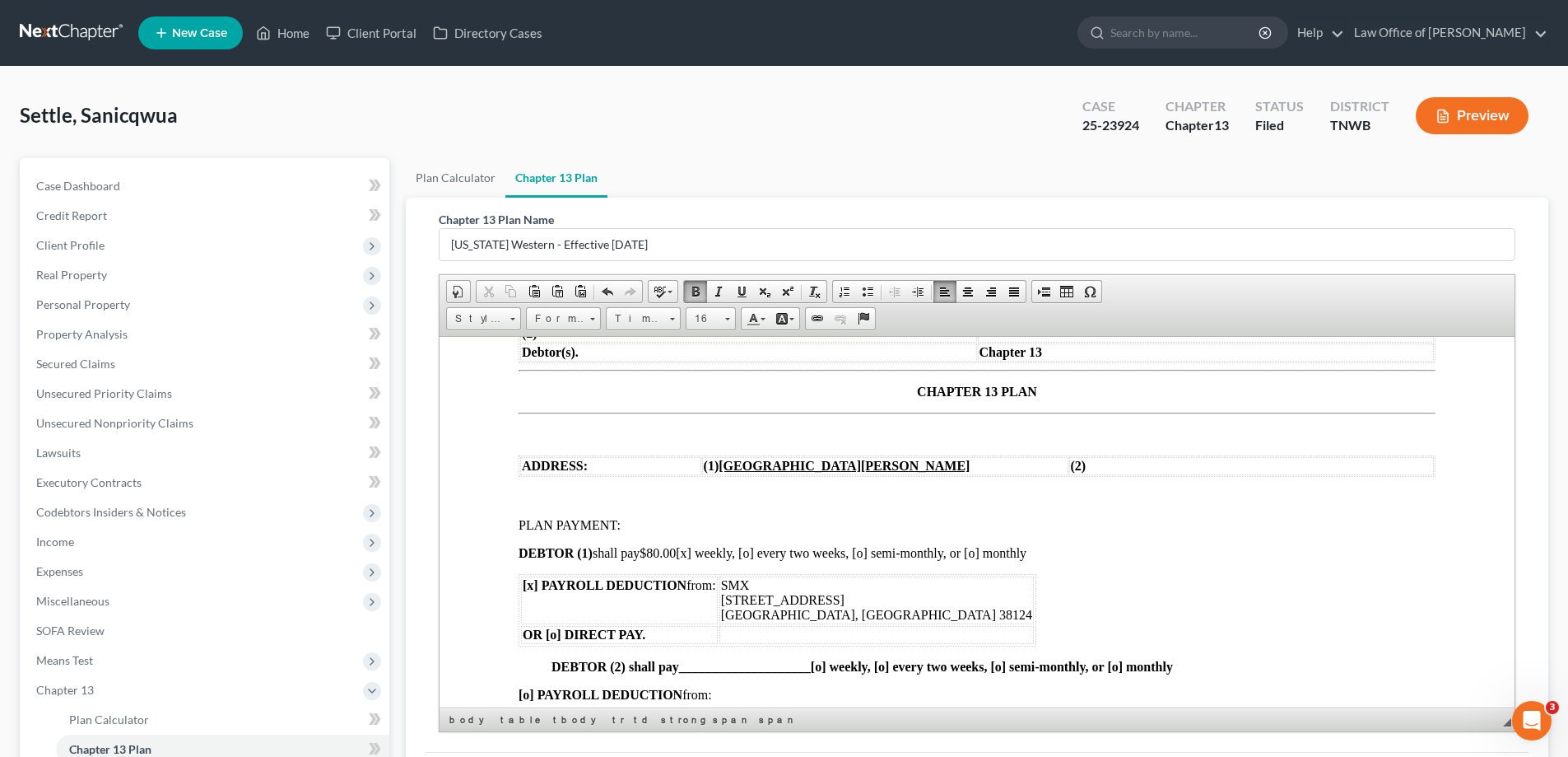
scroll to position [164, 0]
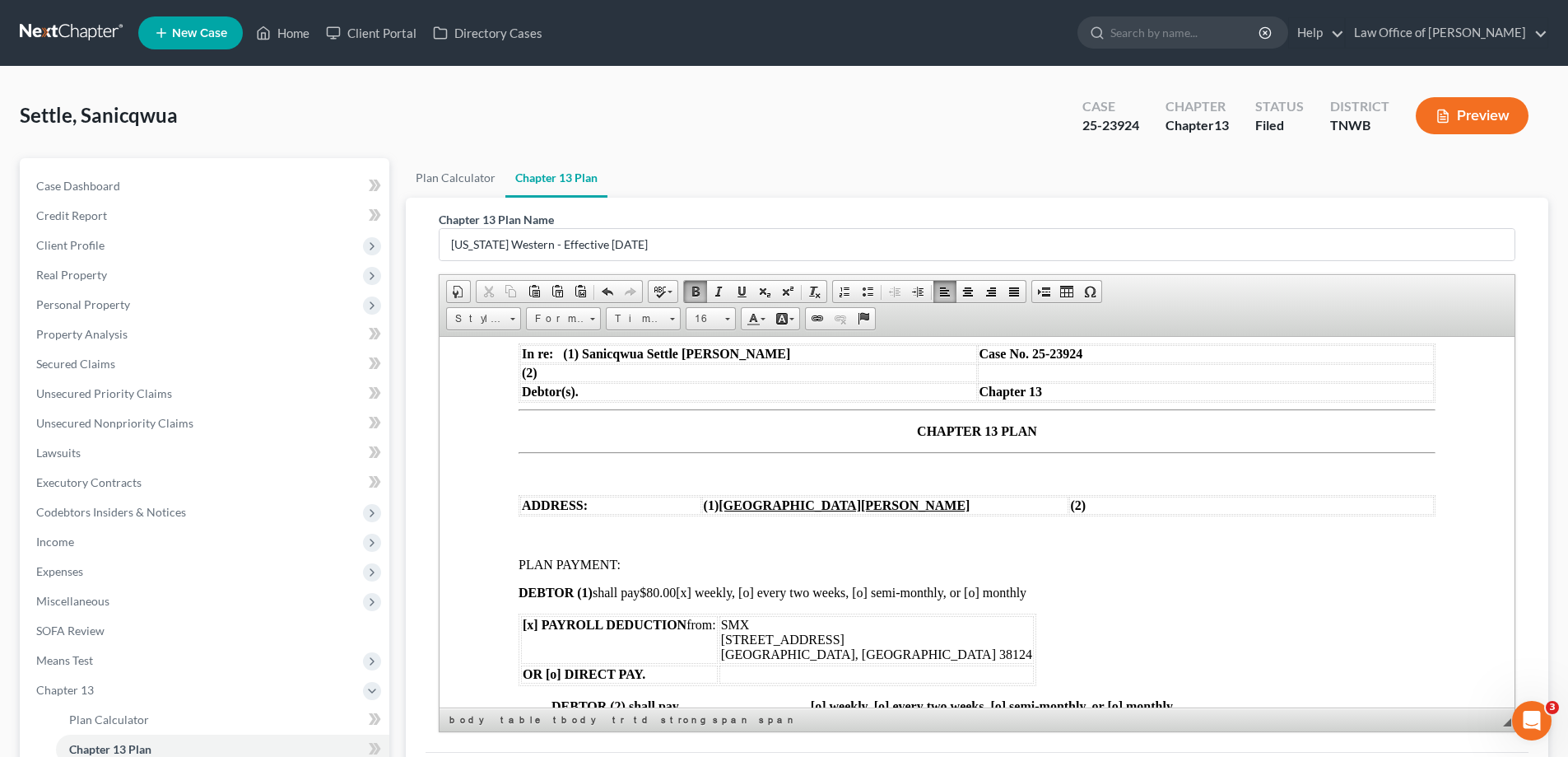
click at [891, 506] on td "(1) [GEOGRAPHIC_DATA][PERSON_NAME]" at bounding box center [885, 505] width 367 height 19
click at [675, 589] on span "$80.00" at bounding box center [657, 592] width 36 height 14
click at [836, 652] on table "[x] PAYROLL DEDUCTION from: SMX [STREET_ADDRESS] [GEOGRAPHIC_DATA], TN 38124 OR…" at bounding box center [778, 649] width 518 height 72
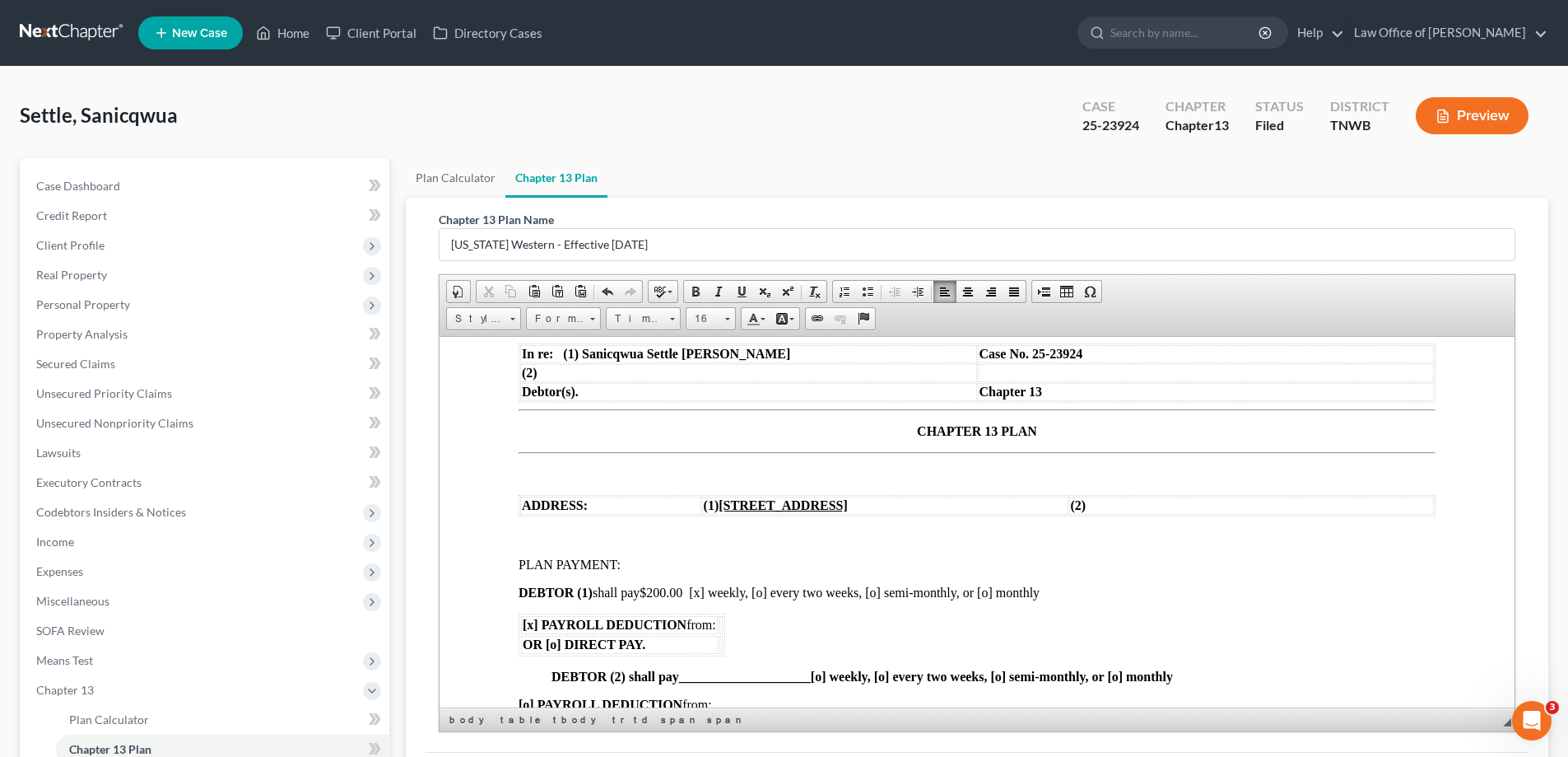
click at [707, 595] on span "DEBTOR (1) shall pay $200.00 [x] weekly, [o] every two weeks, [o] semi-monthly,…" at bounding box center [779, 592] width 521 height 14
click at [989, 593] on span "DEBTOR (1) shall pay $200.00 [ ] weekly, [o] every two weeks, [o] semi-monthly,…" at bounding box center [776, 592] width 514 height 14
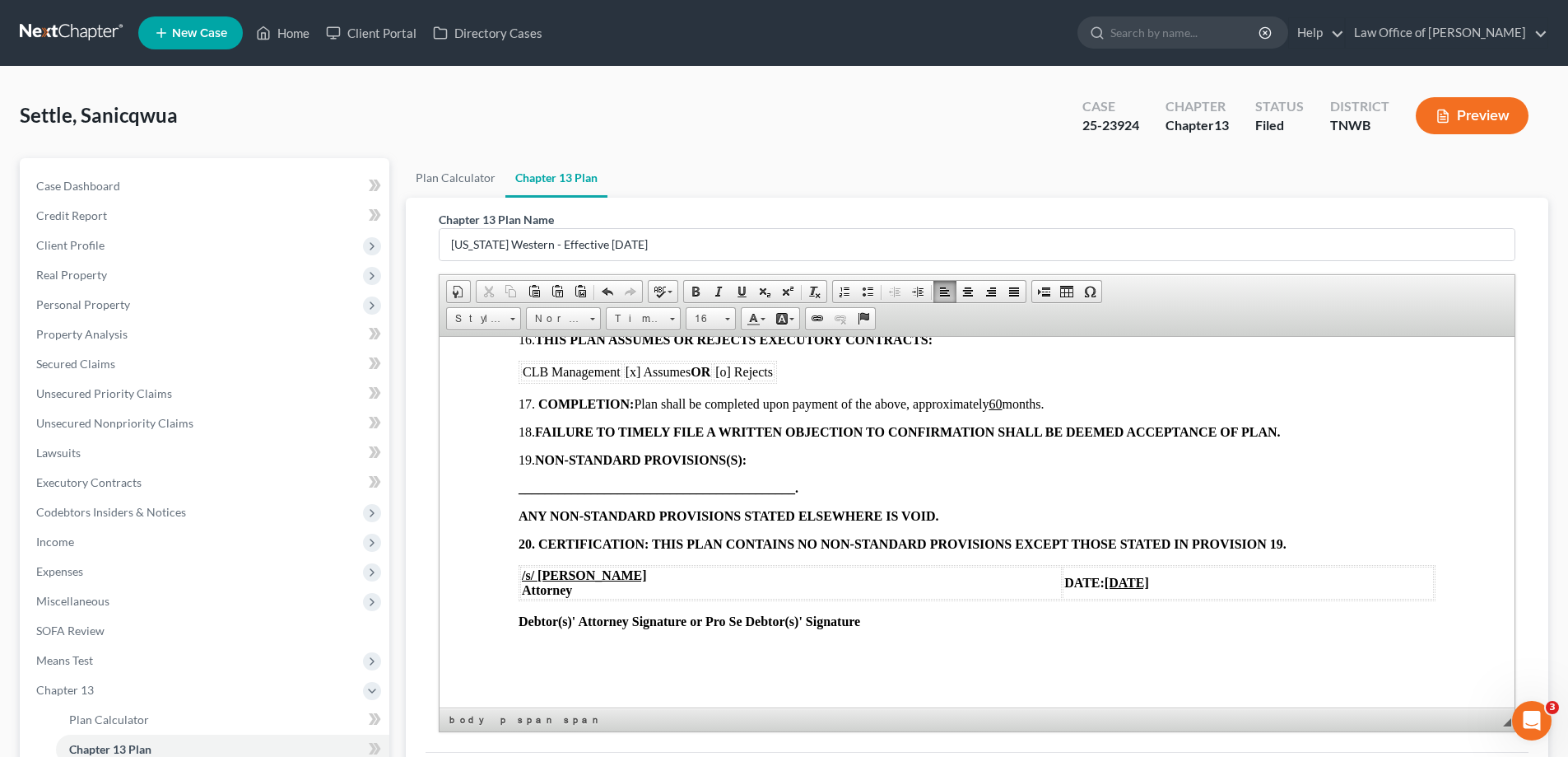
scroll to position [1662, 0]
click at [1063, 582] on td "DATE: [DATE]" at bounding box center [1248, 582] width 371 height 33
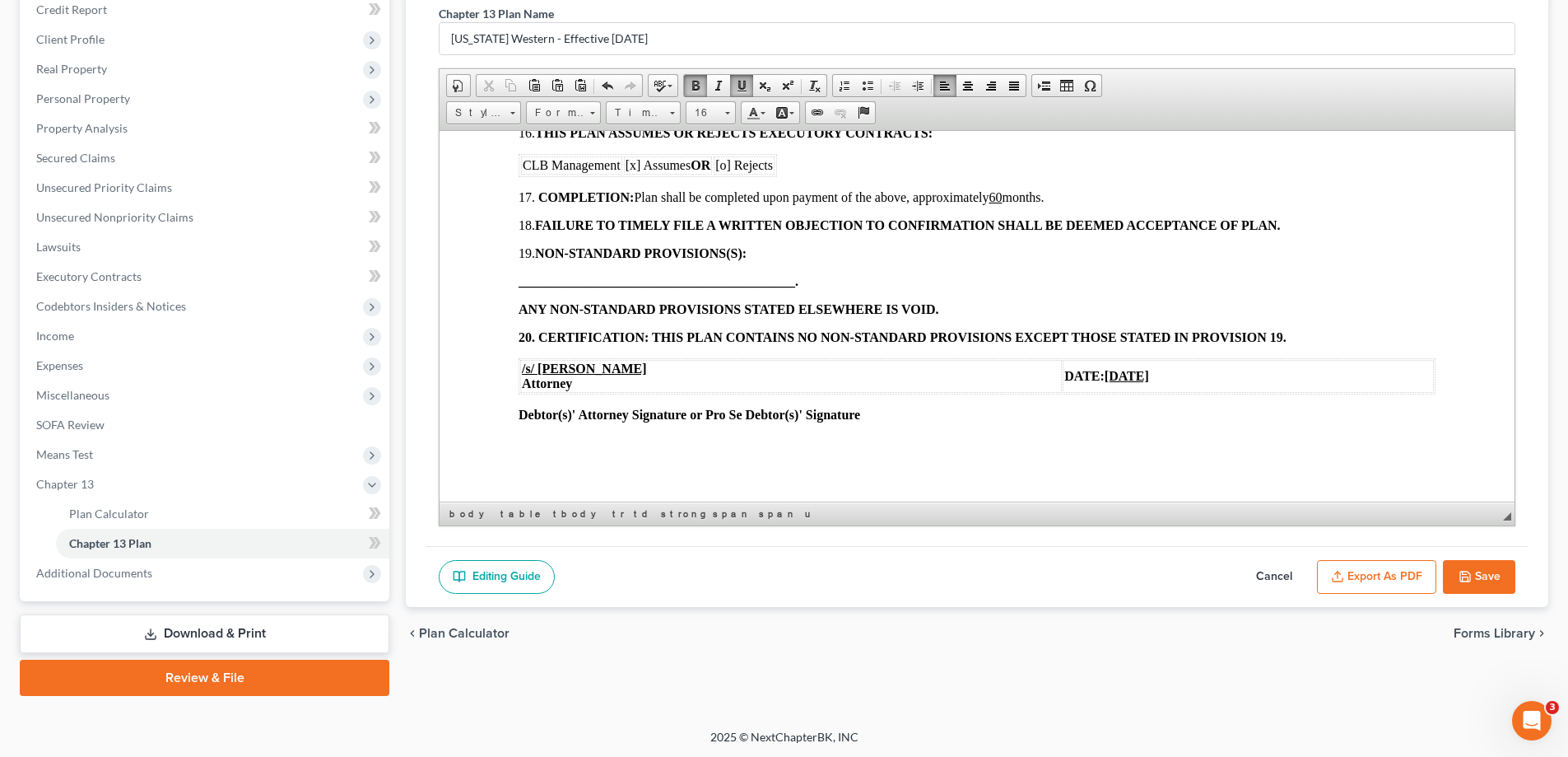
scroll to position [207, 0]
click at [1455, 578] on button "Save" at bounding box center [1479, 575] width 72 height 34
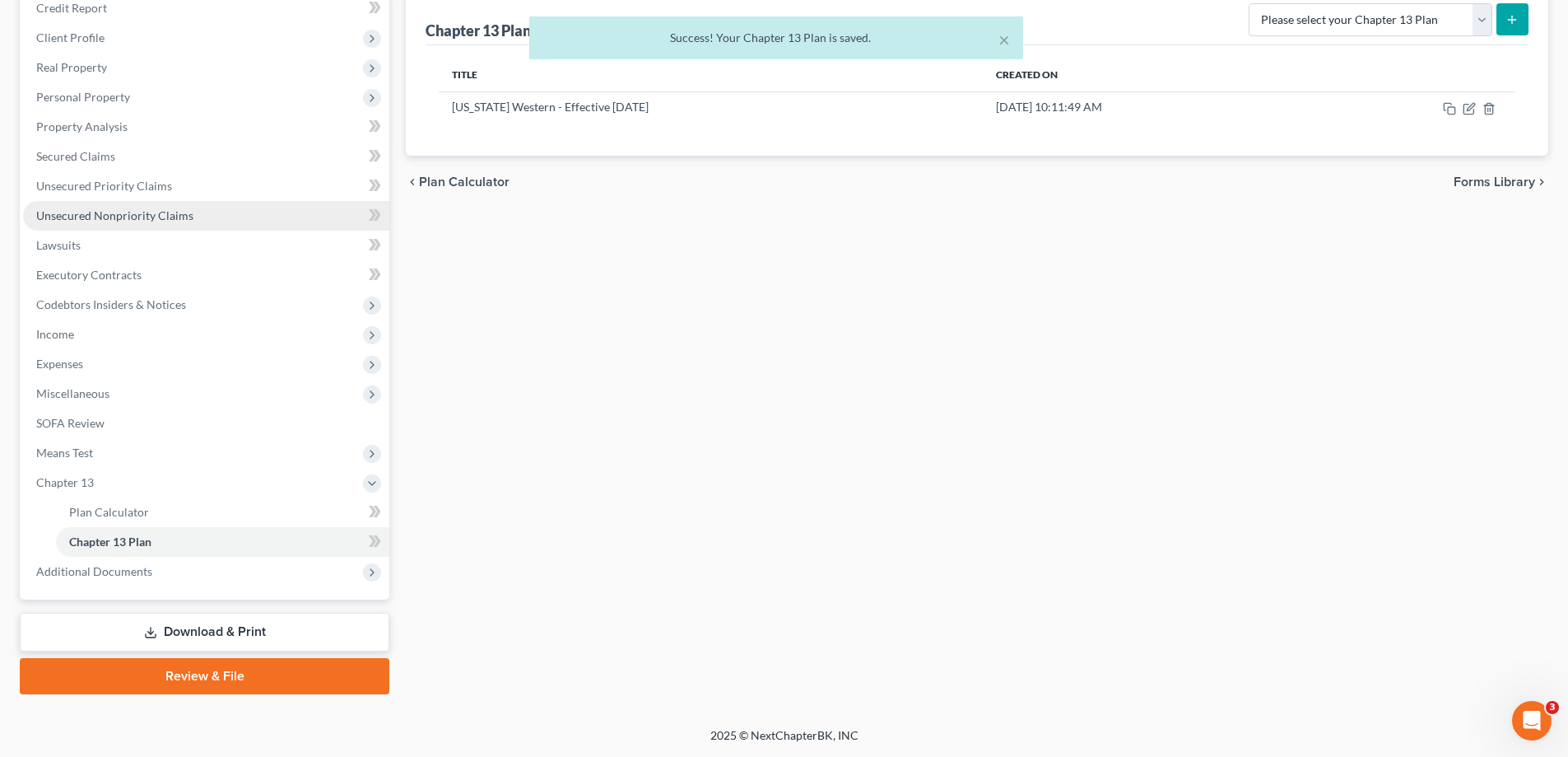
click at [146, 216] on span "Unsecured Nonpriority Claims" at bounding box center [114, 215] width 157 height 14
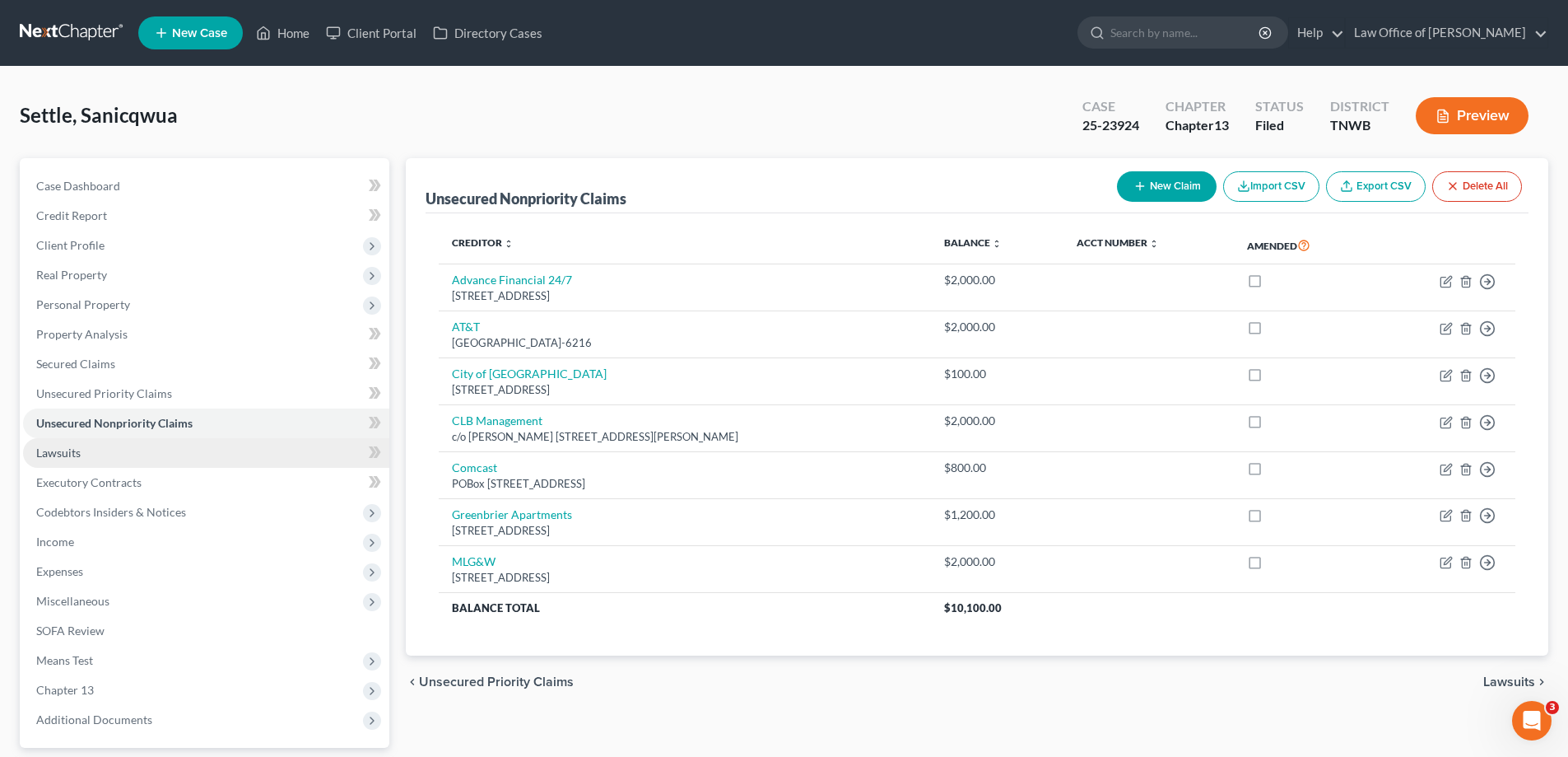
click at [66, 455] on span "Lawsuits" at bounding box center [58, 453] width 44 height 14
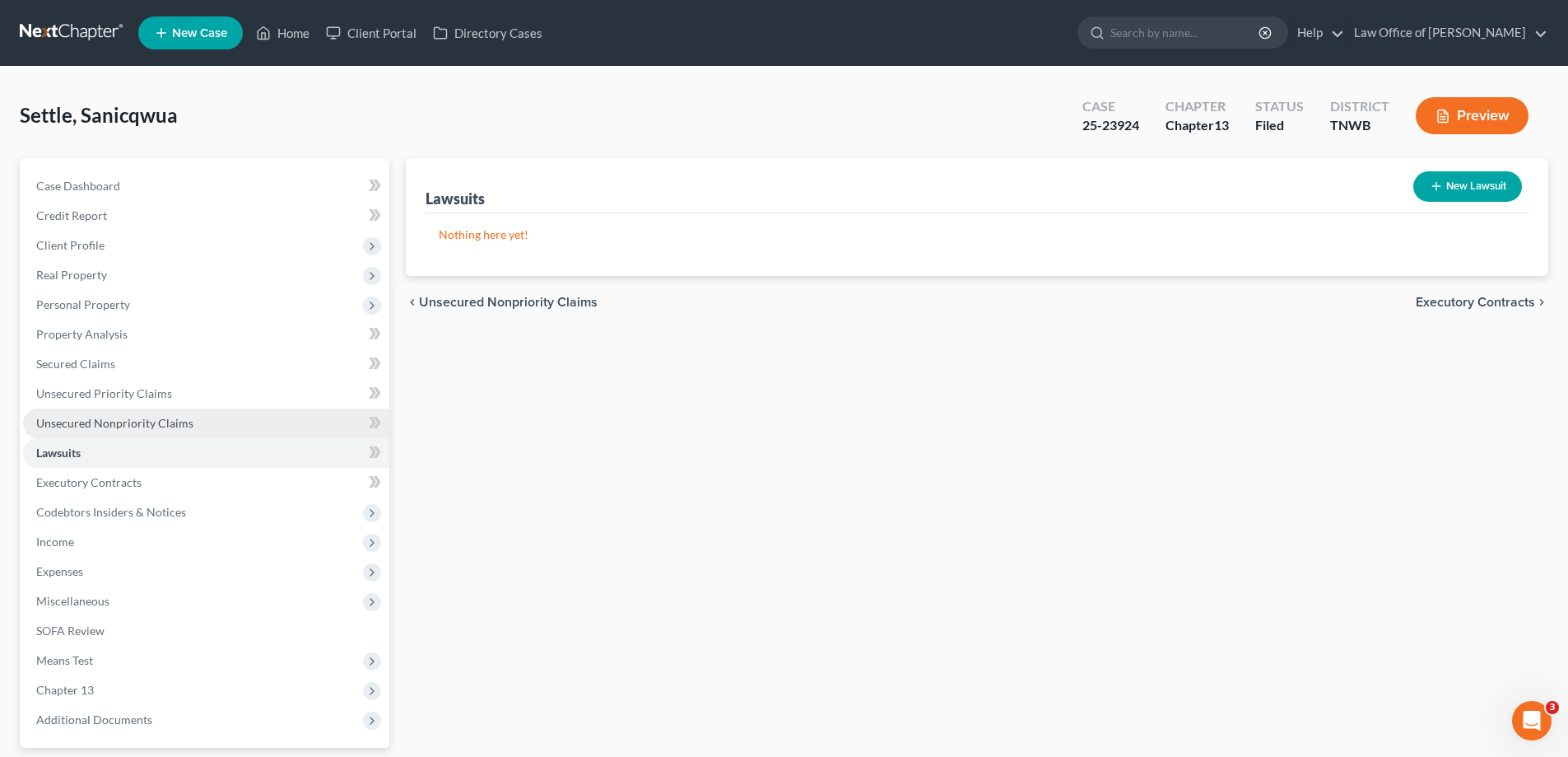
click at [137, 422] on span "Unsecured Nonpriority Claims" at bounding box center [114, 423] width 157 height 14
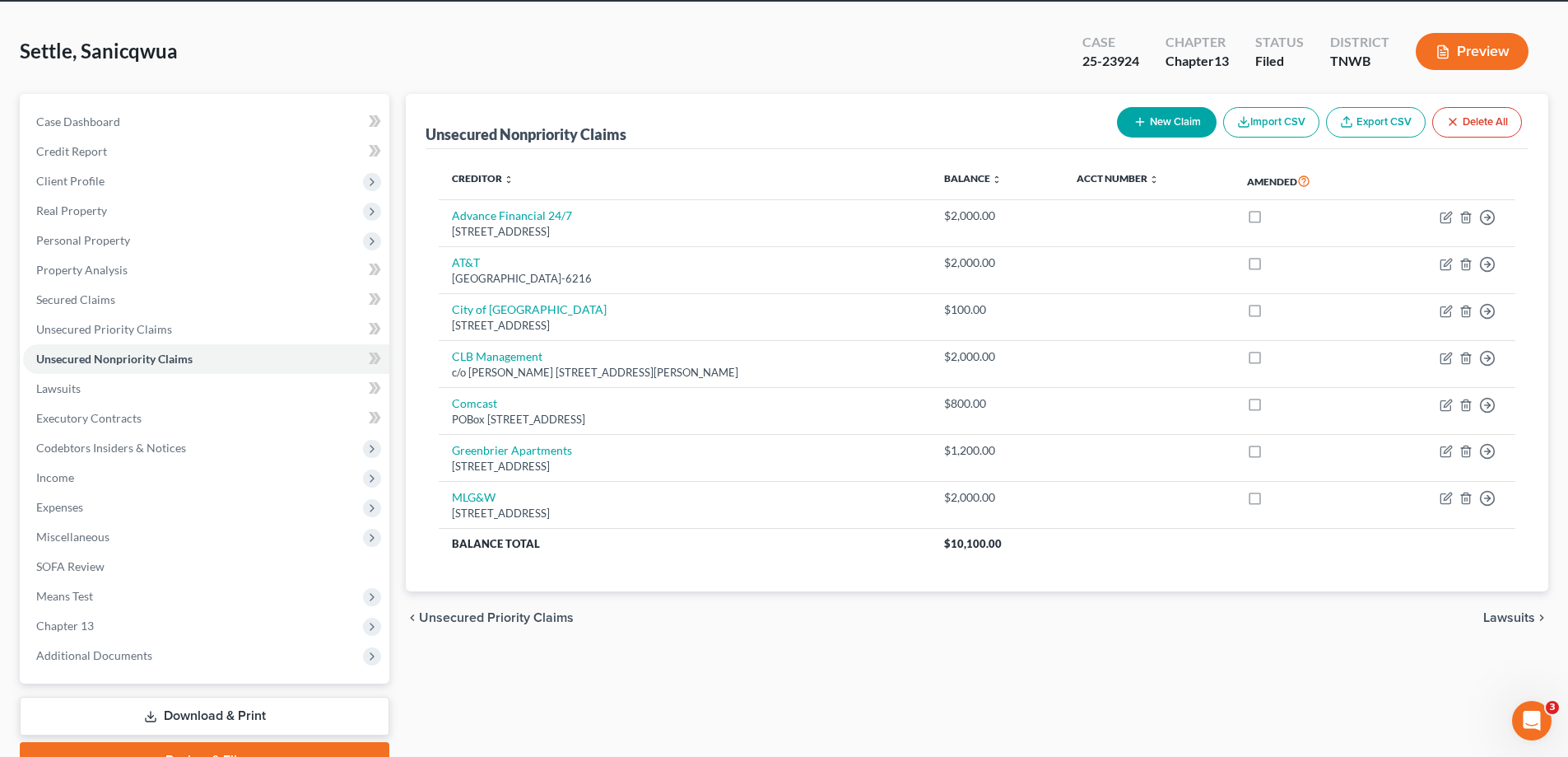
scroll to position [149, 0]
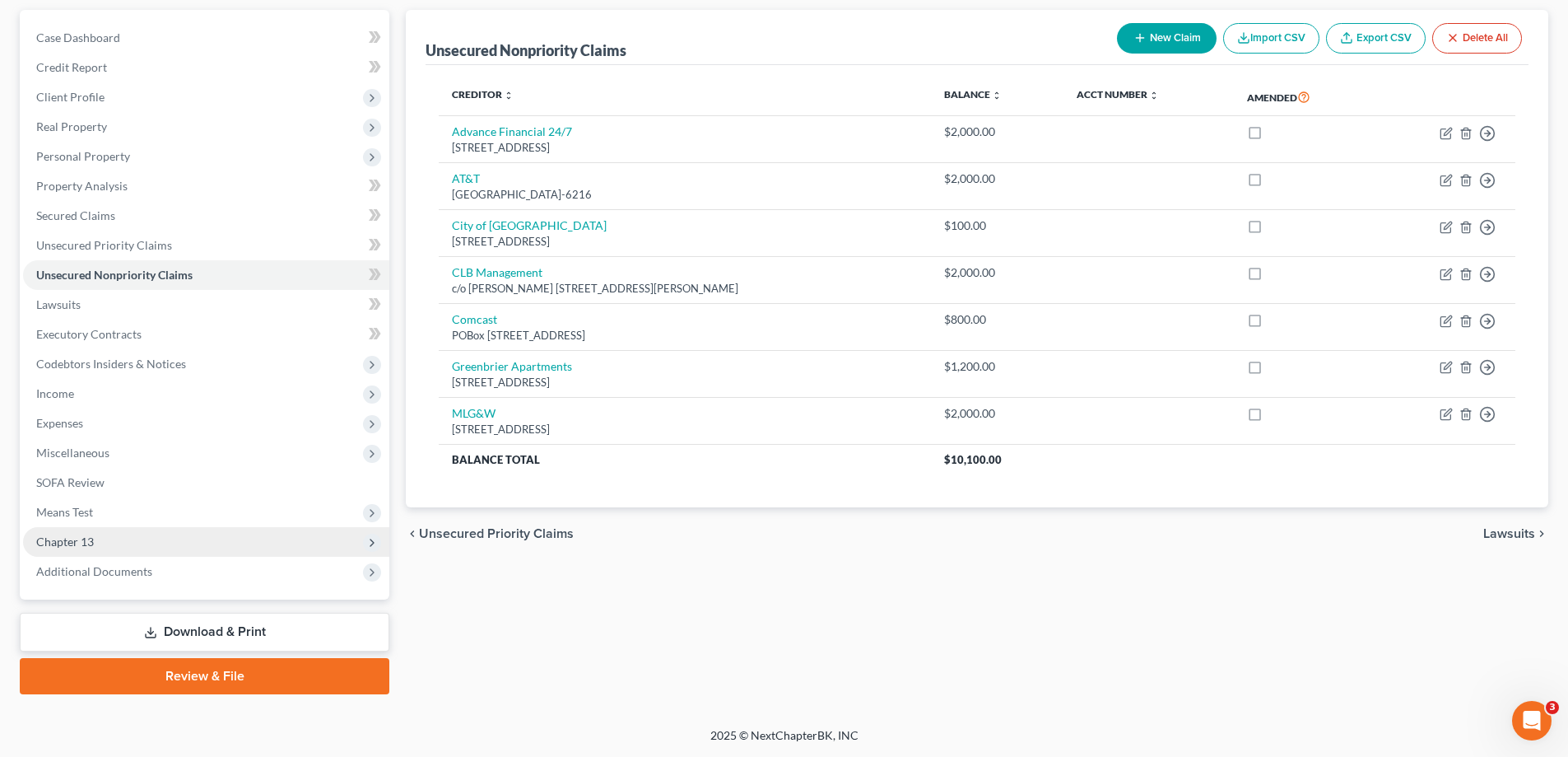
click at [66, 543] on span "Chapter 13" at bounding box center [65, 542] width 58 height 14
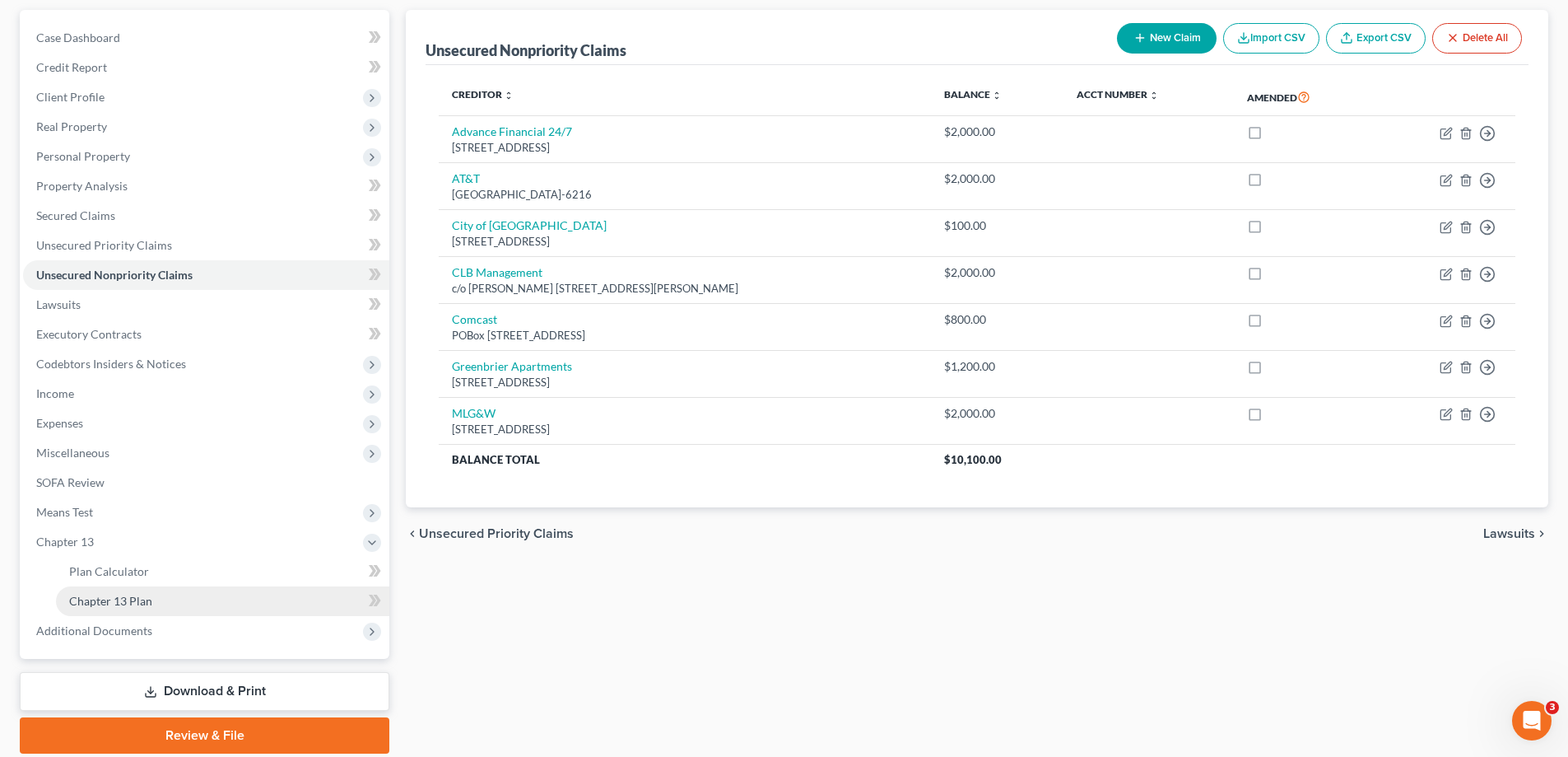
click at [127, 603] on span "Chapter 13 Plan" at bounding box center [110, 601] width 83 height 14
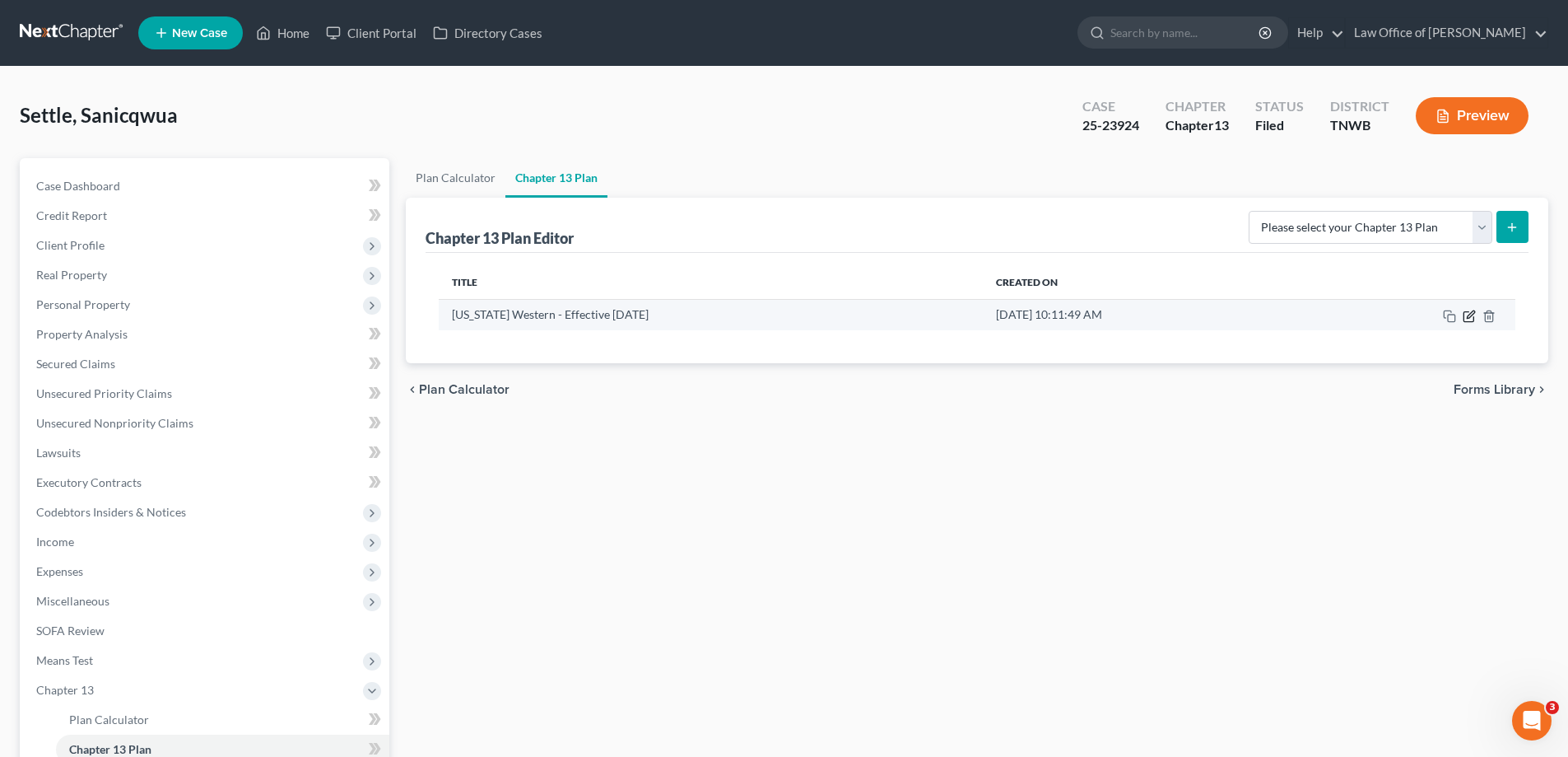
click at [1467, 314] on icon "button" at bounding box center [1468, 316] width 13 height 13
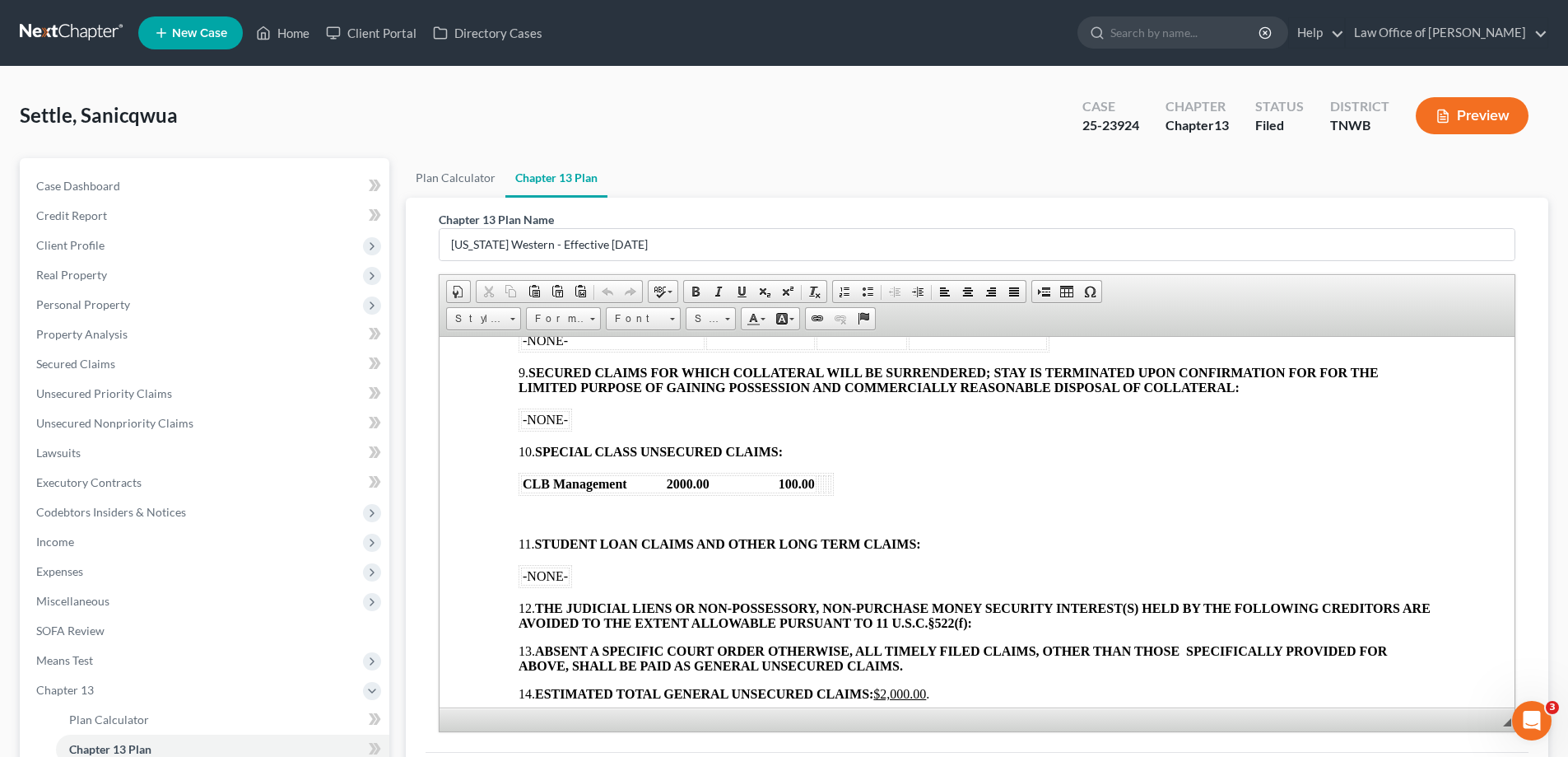
scroll to position [1235, 0]
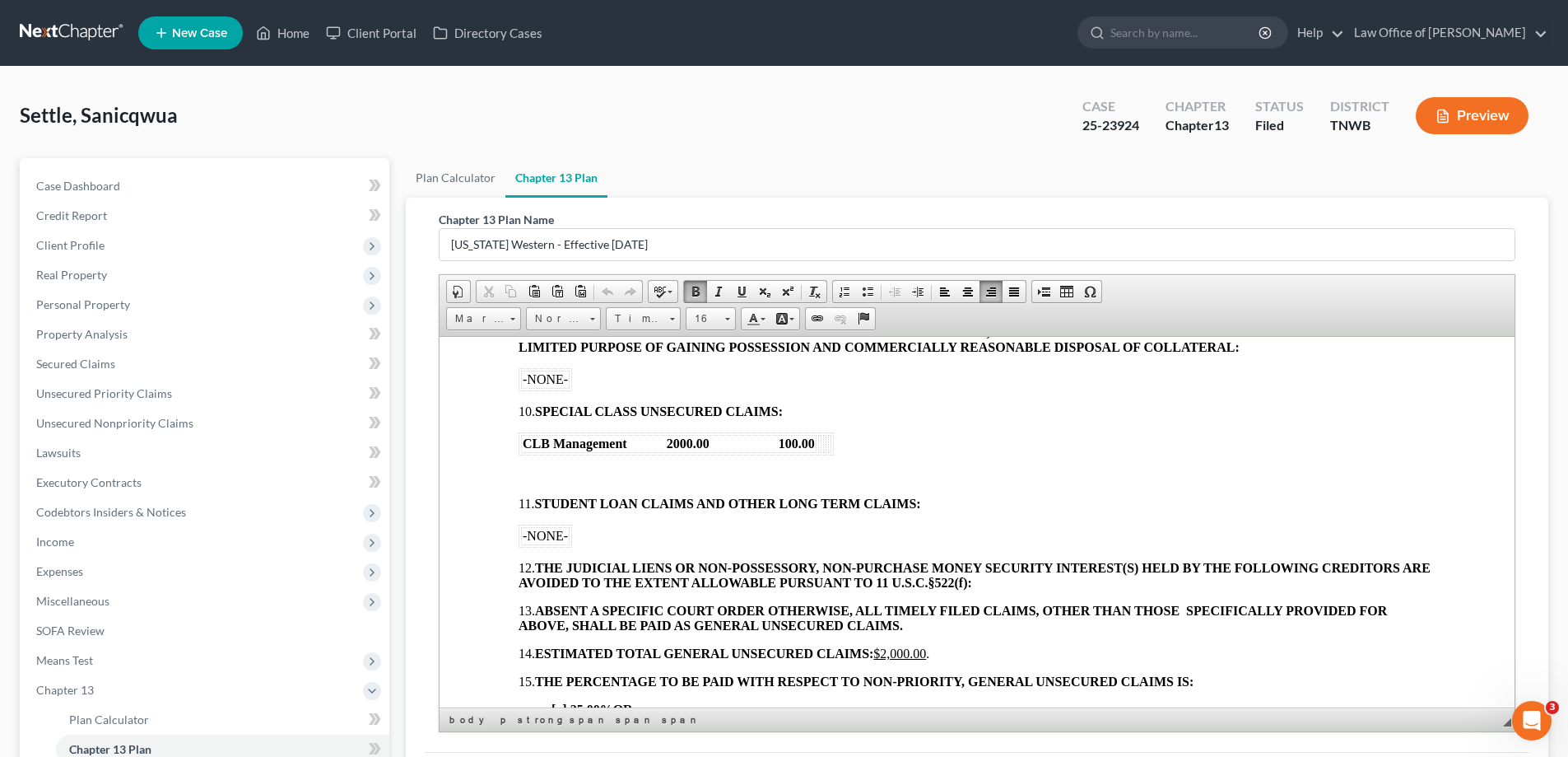
click at [540, 468] on p at bounding box center [978, 474] width 917 height 15
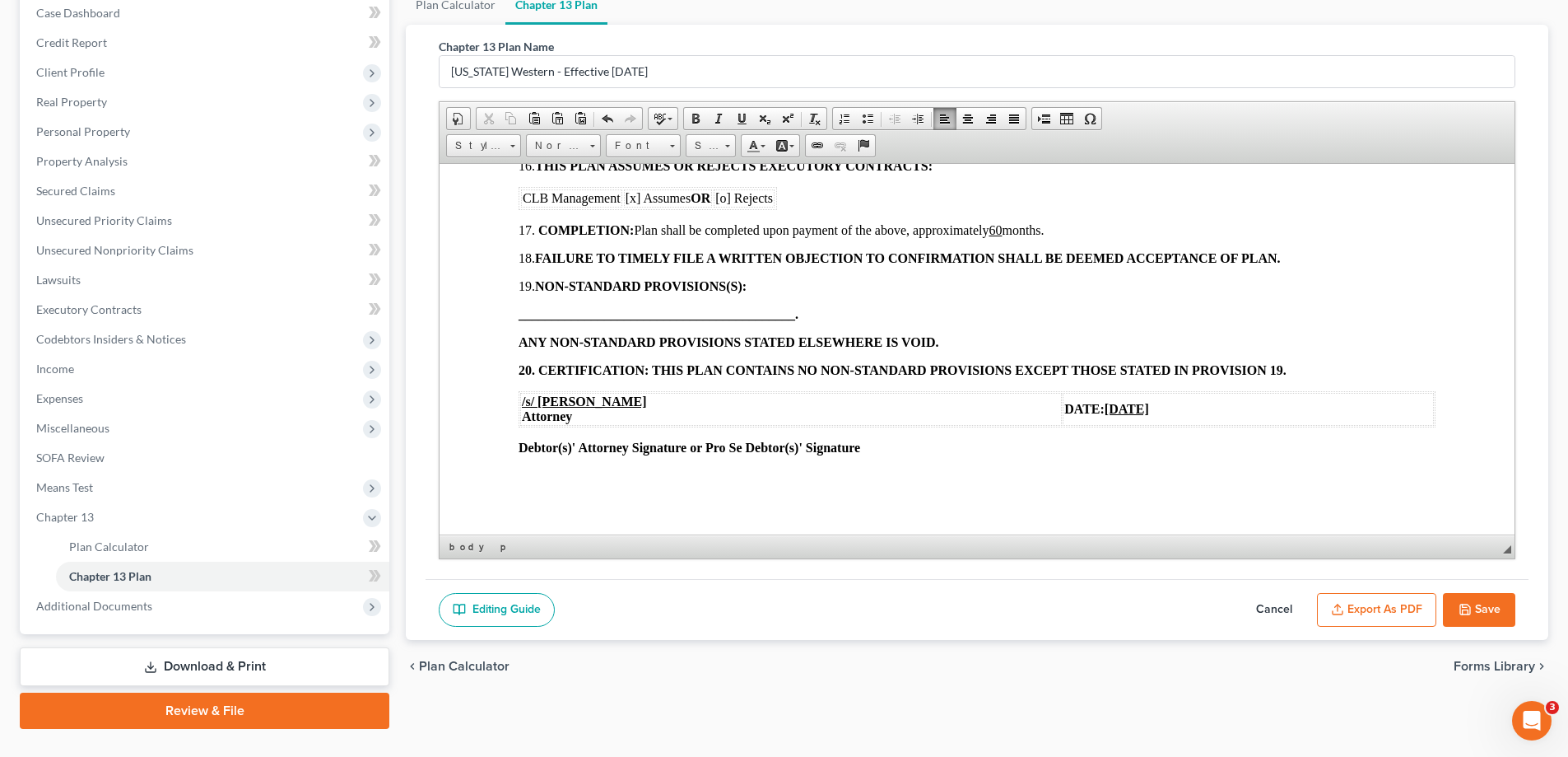
scroll to position [207, 0]
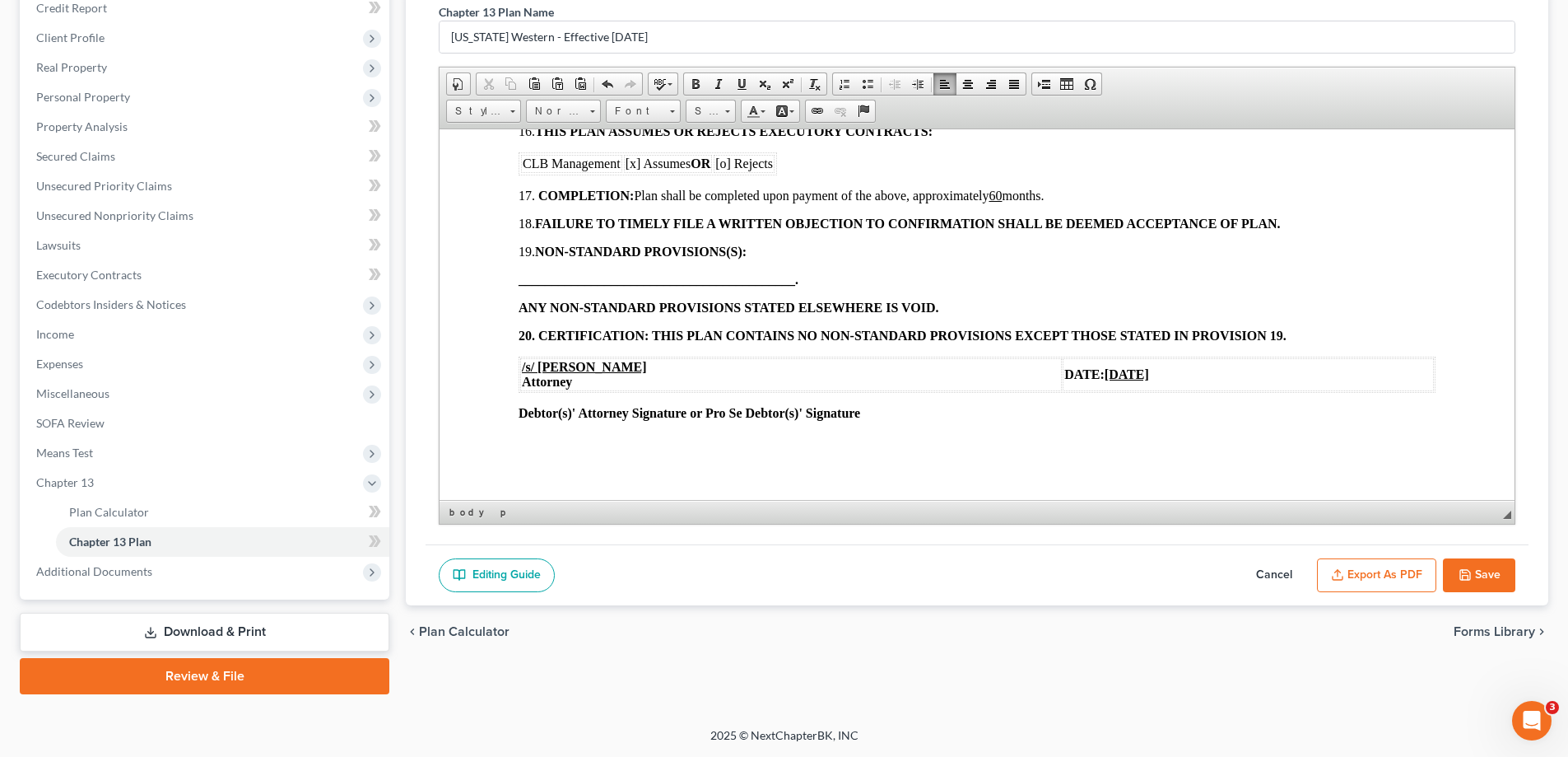
click at [1479, 571] on button "Save" at bounding box center [1479, 575] width 72 height 34
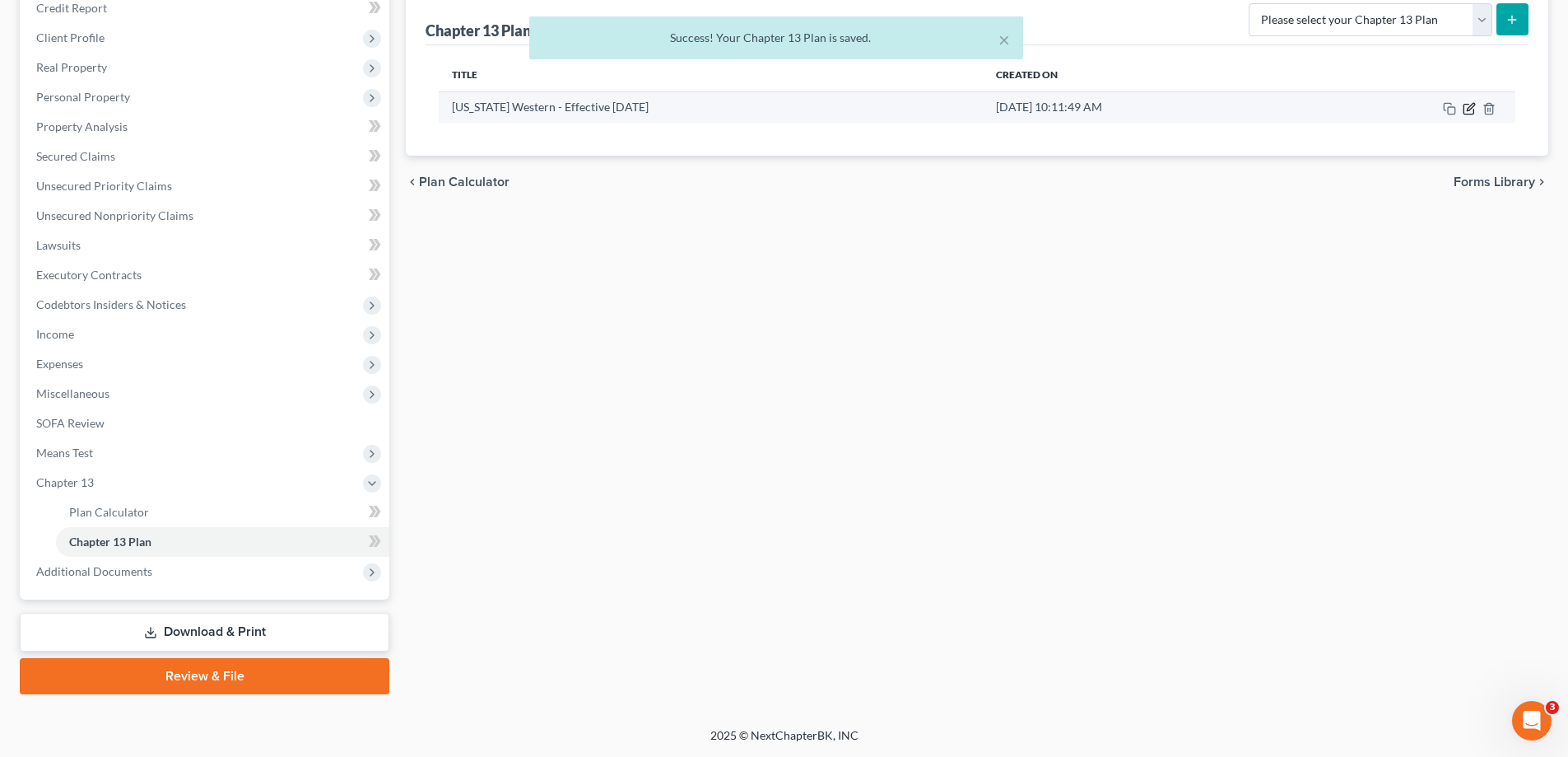
click at [1468, 110] on icon "button" at bounding box center [1468, 108] width 13 height 13
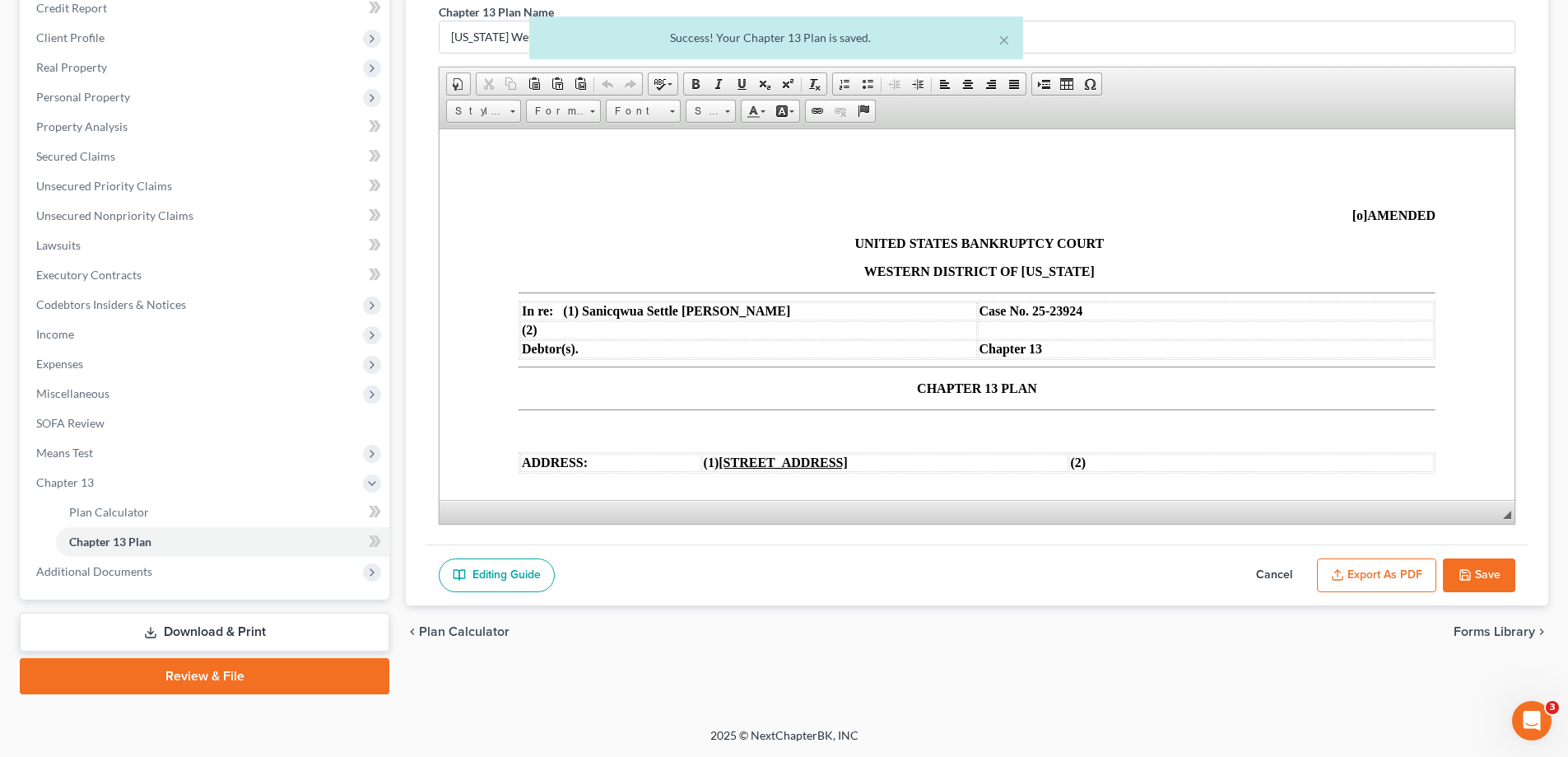
scroll to position [0, 0]
click at [1359, 571] on button "Export as PDF" at bounding box center [1376, 575] width 119 height 34
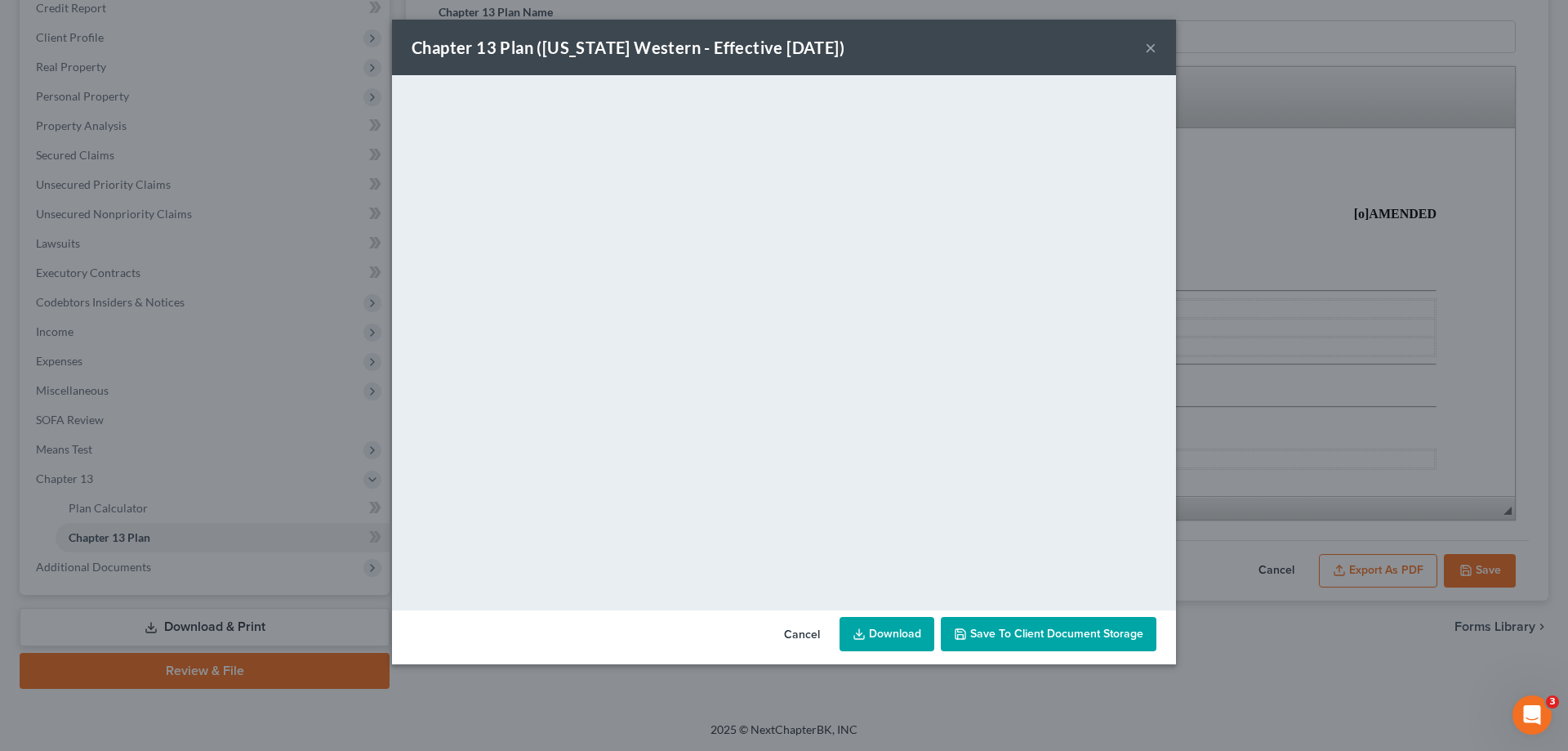
click at [1151, 45] on button "×" at bounding box center [1151, 48] width 12 height 19
